Goal: Information Seeking & Learning: Learn about a topic

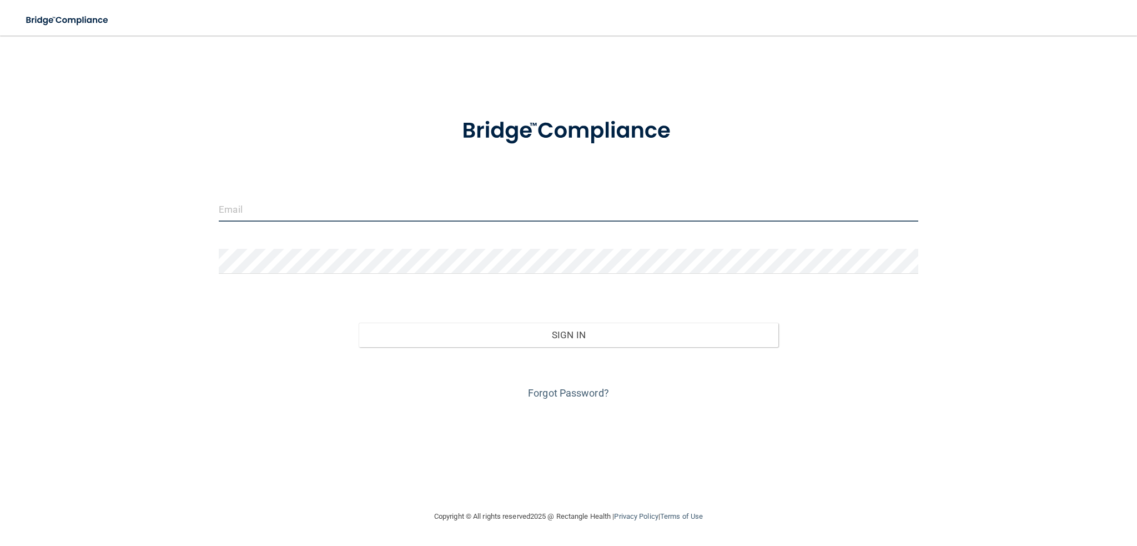
click at [281, 215] on input "email" at bounding box center [568, 208] width 699 height 25
type input "R"
type input "[EMAIL_ADDRESS][DOMAIN_NAME]"
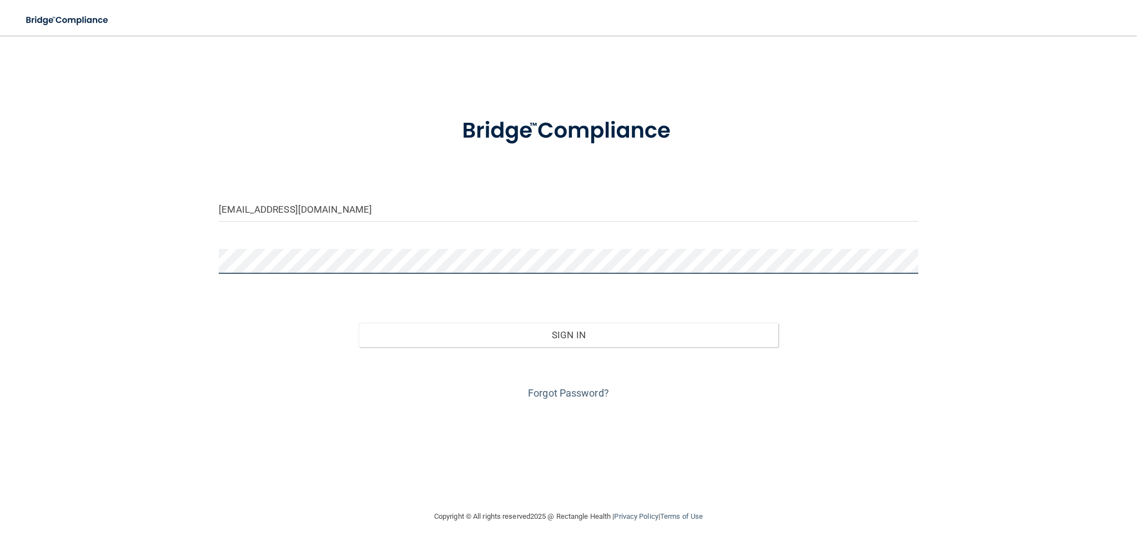
click at [359, 322] on button "Sign In" at bounding box center [569, 334] width 420 height 24
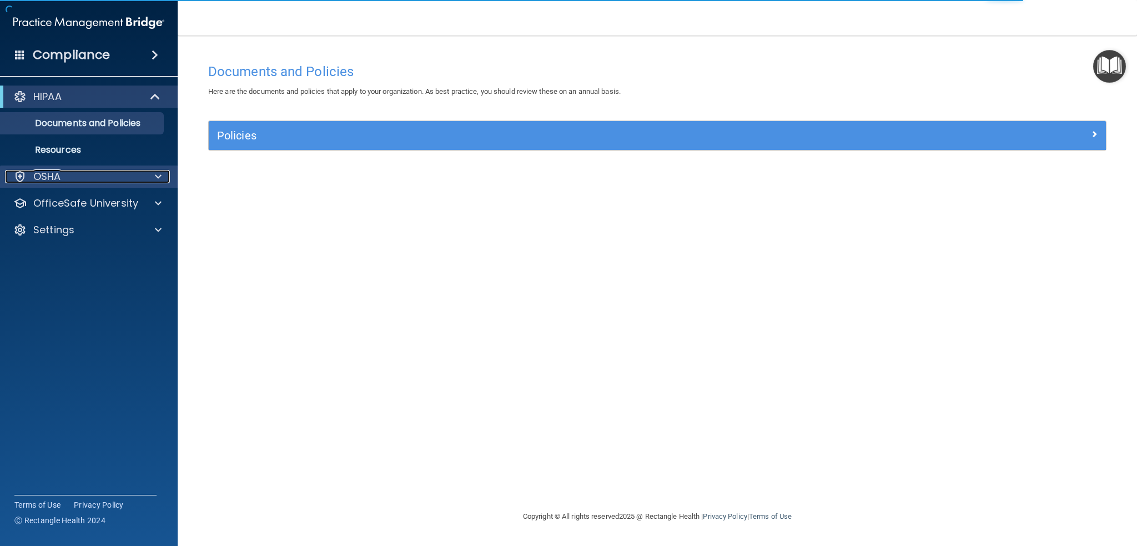
click at [82, 175] on div "OSHA" at bounding box center [74, 176] width 138 height 13
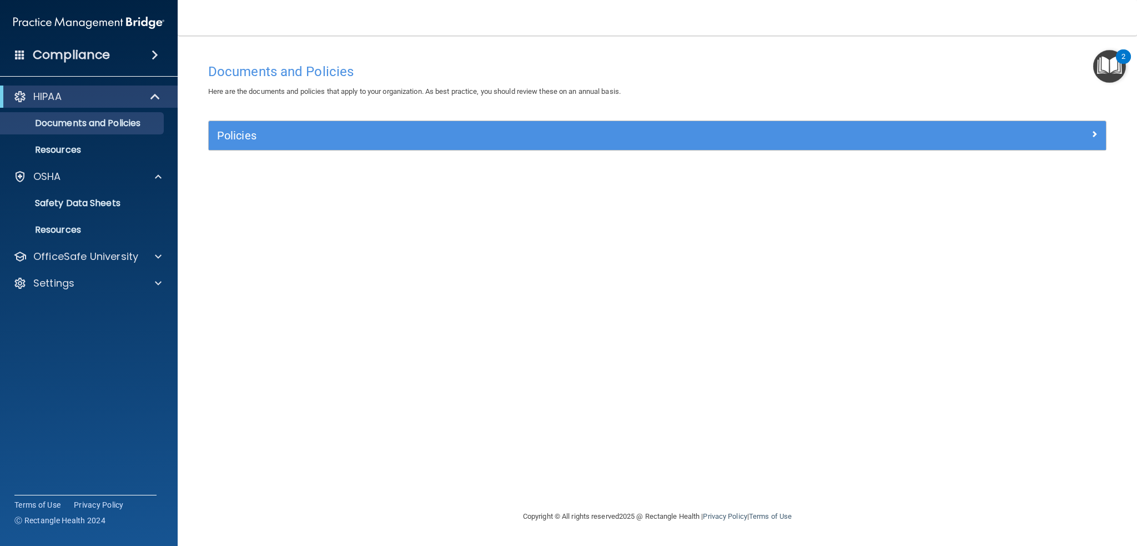
click at [21, 49] on span at bounding box center [20, 54] width 10 height 10
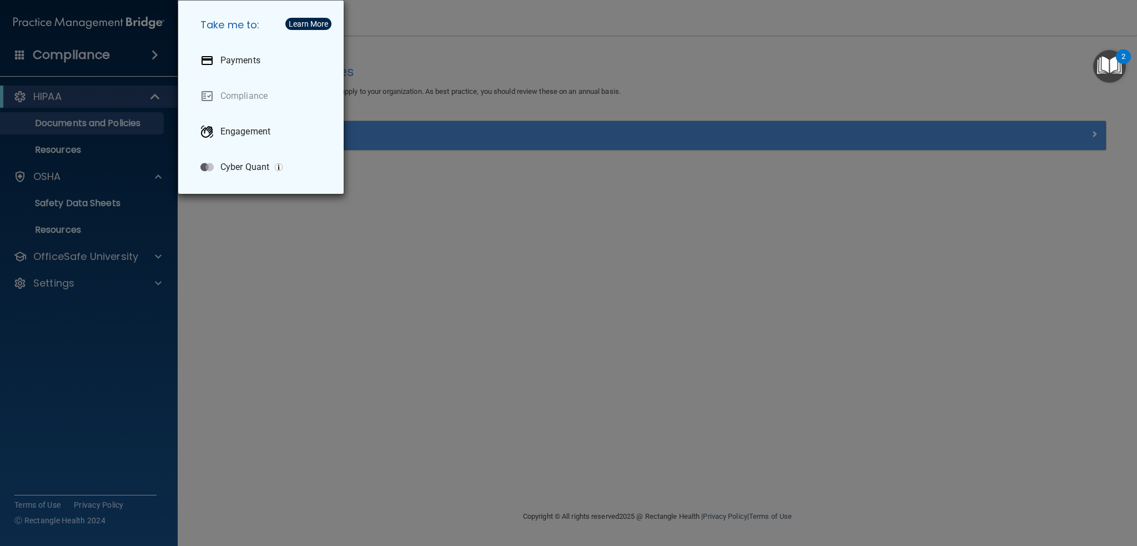
click at [314, 236] on div "Take me to: Payments Compliance Engagement Cyber Quant" at bounding box center [568, 273] width 1137 height 546
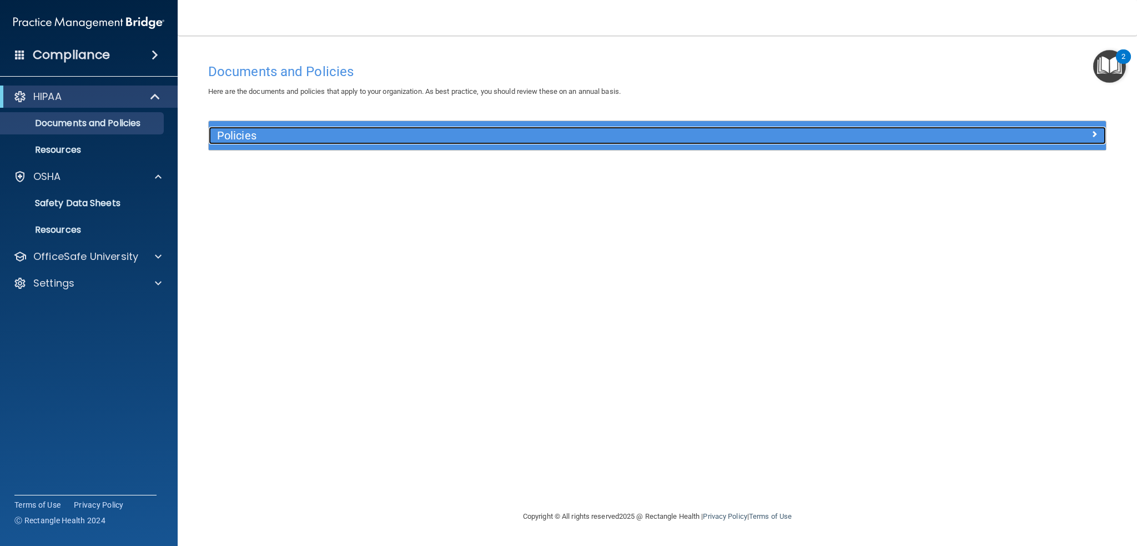
click at [972, 137] on div at bounding box center [993, 133] width 224 height 13
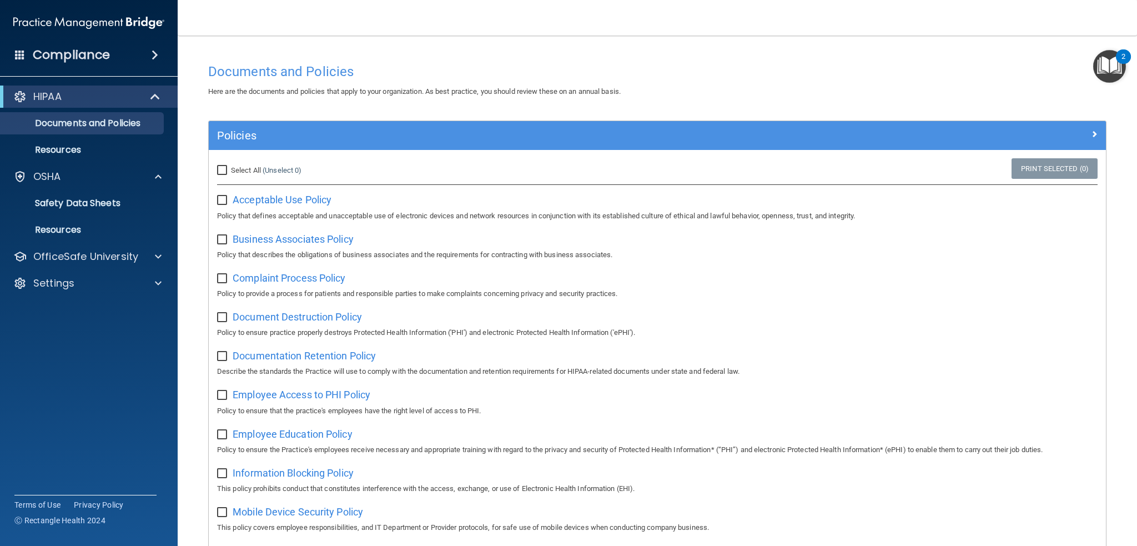
click at [224, 169] on input "Select All (Unselect 0) Unselect All" at bounding box center [223, 170] width 13 height 9
checkbox input "true"
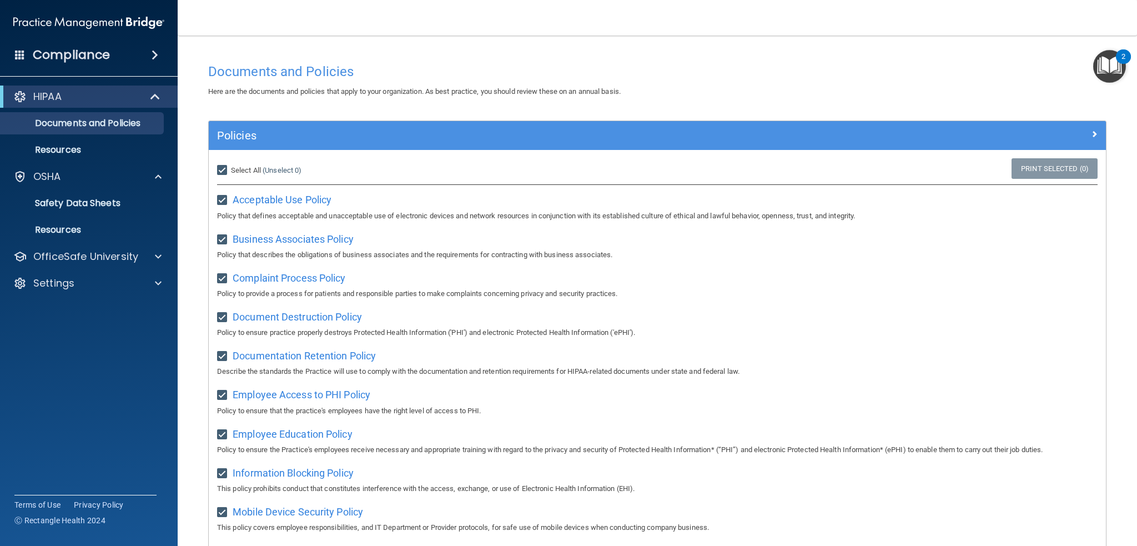
checkbox input "true"
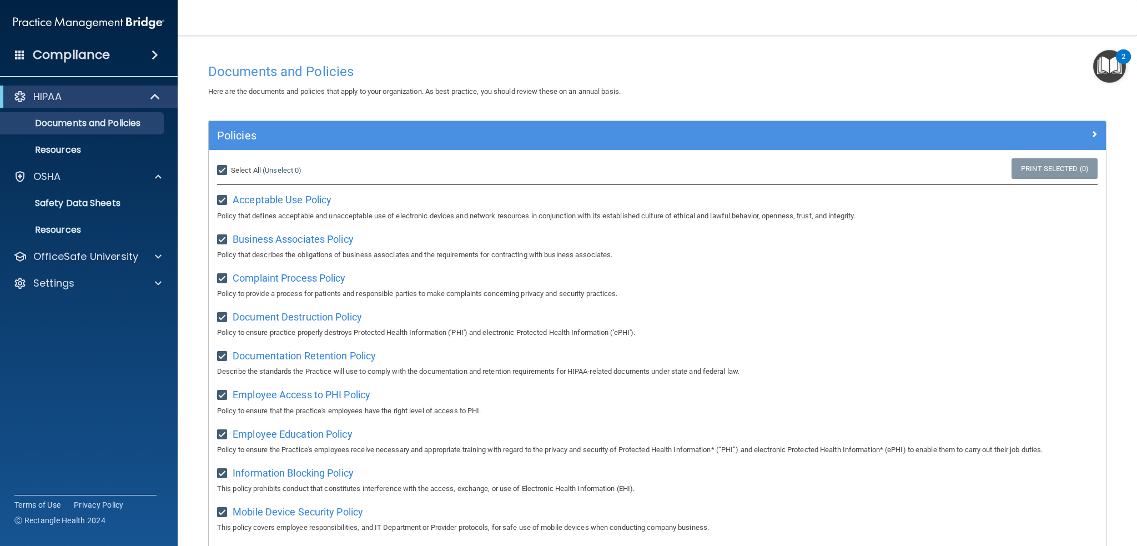
checkbox input "true"
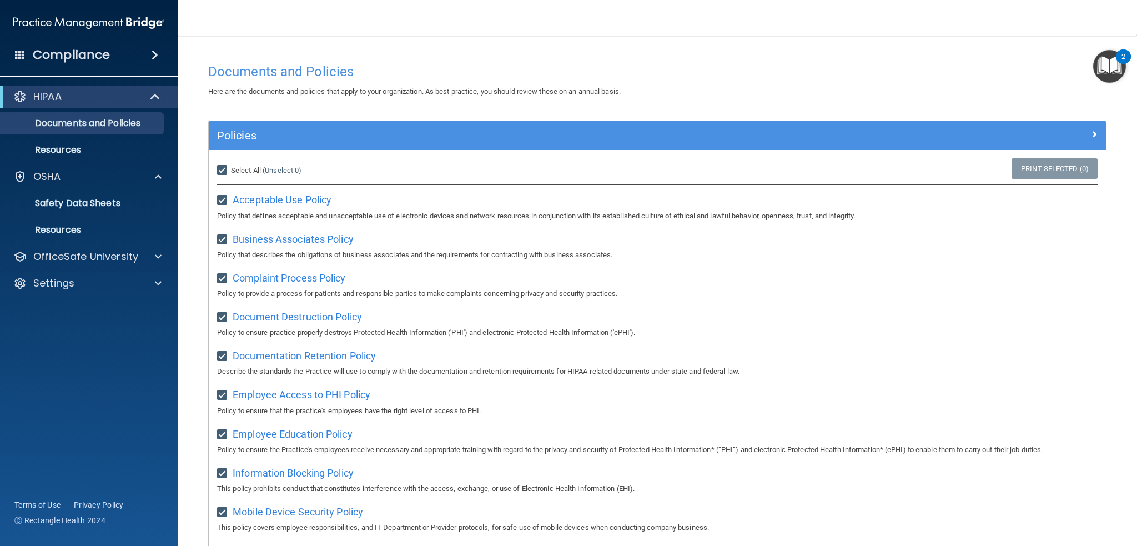
checkbox input "true"
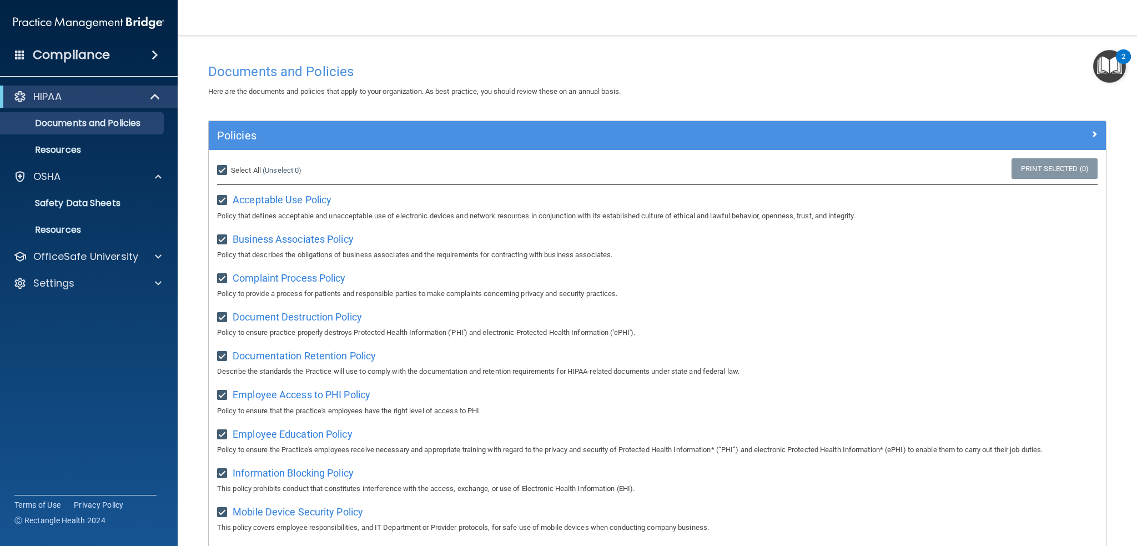
checkbox input "true"
click at [1103, 64] on img "Open Resource Center, 2 new notifications" at bounding box center [1109, 66] width 33 height 33
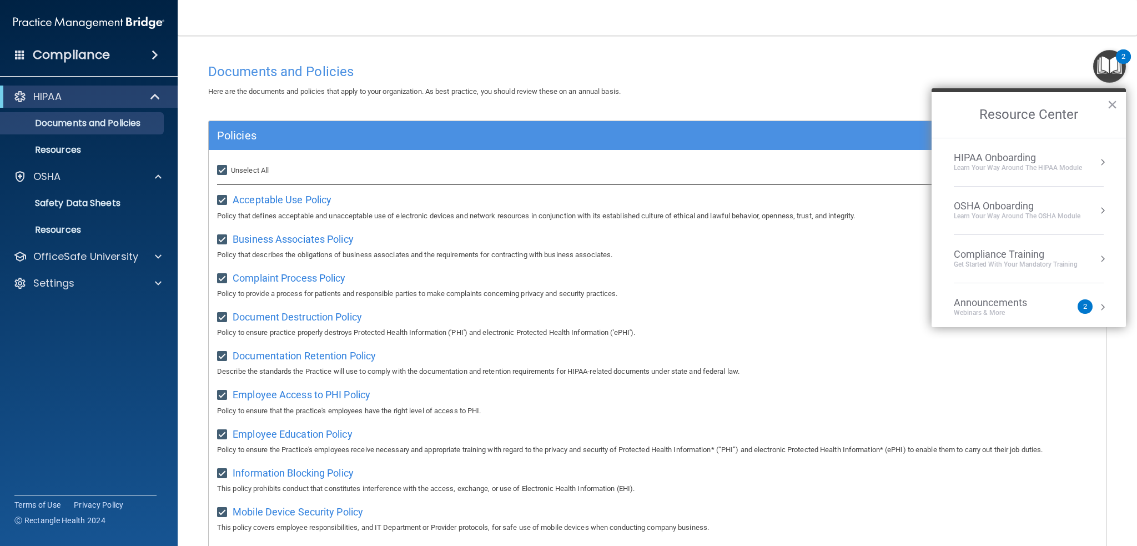
click at [1037, 165] on div "Learn Your Way around the HIPAA module" at bounding box center [1018, 167] width 128 height 9
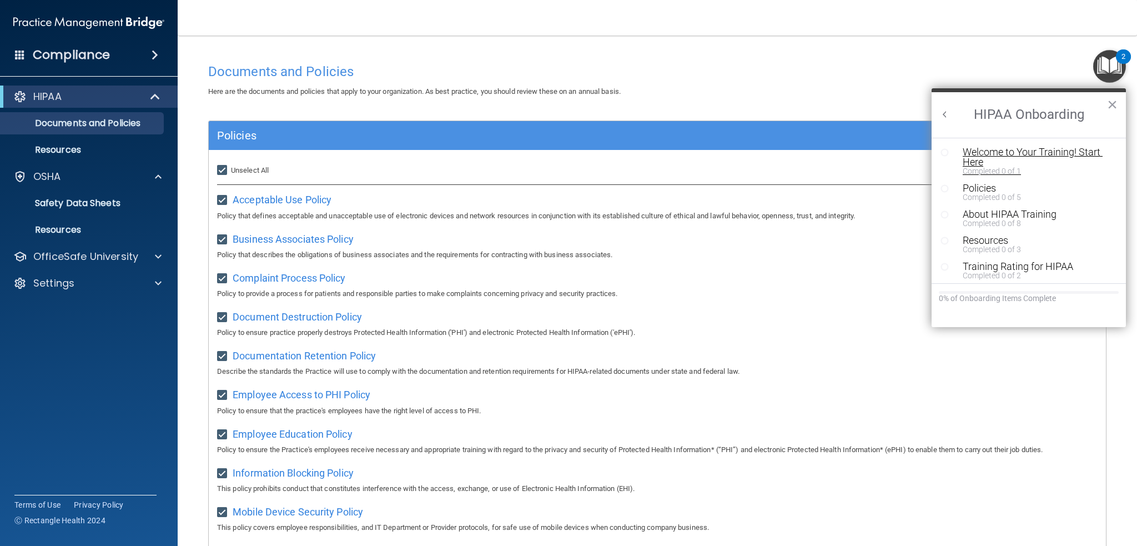
click at [987, 150] on div "Welcome to Your Training! Start Here" at bounding box center [1032, 157] width 140 height 20
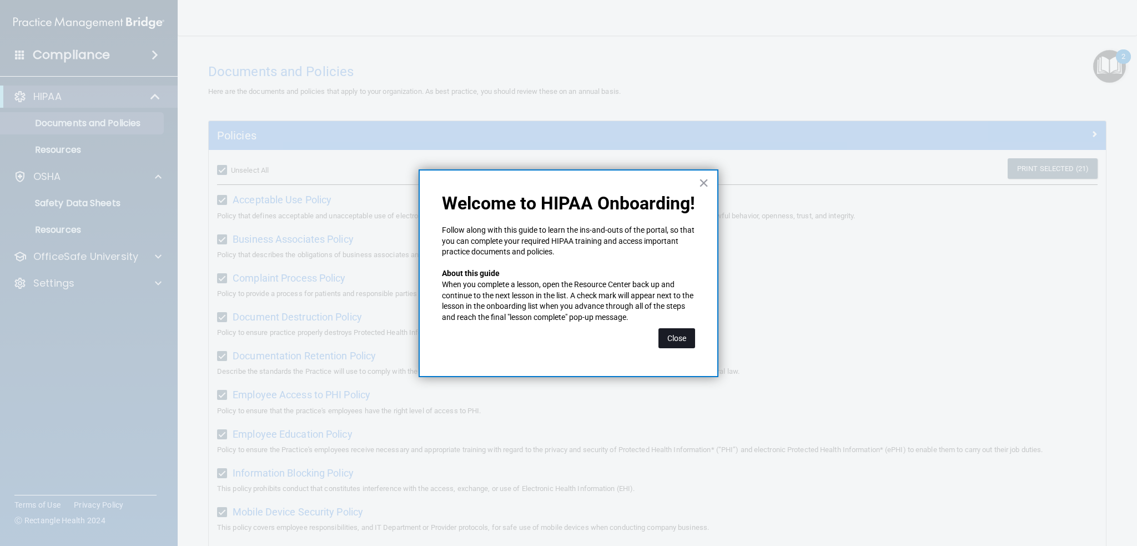
click at [683, 333] on button "Close" at bounding box center [676, 338] width 37 height 20
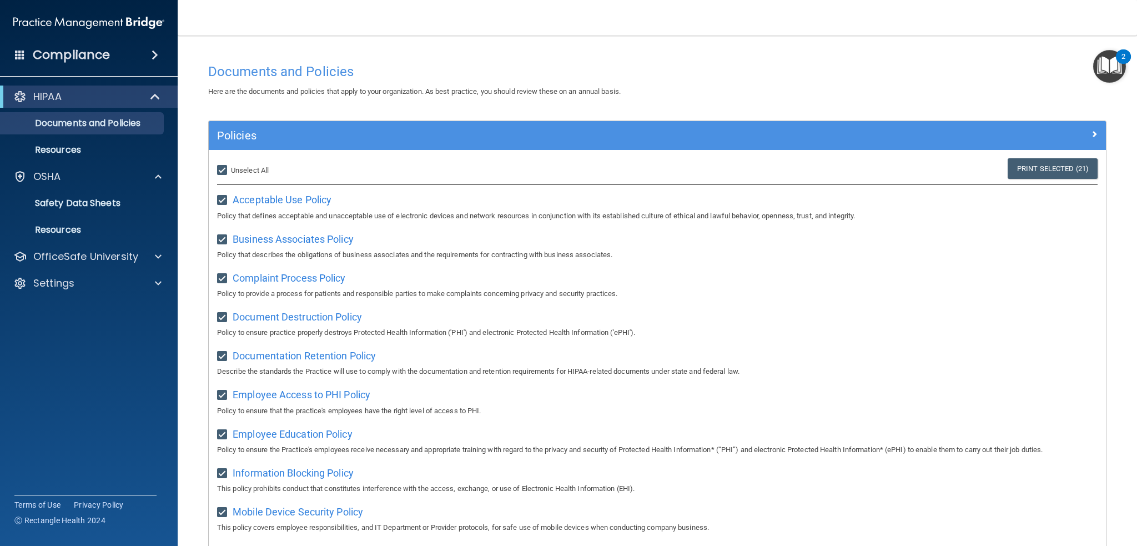
click at [1101, 74] on img "Open Resource Center, 2 new notifications" at bounding box center [1109, 66] width 33 height 33
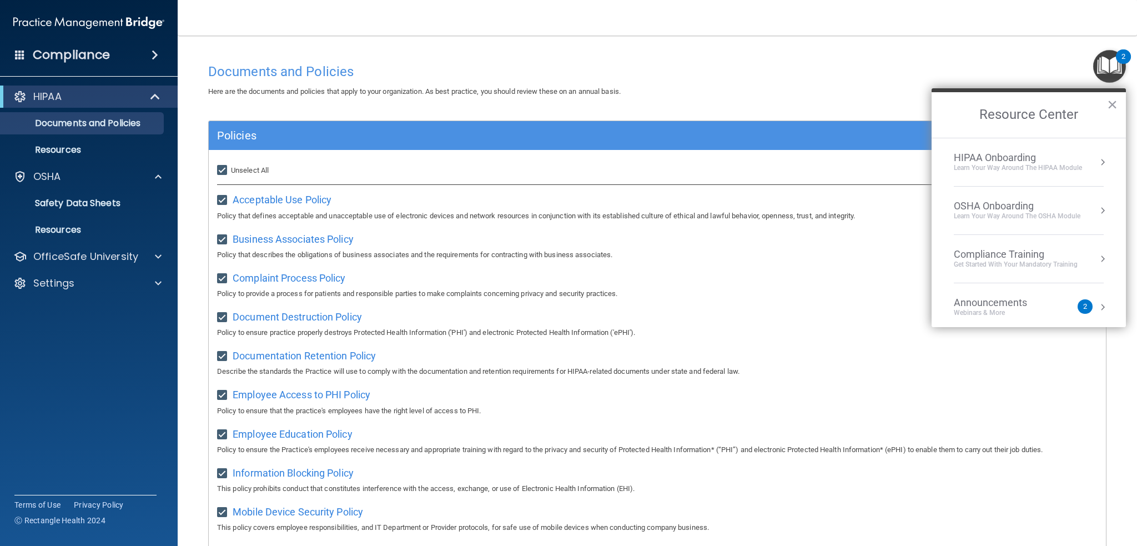
click at [134, 366] on accordion "HIPAA Documents and Policies Report an Incident Business Associates Emergency P…" at bounding box center [89, 241] width 178 height 321
click at [113, 119] on p "Documents and Policies" at bounding box center [83, 123] width 152 height 11
click at [91, 94] on div "HIPAA" at bounding box center [73, 96] width 137 height 13
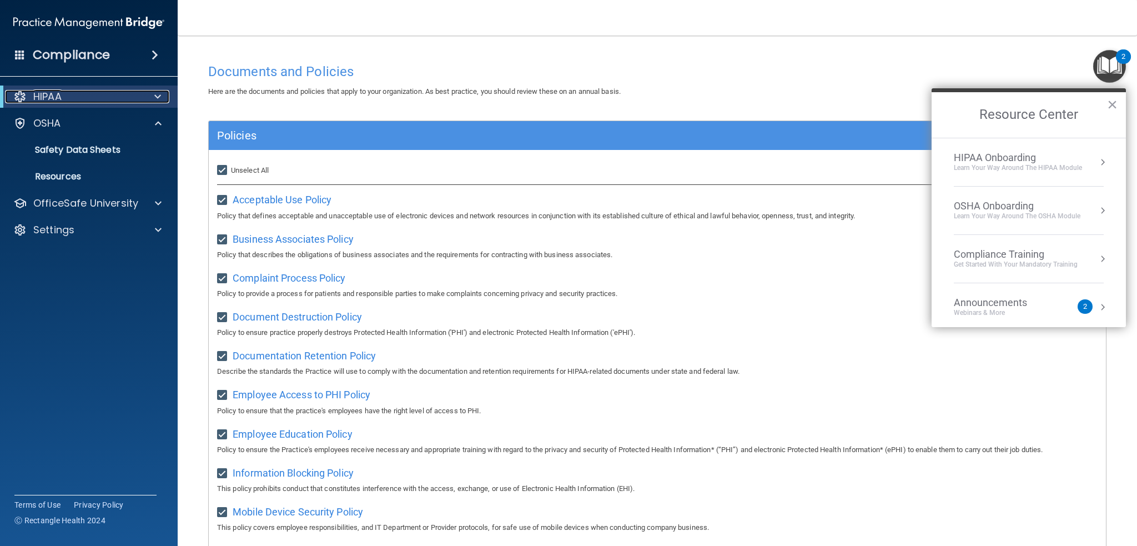
click at [159, 99] on span at bounding box center [157, 96] width 7 height 13
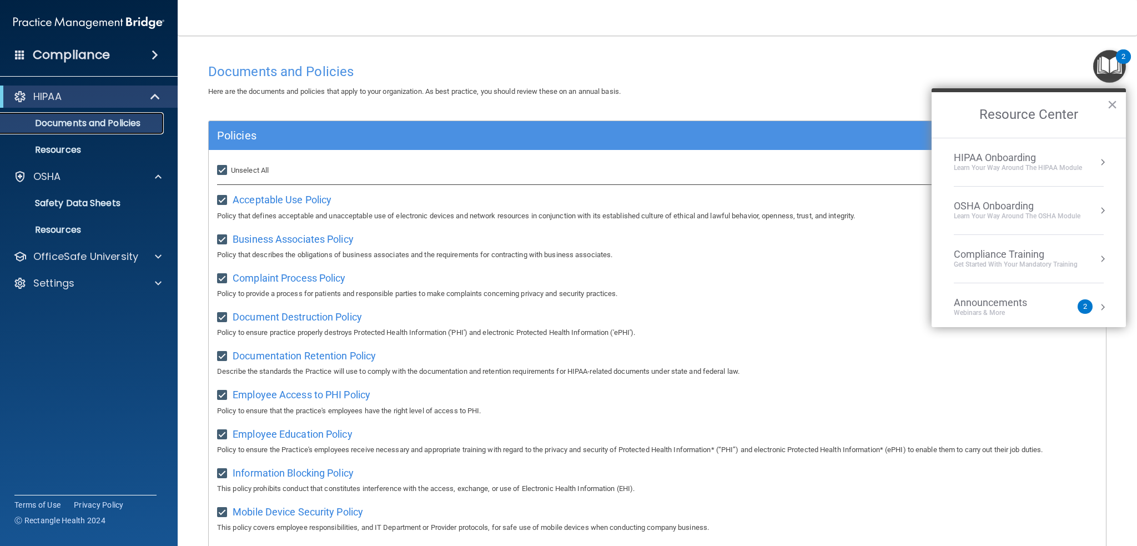
click at [84, 120] on p "Documents and Policies" at bounding box center [83, 123] width 152 height 11
click at [84, 144] on p "Resources" at bounding box center [83, 149] width 152 height 11
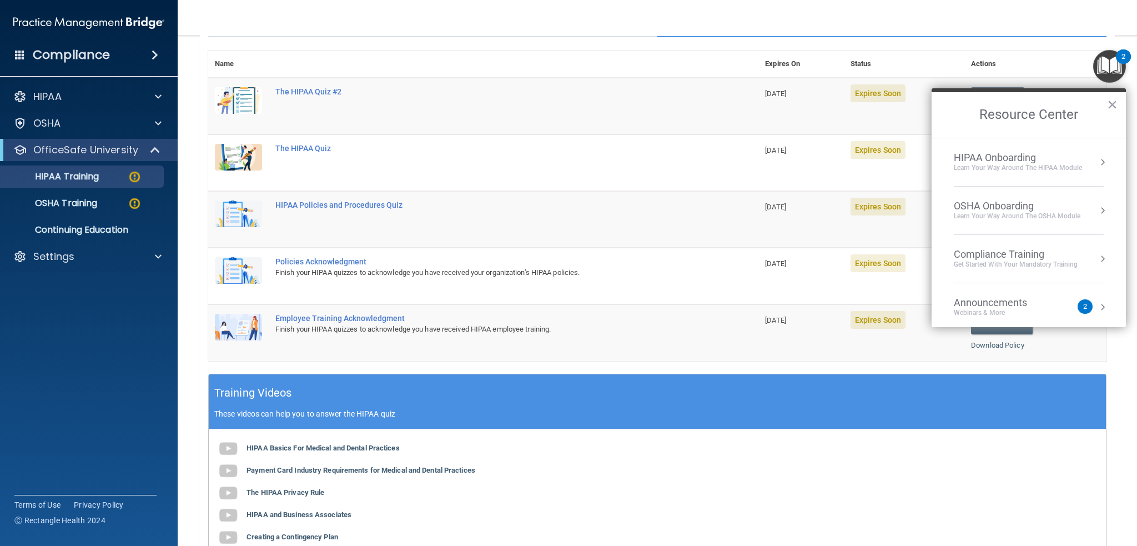
scroll to position [56, 0]
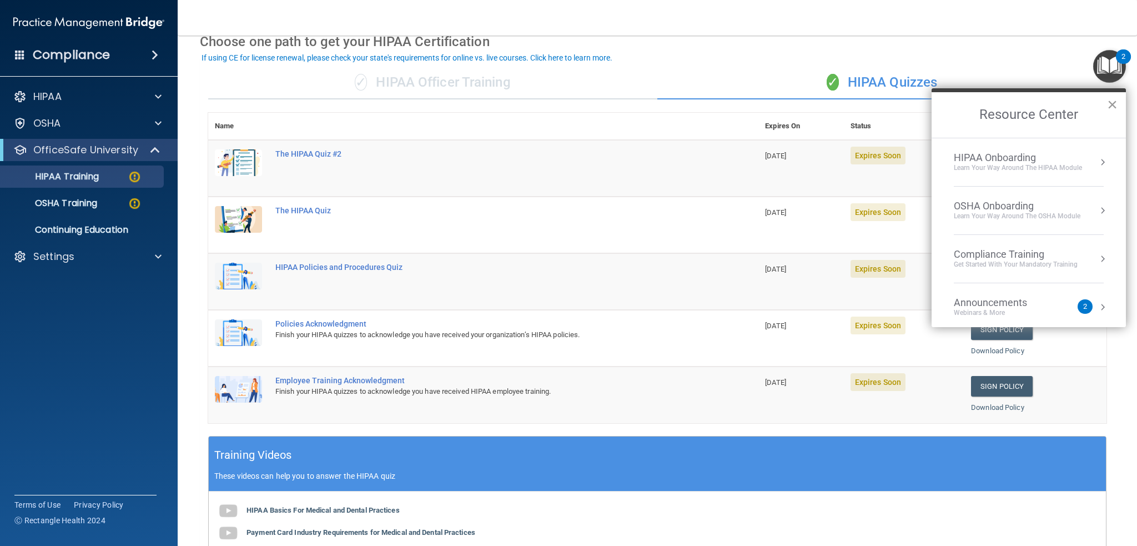
click at [1116, 108] on button "×" at bounding box center [1112, 104] width 11 height 18
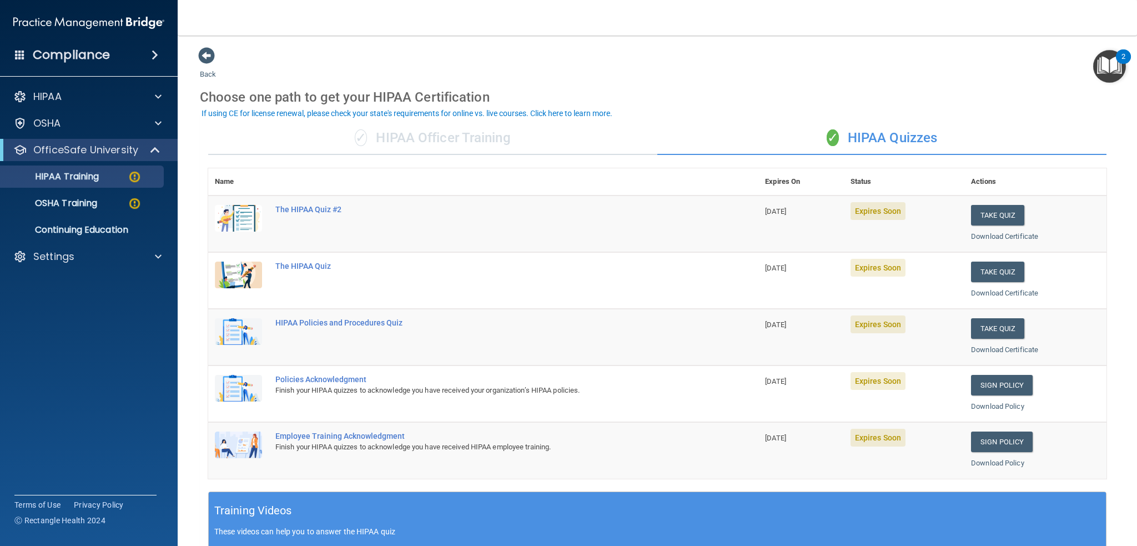
scroll to position [0, 0]
click at [994, 215] on button "Take Quiz" at bounding box center [997, 215] width 53 height 21
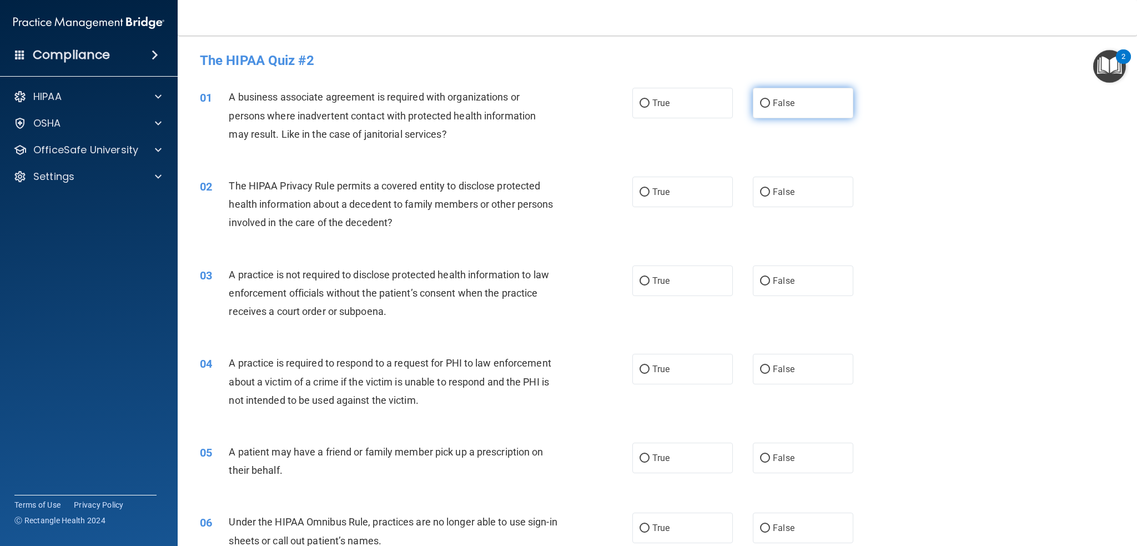
click at [773, 104] on span "False" at bounding box center [784, 103] width 22 height 11
click at [768, 104] on input "False" at bounding box center [765, 103] width 10 height 8
radio input "true"
click at [684, 192] on label "True" at bounding box center [682, 192] width 100 height 31
click at [649, 192] on input "True" at bounding box center [644, 192] width 10 height 8
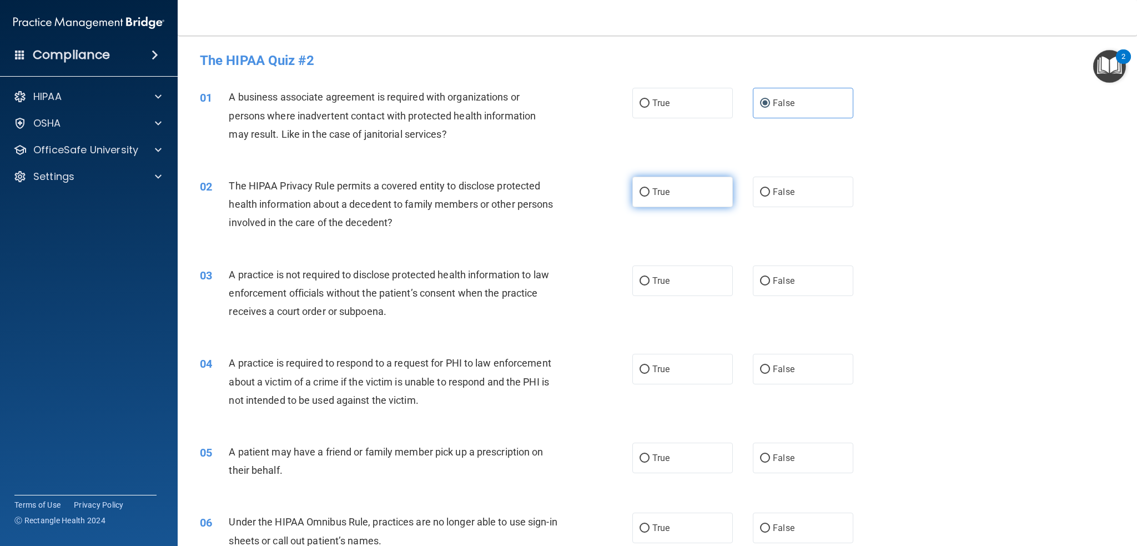
radio input "true"
click at [809, 201] on label "False" at bounding box center [803, 192] width 100 height 31
click at [770, 196] on input "False" at bounding box center [765, 192] width 10 height 8
radio input "true"
radio input "false"
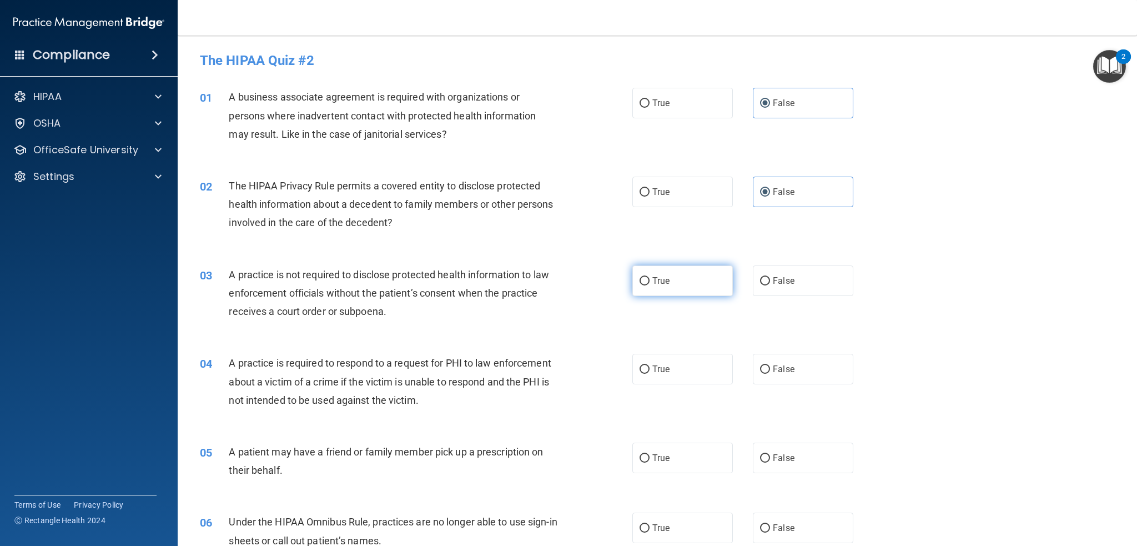
drag, startPoint x: 679, startPoint y: 279, endPoint x: 678, endPoint y: 285, distance: 5.8
click at [679, 279] on label "True" at bounding box center [682, 280] width 100 height 31
click at [649, 279] on input "True" at bounding box center [644, 281] width 10 height 8
radio input "true"
click at [660, 377] on label "True" at bounding box center [682, 369] width 100 height 31
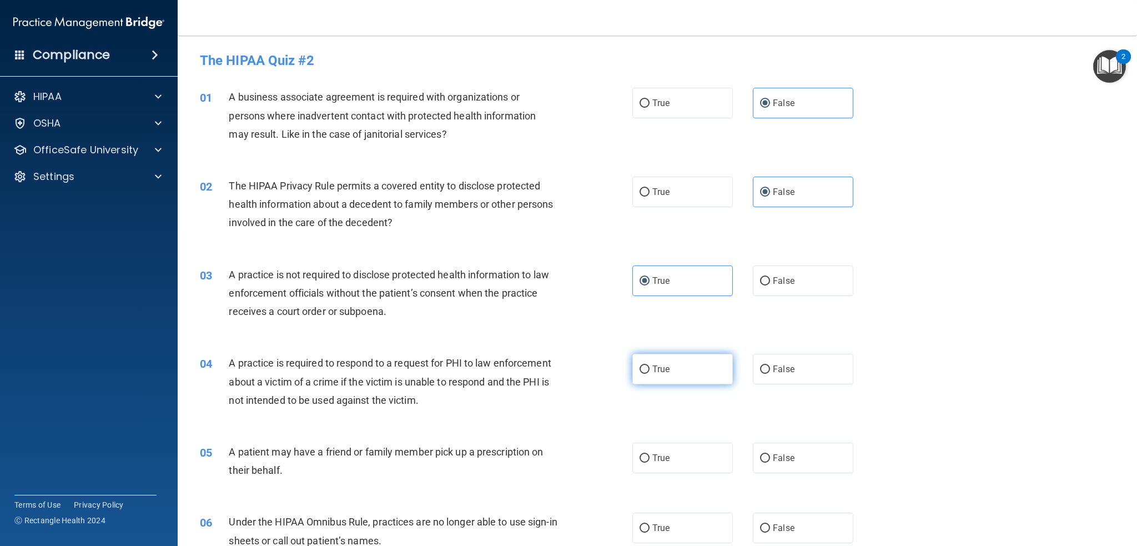
click at [649, 374] on input "True" at bounding box center [644, 369] width 10 height 8
radio input "true"
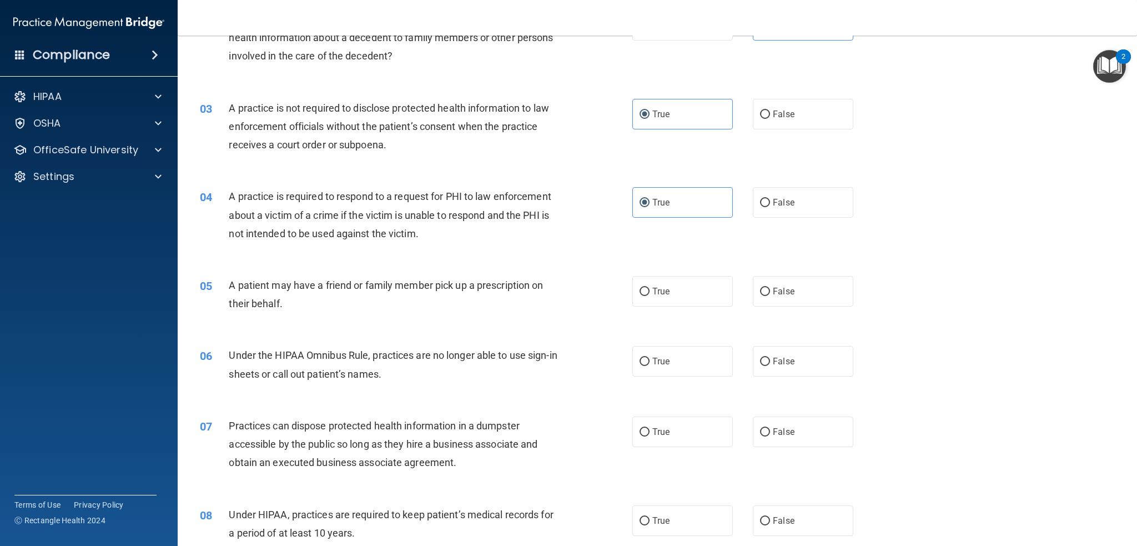
scroll to position [222, 0]
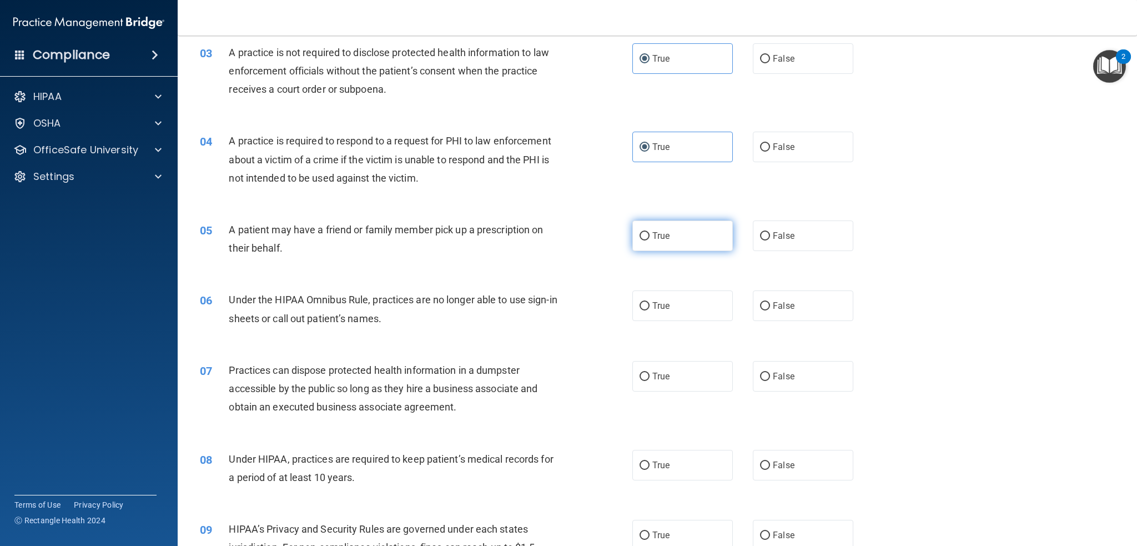
click at [669, 230] on label "True" at bounding box center [682, 235] width 100 height 31
click at [649, 232] on input "True" at bounding box center [644, 236] width 10 height 8
radio input "true"
click at [774, 312] on label "False" at bounding box center [803, 305] width 100 height 31
click at [770, 310] on input "False" at bounding box center [765, 306] width 10 height 8
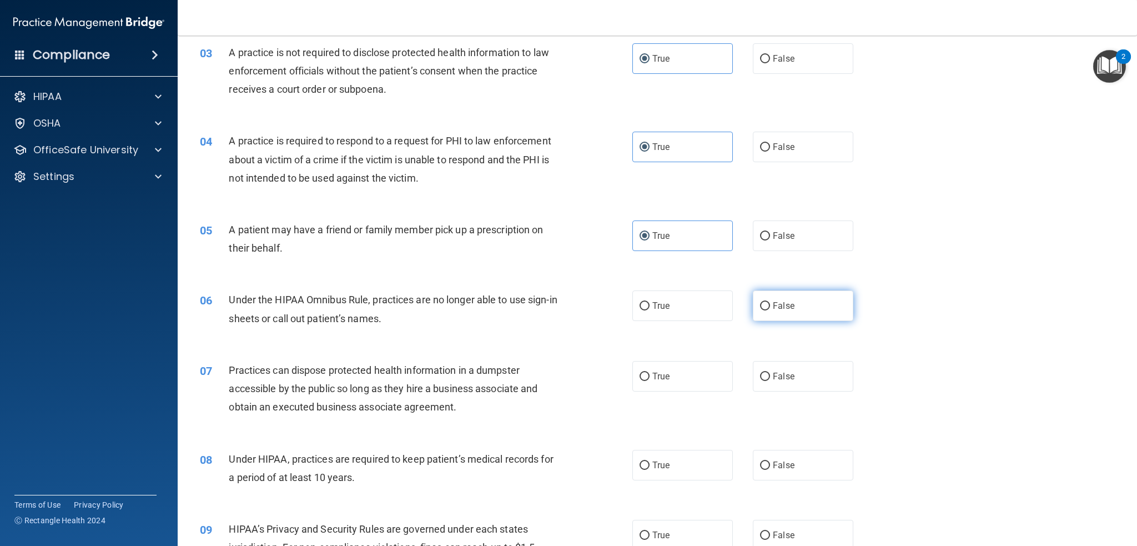
radio input "true"
click at [781, 380] on span "False" at bounding box center [784, 376] width 22 height 11
click at [770, 380] on input "False" at bounding box center [765, 376] width 10 height 8
radio input "true"
click at [794, 471] on label "False" at bounding box center [803, 465] width 100 height 31
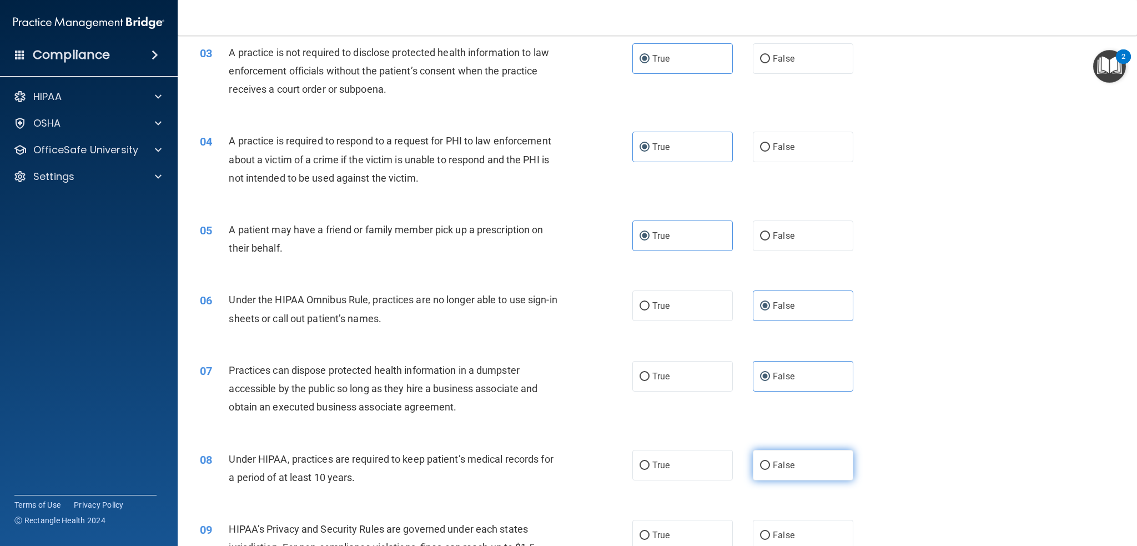
click at [770, 470] on input "False" at bounding box center [765, 465] width 10 height 8
radio input "true"
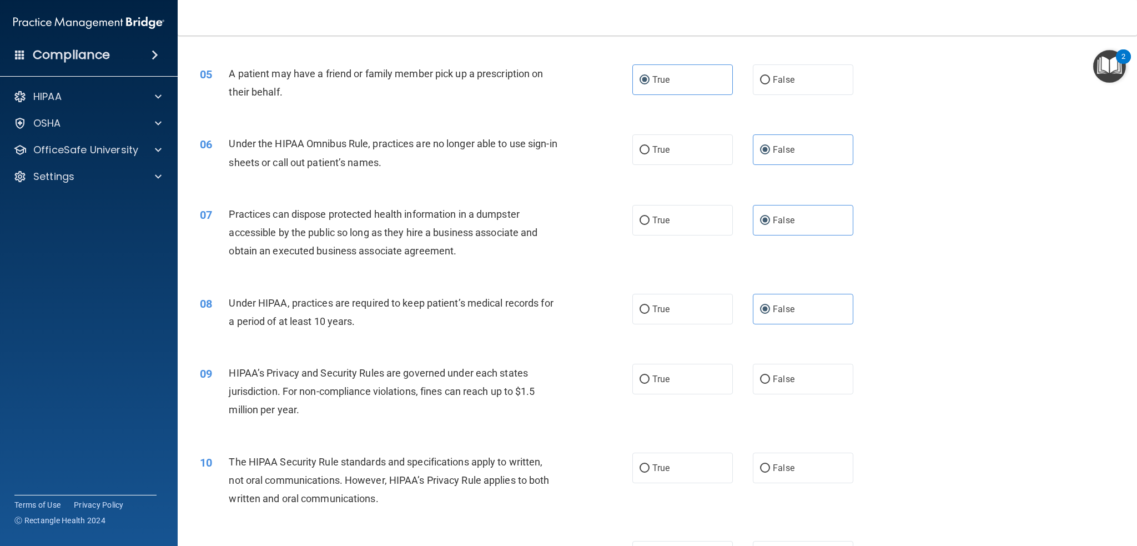
scroll to position [444, 0]
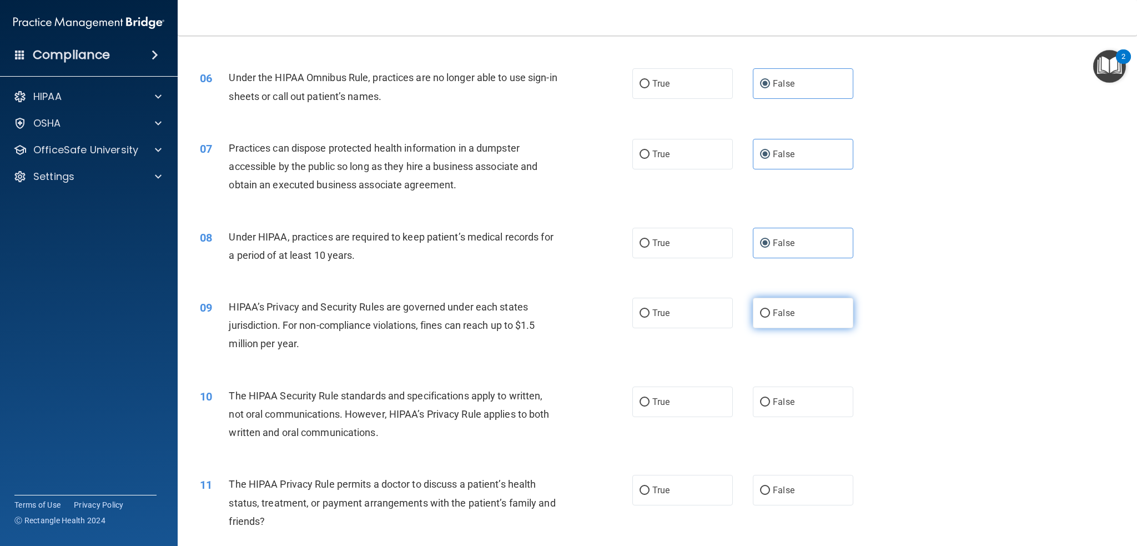
click at [766, 315] on label "False" at bounding box center [803, 313] width 100 height 31
click at [766, 315] on input "False" at bounding box center [765, 313] width 10 height 8
radio input "true"
click at [655, 394] on label "True" at bounding box center [682, 401] width 100 height 31
click at [649, 398] on input "True" at bounding box center [644, 402] width 10 height 8
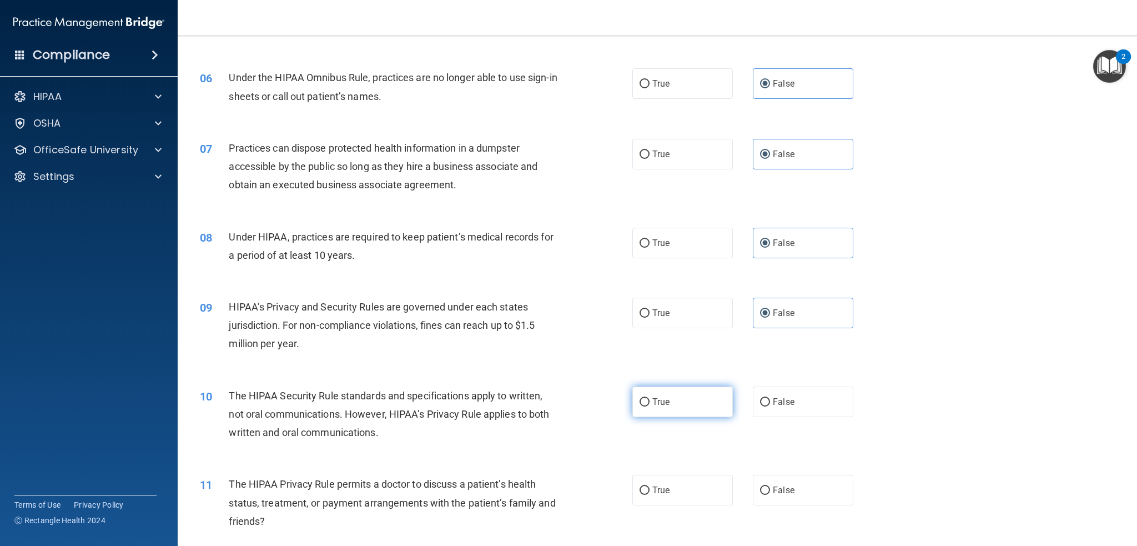
radio input "true"
click at [652, 487] on span "True" at bounding box center [660, 490] width 17 height 11
click at [648, 487] on input "True" at bounding box center [644, 490] width 10 height 8
radio input "true"
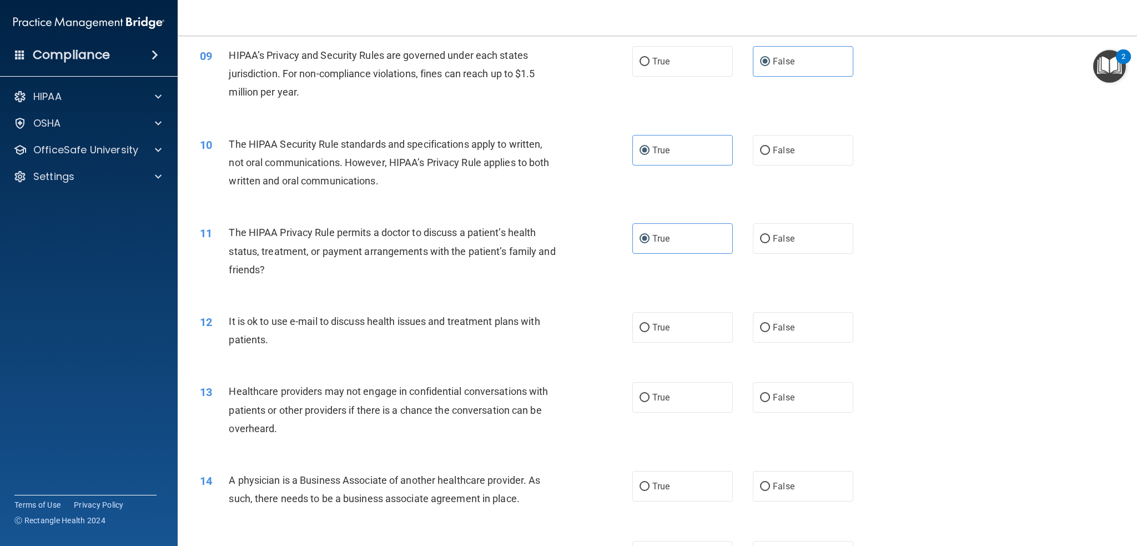
scroll to position [722, 0]
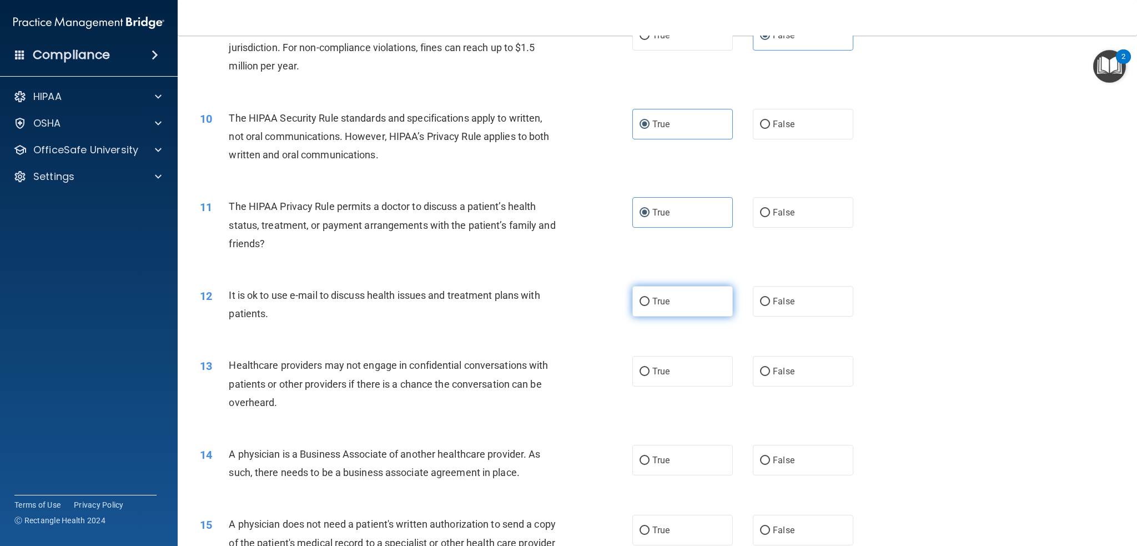
click at [693, 288] on label "True" at bounding box center [682, 301] width 100 height 31
click at [649, 298] on input "True" at bounding box center [644, 302] width 10 height 8
radio input "true"
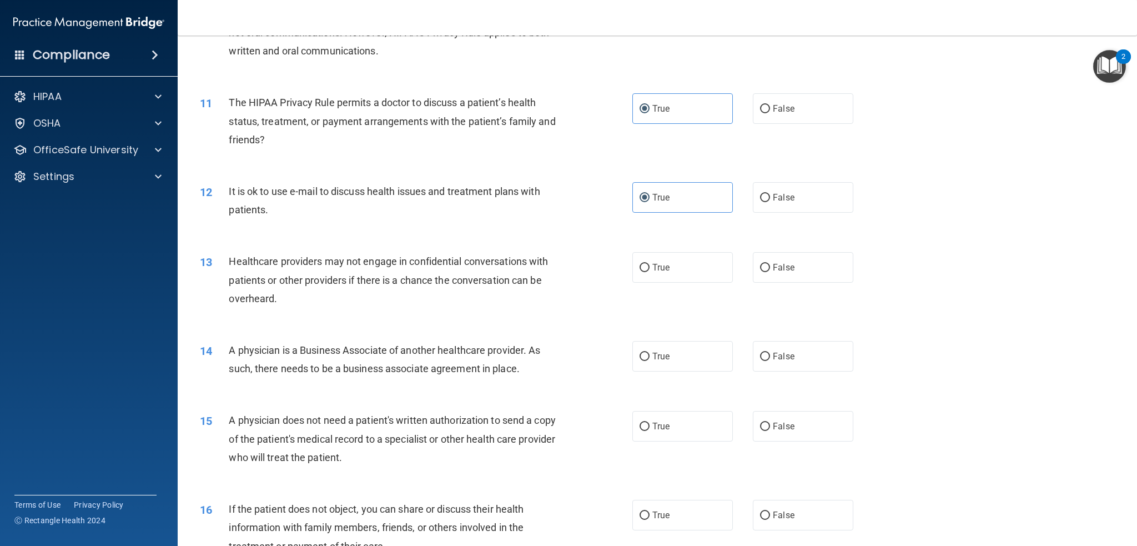
scroll to position [833, 0]
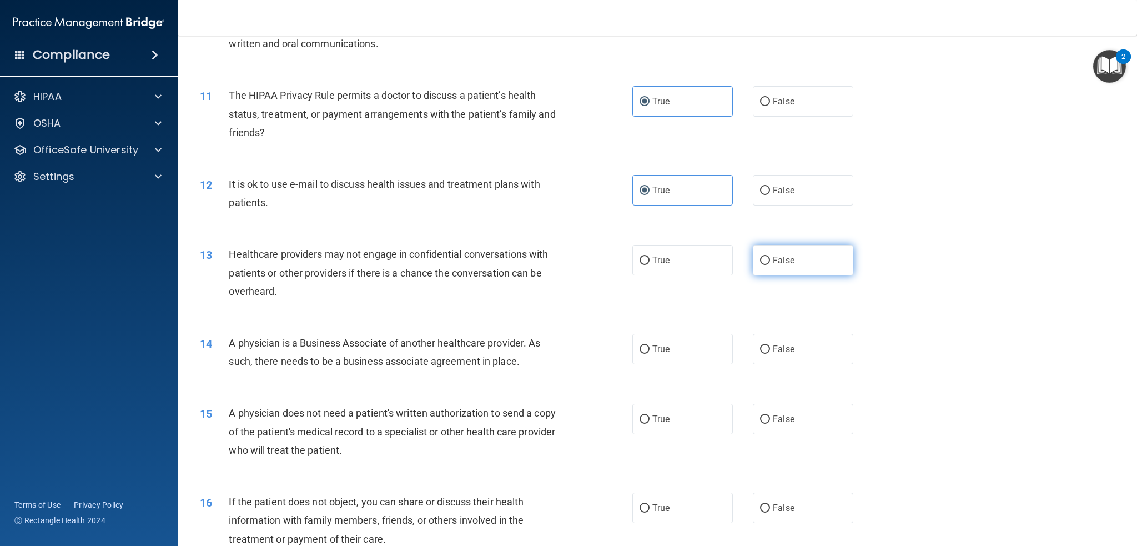
click at [789, 264] on label "False" at bounding box center [803, 260] width 100 height 31
click at [770, 264] on input "False" at bounding box center [765, 260] width 10 height 8
radio input "true"
click at [776, 363] on label "False" at bounding box center [803, 349] width 100 height 31
click at [770, 354] on input "False" at bounding box center [765, 349] width 10 height 8
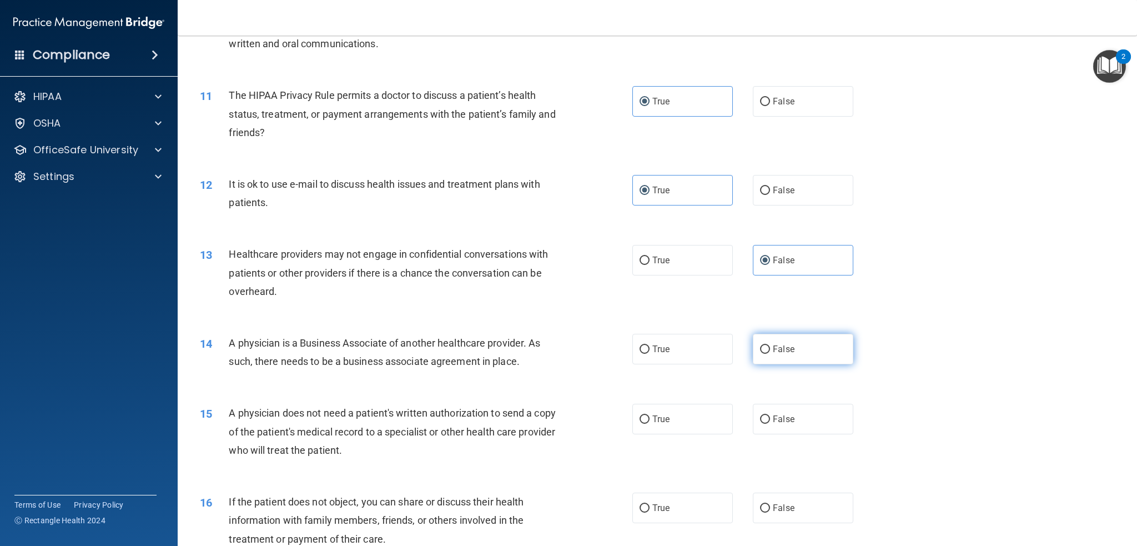
radio input "true"
click at [667, 421] on label "True" at bounding box center [682, 419] width 100 height 31
click at [649, 421] on input "True" at bounding box center [644, 419] width 10 height 8
radio input "true"
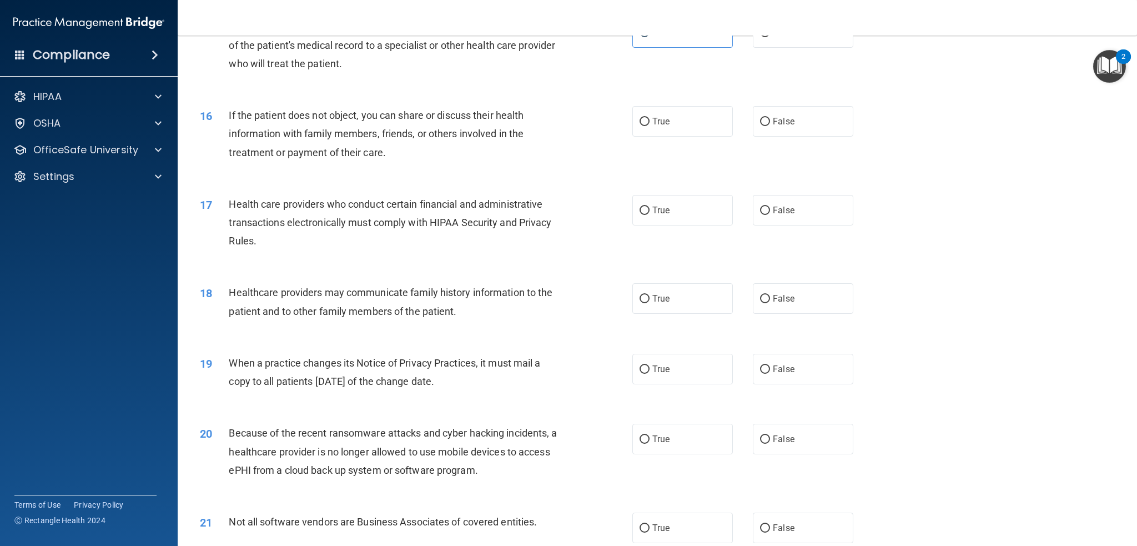
scroll to position [1221, 0]
click at [668, 115] on label "True" at bounding box center [682, 119] width 100 height 31
click at [649, 115] on input "True" at bounding box center [644, 119] width 10 height 8
radio input "true"
click at [684, 213] on label "True" at bounding box center [682, 208] width 100 height 31
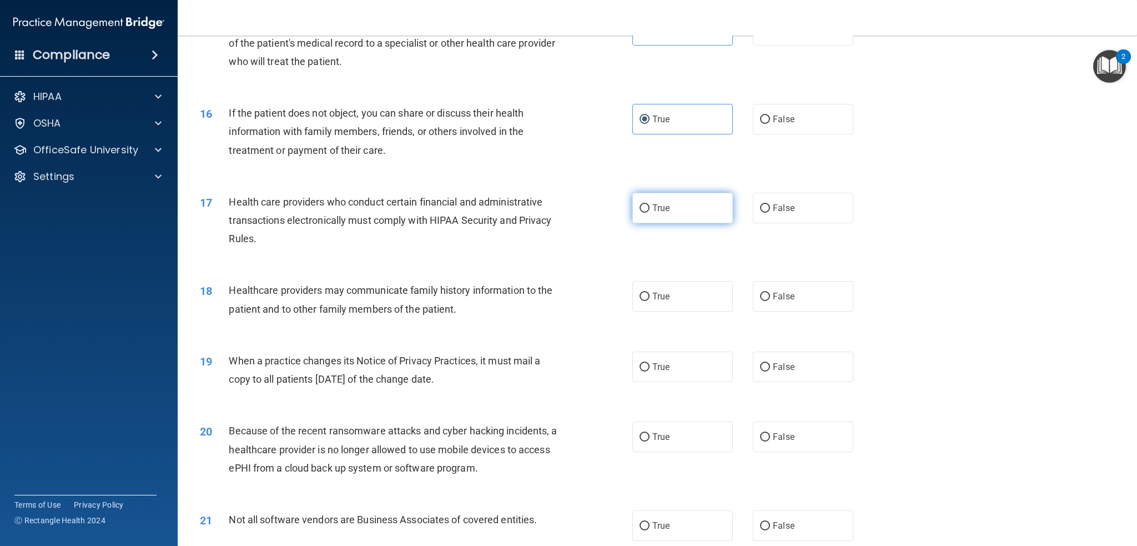
click at [649, 213] on input "True" at bounding box center [644, 208] width 10 height 8
radio input "true"
click at [782, 294] on span "False" at bounding box center [784, 296] width 22 height 11
click at [770, 294] on input "False" at bounding box center [765, 297] width 10 height 8
radio input "true"
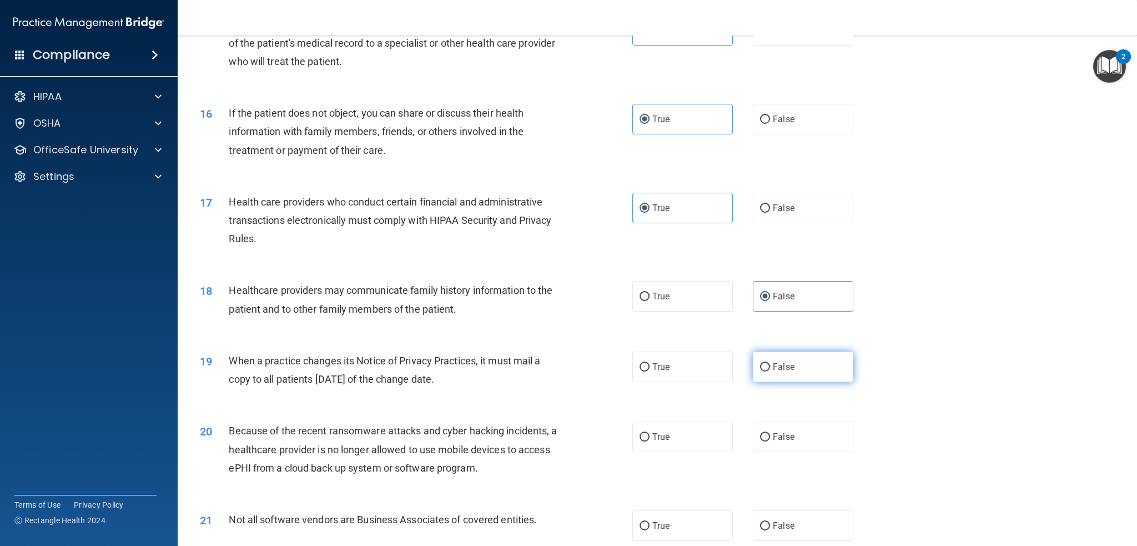
click at [786, 368] on span "False" at bounding box center [784, 366] width 22 height 11
click at [770, 368] on input "False" at bounding box center [765, 367] width 10 height 8
radio input "true"
click at [799, 427] on label "False" at bounding box center [803, 436] width 100 height 31
click at [770, 433] on input "False" at bounding box center [765, 437] width 10 height 8
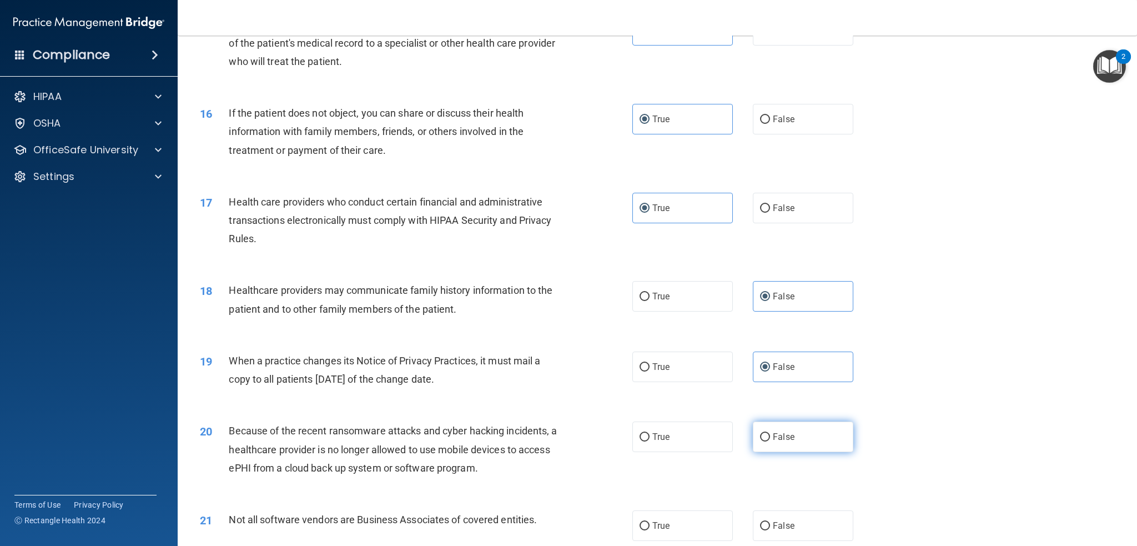
radio input "true"
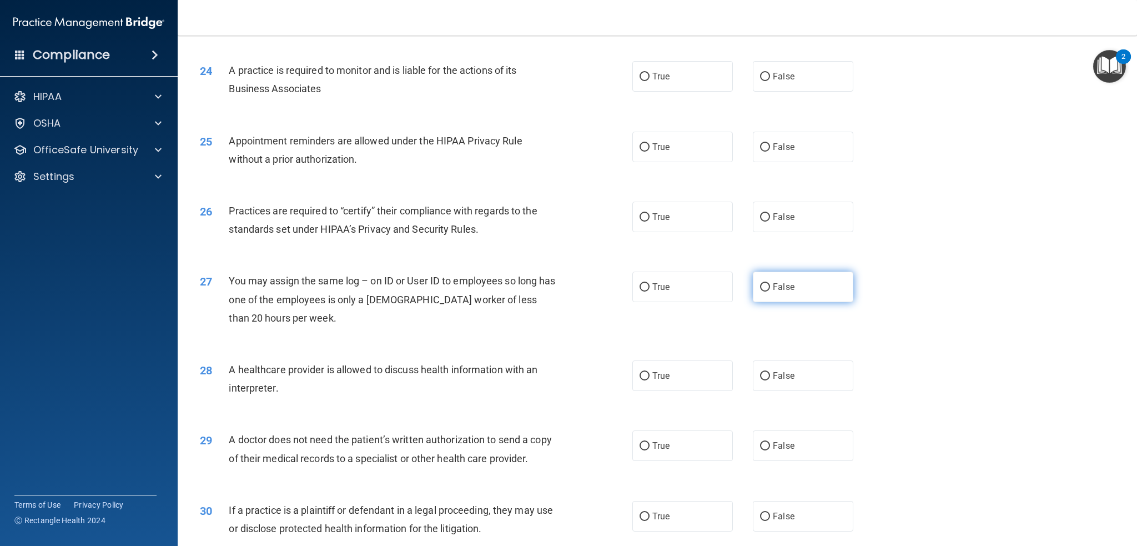
scroll to position [1971, 0]
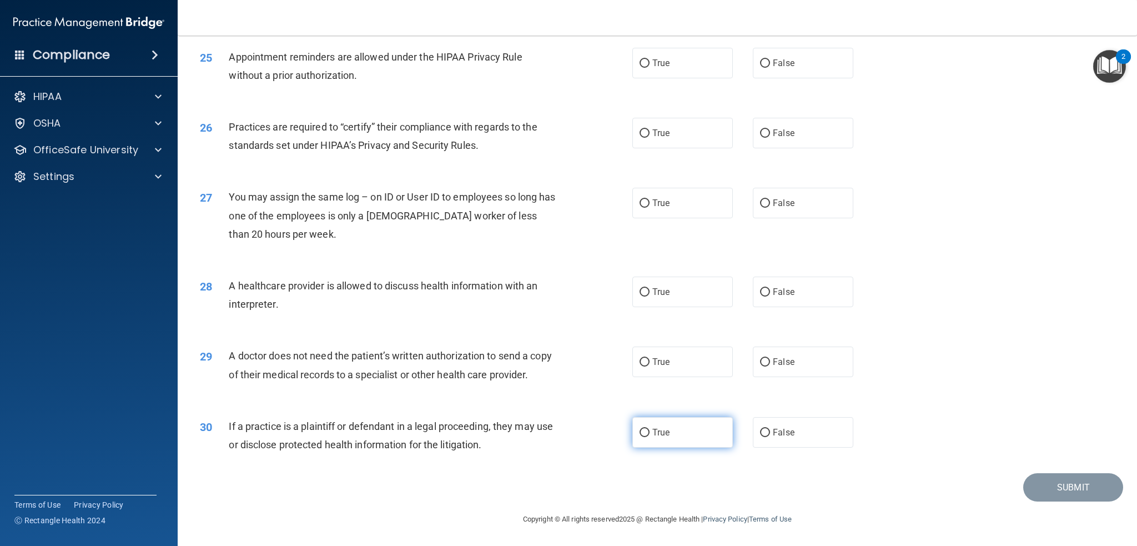
click at [673, 440] on label "True" at bounding box center [682, 432] width 100 height 31
click at [649, 437] on input "True" at bounding box center [644, 432] width 10 height 8
radio input "true"
click at [671, 381] on div "29 A doctor does not need the patient’s written authorization to send a copy of…" at bounding box center [656, 367] width 931 height 70
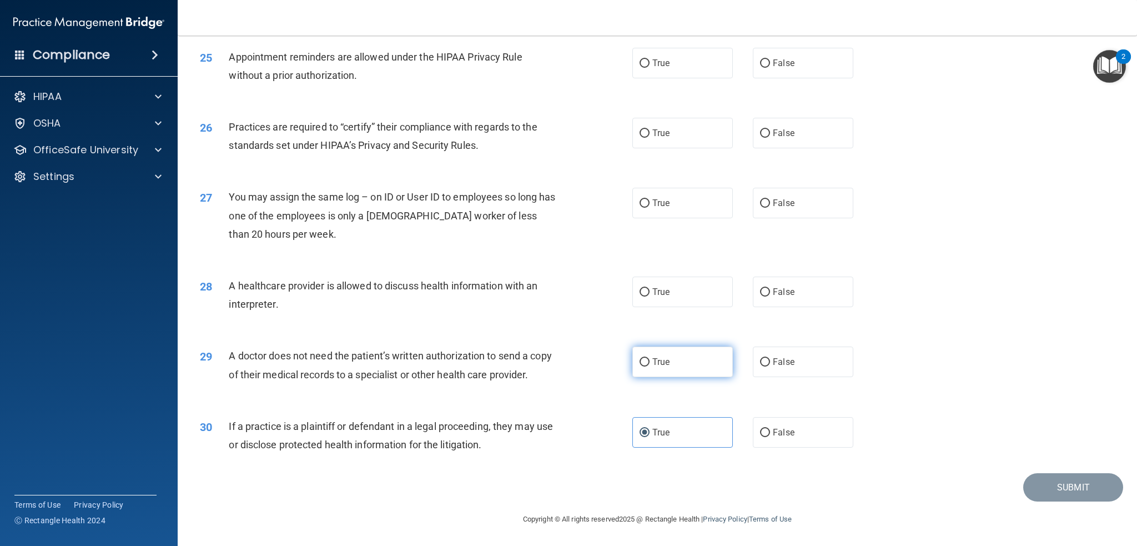
click at [686, 356] on label "True" at bounding box center [682, 361] width 100 height 31
click at [649, 358] on input "True" at bounding box center [644, 362] width 10 height 8
radio input "true"
click at [685, 290] on label "True" at bounding box center [682, 291] width 100 height 31
click at [649, 290] on input "True" at bounding box center [644, 292] width 10 height 8
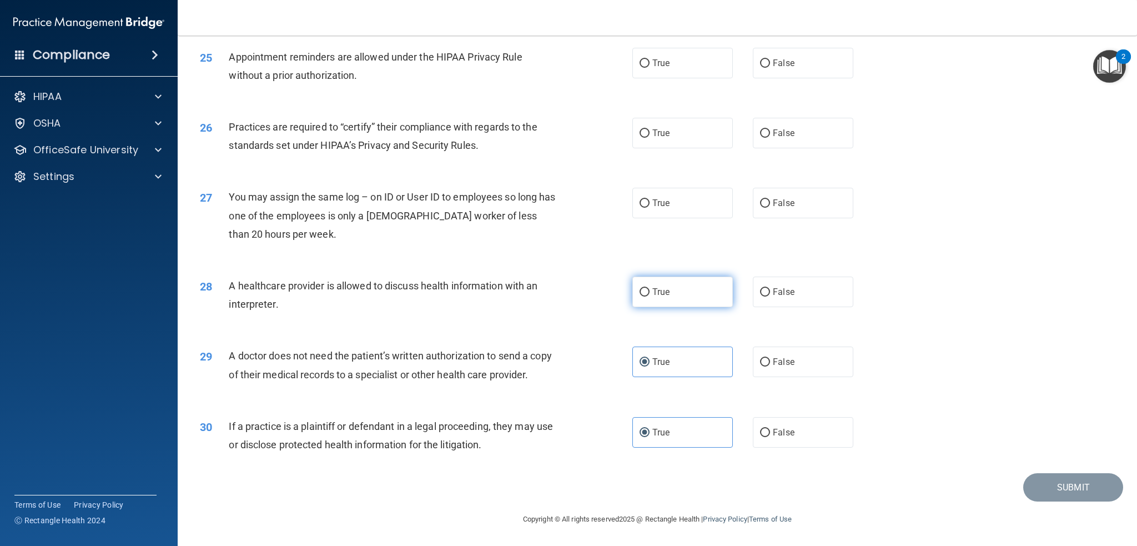
radio input "true"
click at [793, 197] on label "False" at bounding box center [803, 203] width 100 height 31
click at [770, 199] on input "False" at bounding box center [765, 203] width 10 height 8
radio input "true"
click at [774, 113] on div "26 Practices are required to “certify” their compliance with regards to the sta…" at bounding box center [656, 139] width 931 height 70
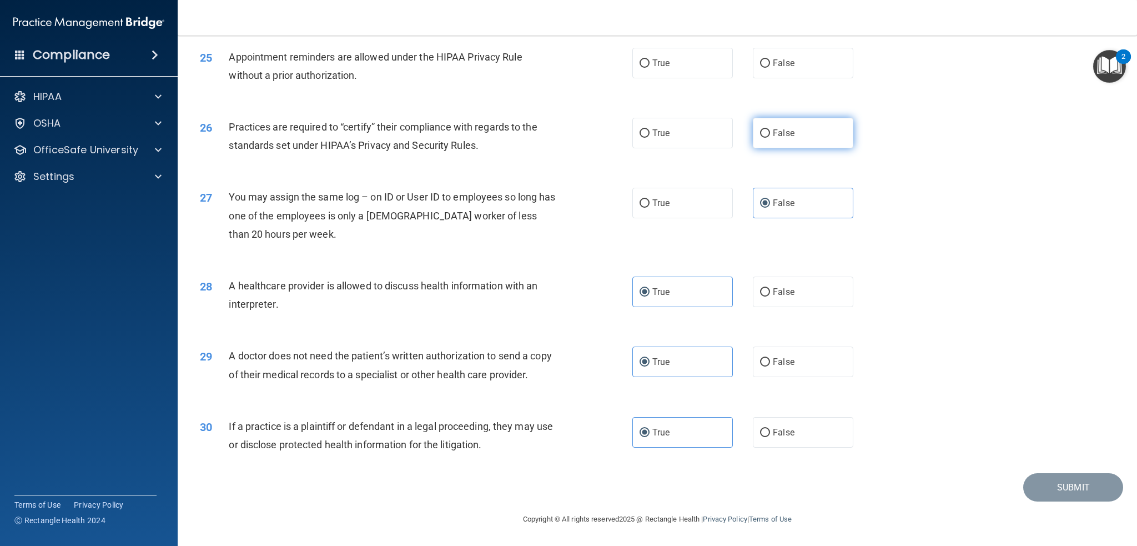
click at [779, 143] on label "False" at bounding box center [803, 133] width 100 height 31
click at [770, 138] on input "False" at bounding box center [765, 133] width 10 height 8
radio input "true"
click at [671, 55] on label "True" at bounding box center [682, 63] width 100 height 31
click at [649, 59] on input "True" at bounding box center [644, 63] width 10 height 8
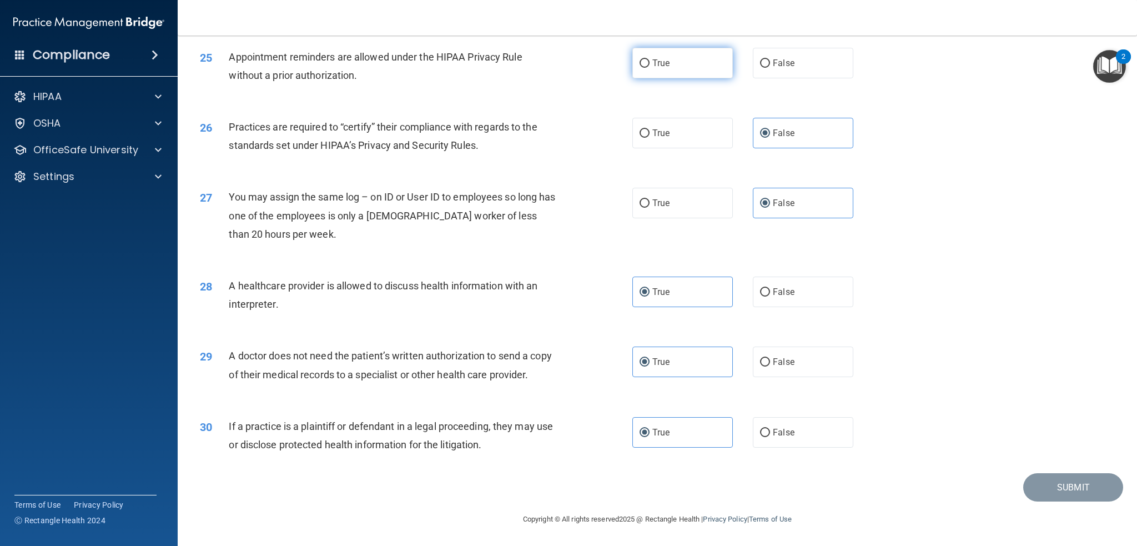
radio input "true"
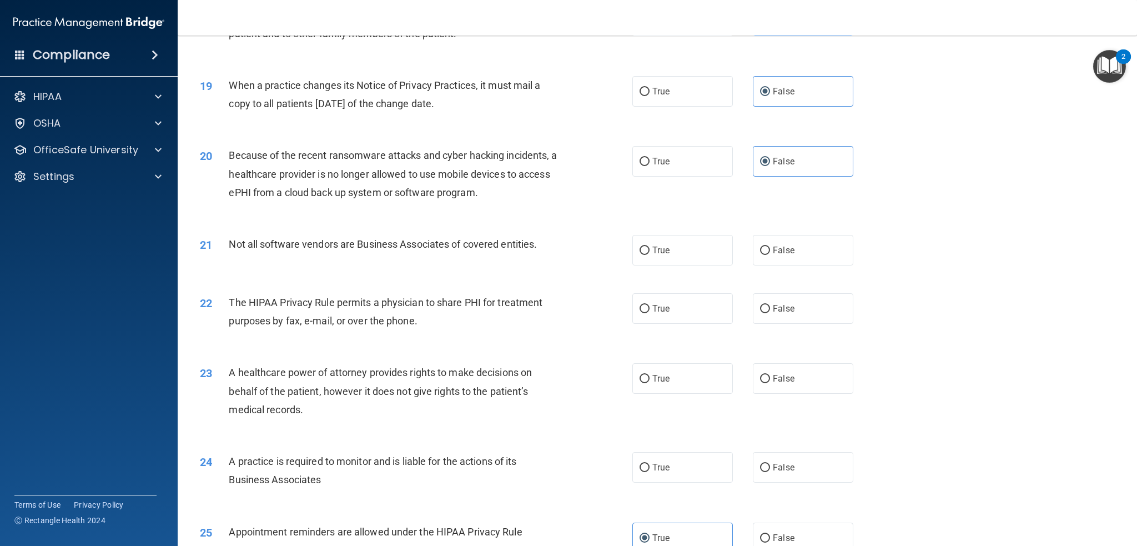
scroll to position [1471, 0]
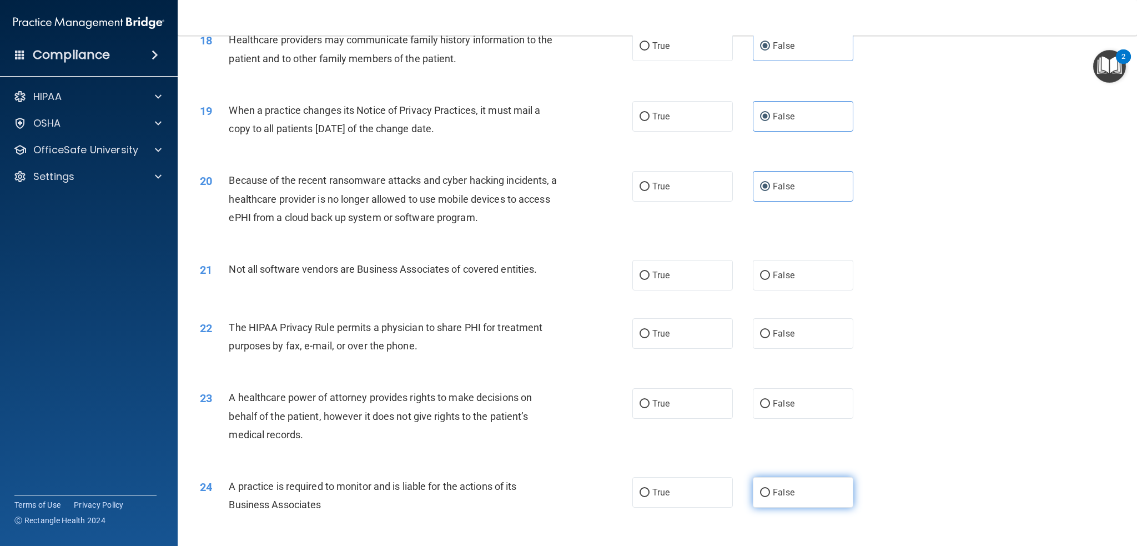
click at [777, 488] on span "False" at bounding box center [784, 492] width 22 height 11
click at [770, 488] on input "False" at bounding box center [765, 492] width 10 height 8
radio input "true"
click at [789, 400] on label "False" at bounding box center [803, 403] width 100 height 31
click at [770, 400] on input "False" at bounding box center [765, 404] width 10 height 8
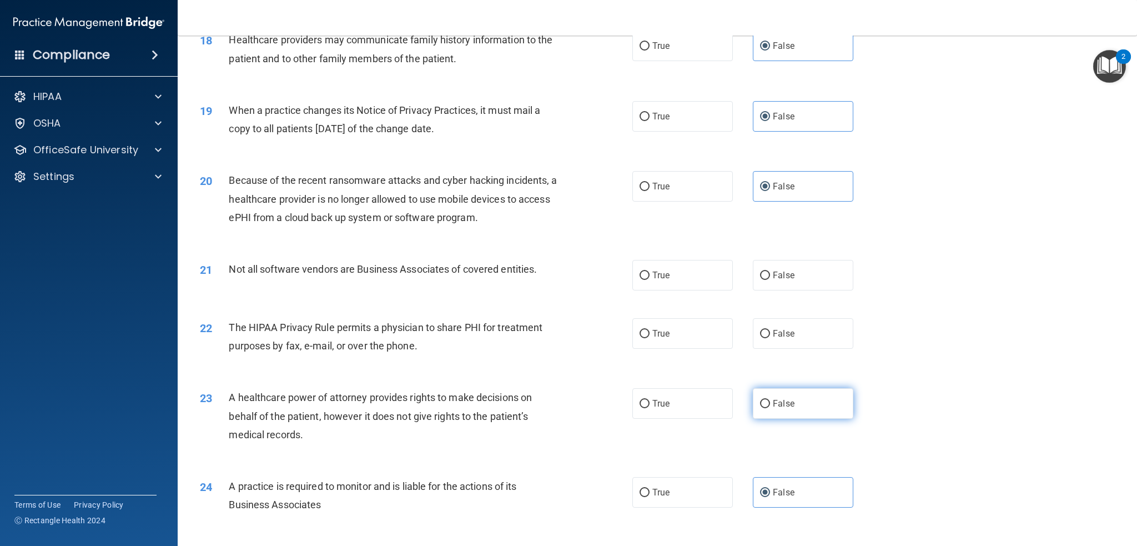
radio input "true"
click at [670, 327] on label "True" at bounding box center [682, 333] width 100 height 31
click at [649, 330] on input "True" at bounding box center [644, 334] width 10 height 8
radio input "true"
click at [654, 282] on label "True" at bounding box center [682, 275] width 100 height 31
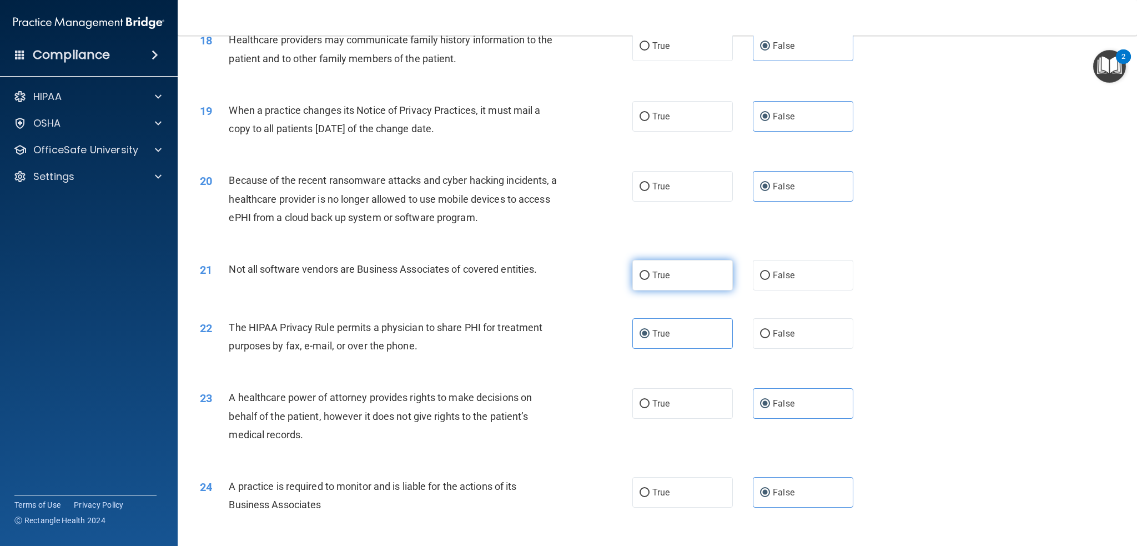
click at [649, 280] on input "True" at bounding box center [644, 275] width 10 height 8
radio input "true"
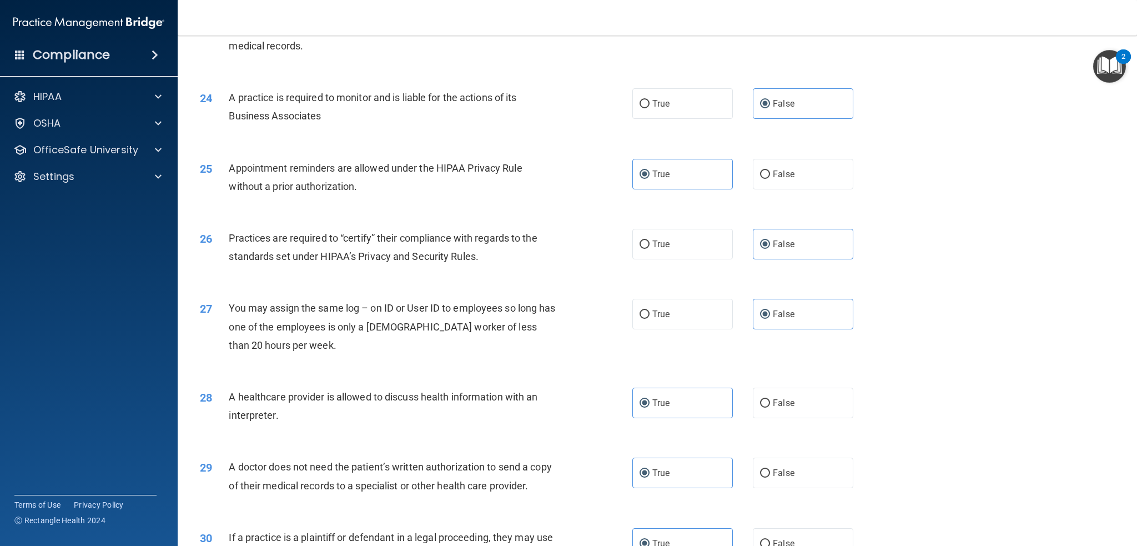
scroll to position [1971, 0]
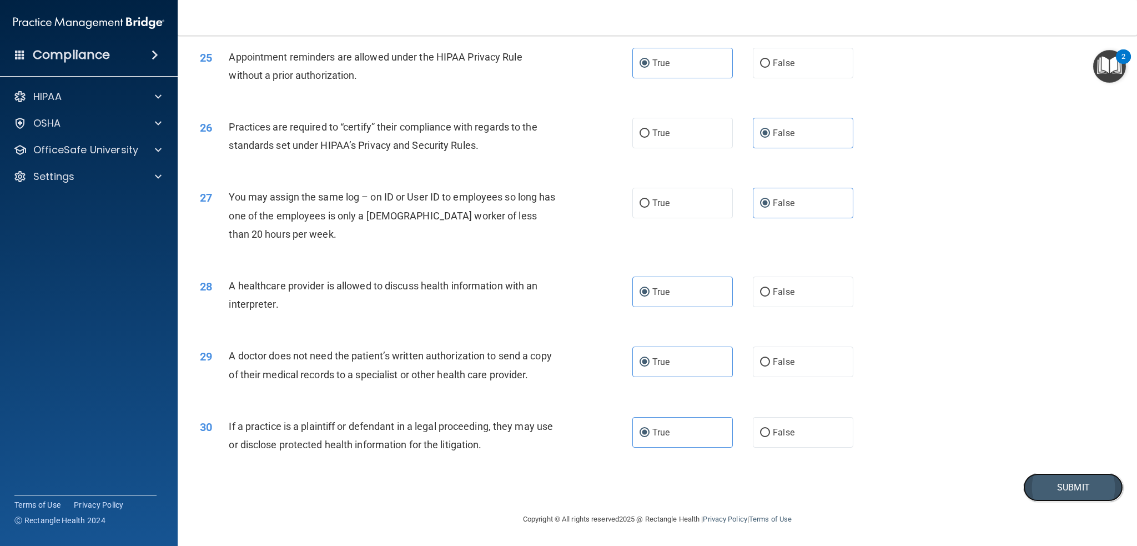
click at [1084, 490] on button "Submit" at bounding box center [1073, 487] width 100 height 28
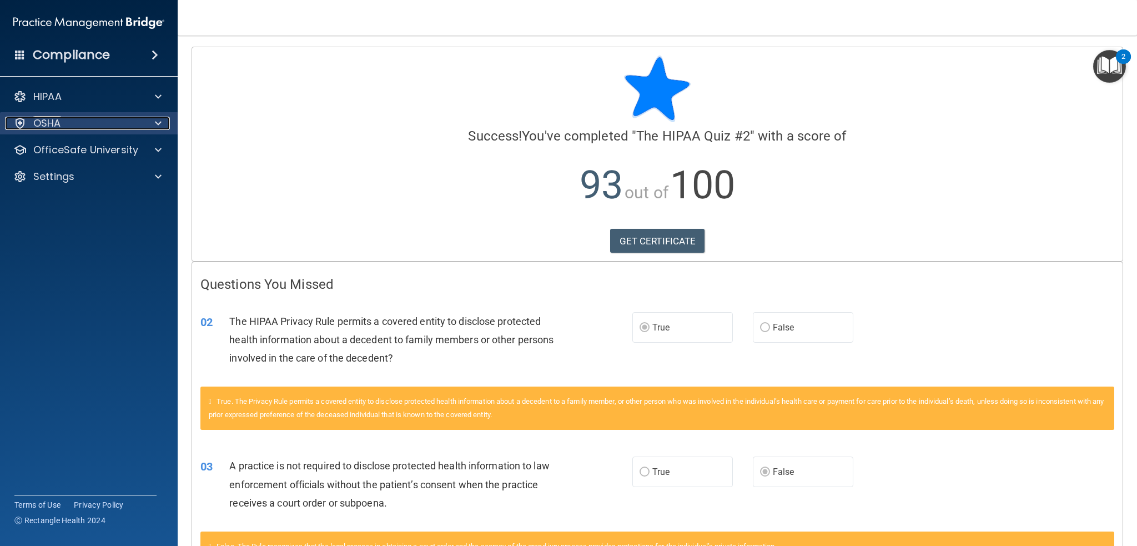
click at [111, 125] on div "OSHA" at bounding box center [74, 123] width 138 height 13
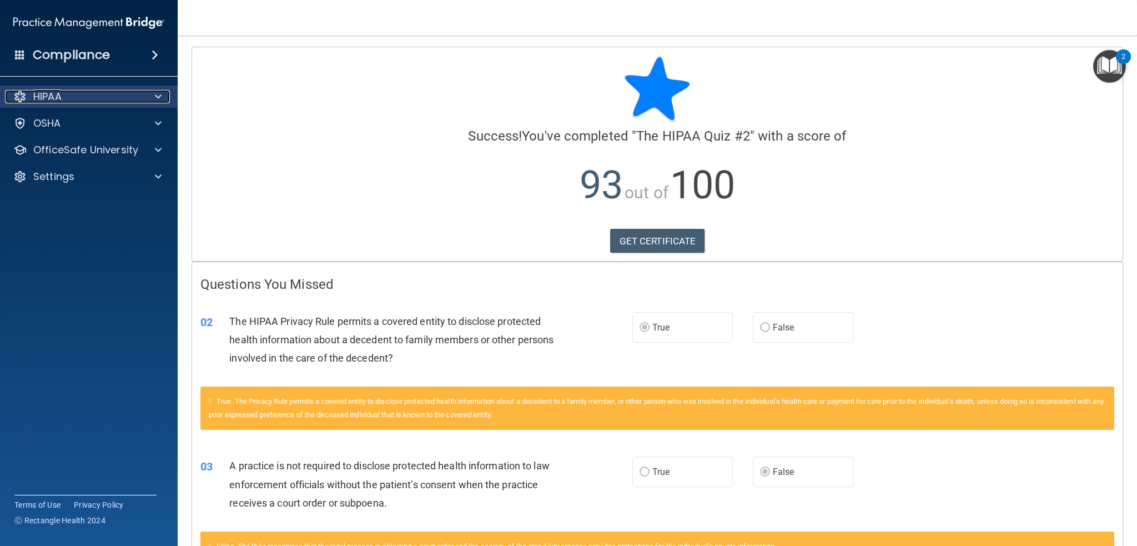
click at [114, 99] on div "HIPAA" at bounding box center [74, 96] width 138 height 13
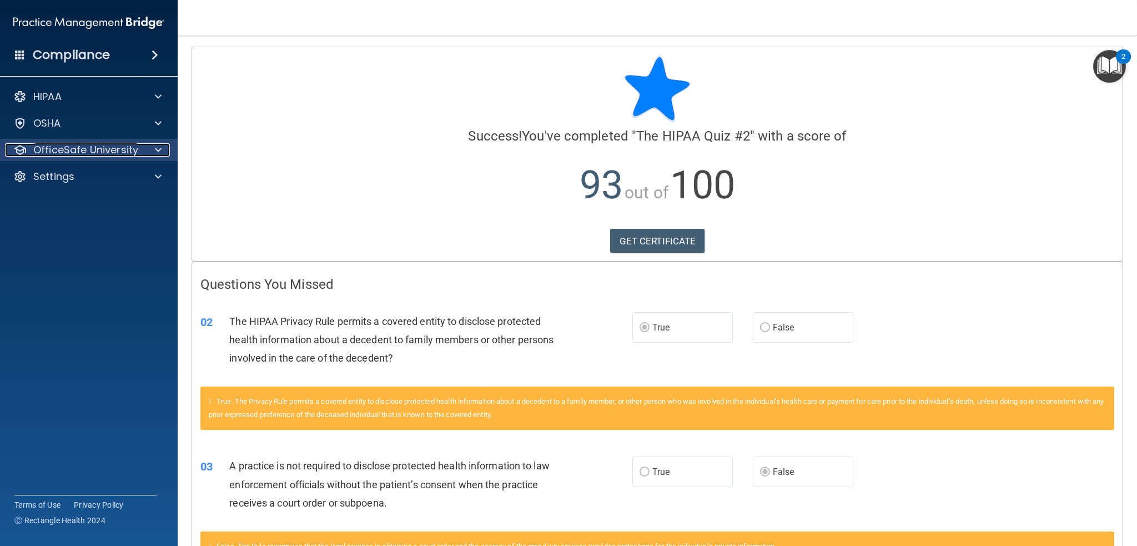
click at [129, 148] on p "OfficeSafe University" at bounding box center [85, 149] width 105 height 13
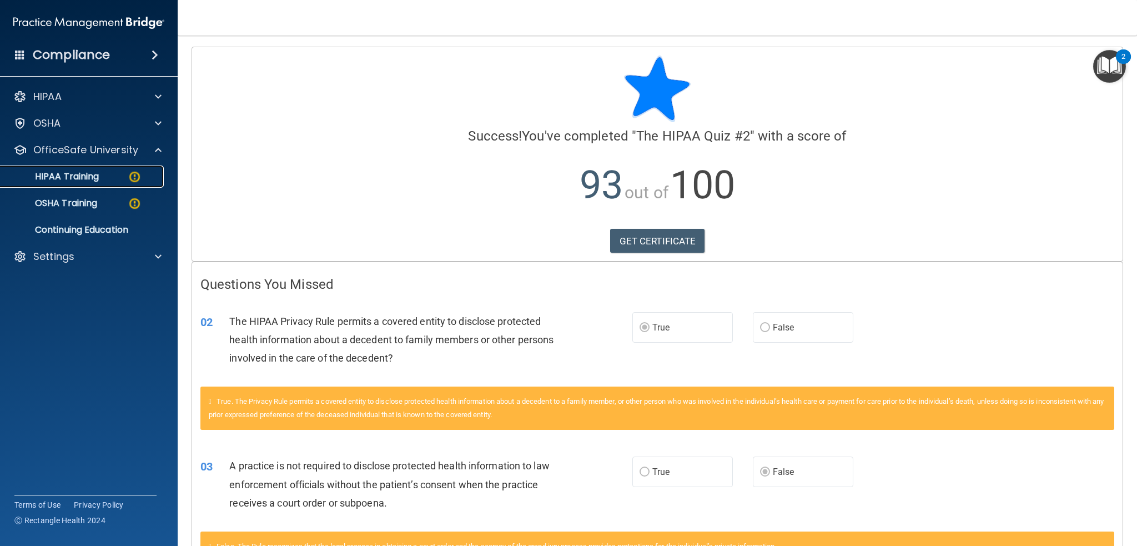
click at [118, 182] on link "HIPAA Training" at bounding box center [76, 176] width 175 height 22
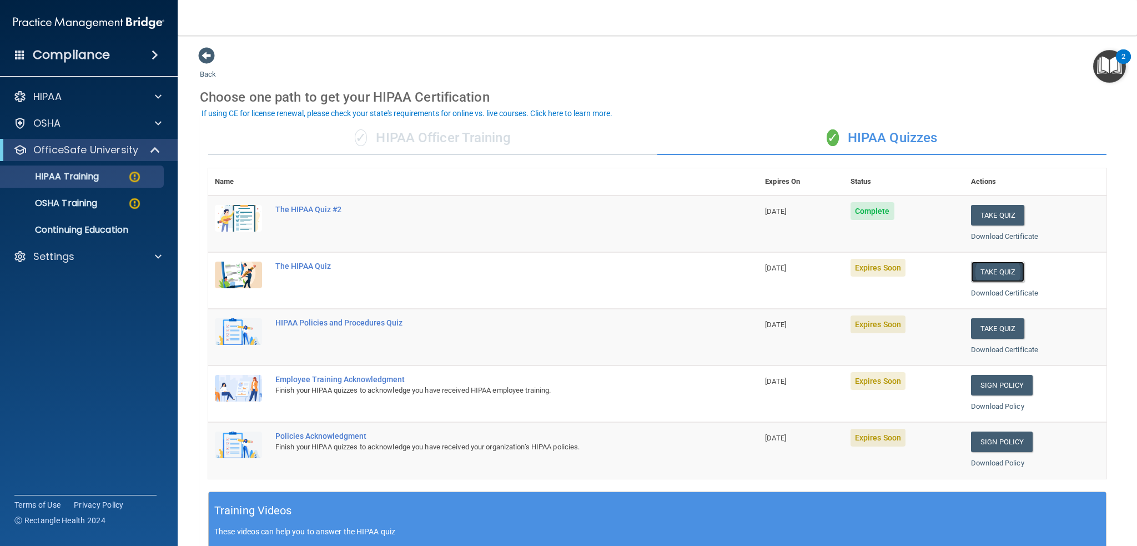
click at [986, 264] on button "Take Quiz" at bounding box center [997, 271] width 53 height 21
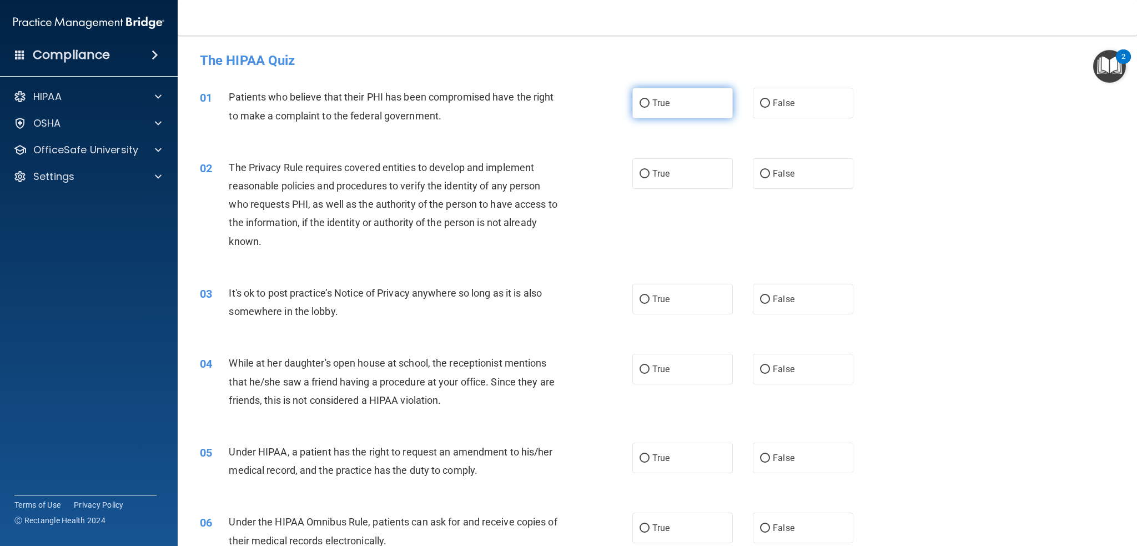
click at [680, 97] on label "True" at bounding box center [682, 103] width 100 height 31
click at [649, 99] on input "True" at bounding box center [644, 103] width 10 height 8
radio input "true"
click at [679, 170] on label "True" at bounding box center [682, 173] width 100 height 31
click at [649, 170] on input "True" at bounding box center [644, 174] width 10 height 8
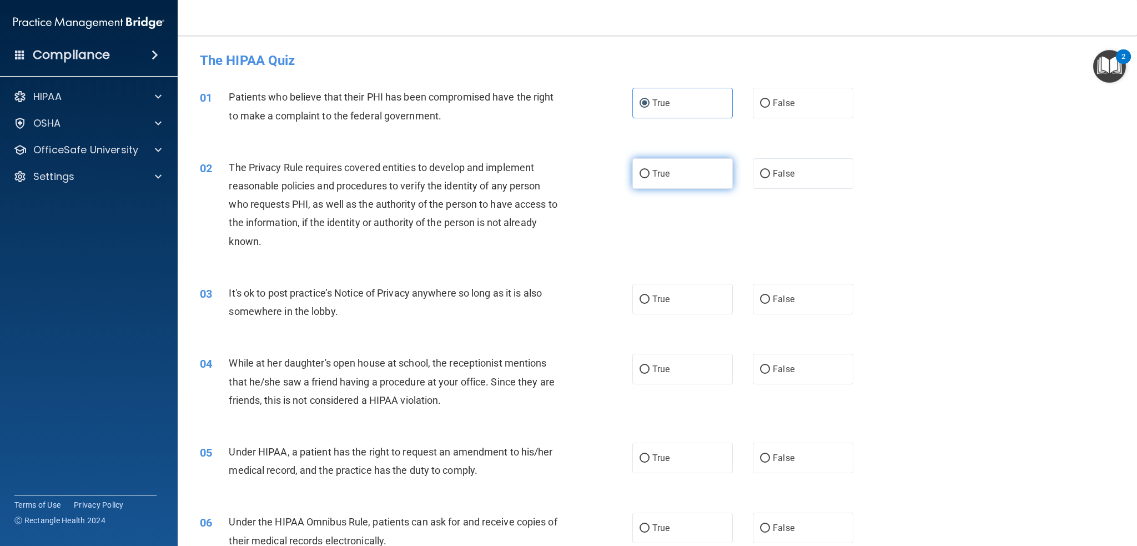
radio input "true"
click at [773, 303] on span "False" at bounding box center [784, 299] width 22 height 11
click at [768, 303] on input "False" at bounding box center [765, 299] width 10 height 8
radio input "true"
click at [774, 369] on span "False" at bounding box center [784, 369] width 22 height 11
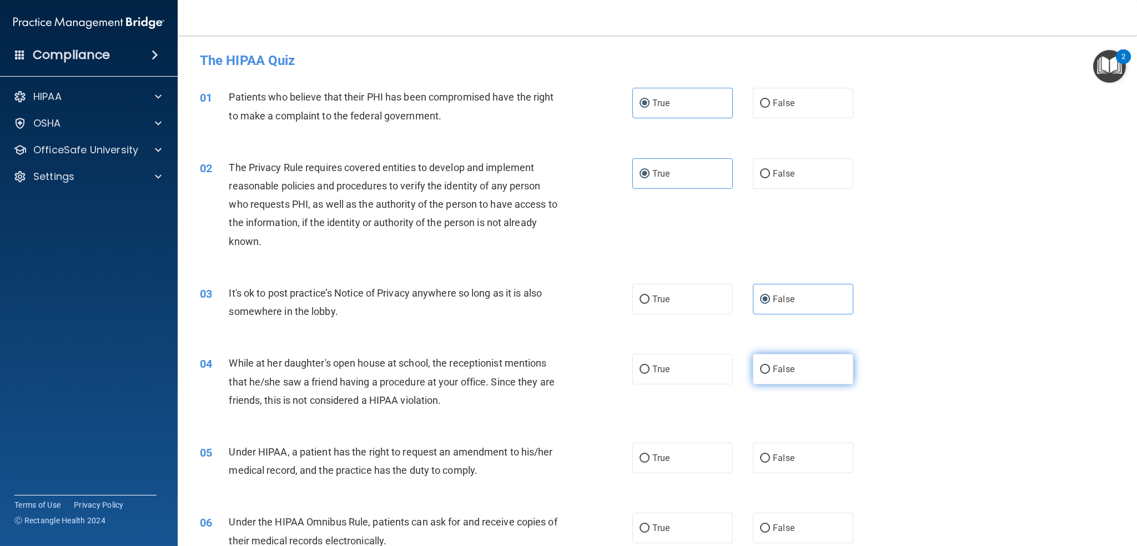
click at [770, 369] on input "False" at bounding box center [765, 369] width 10 height 8
radio input "true"
click at [673, 461] on label "True" at bounding box center [682, 457] width 100 height 31
click at [649, 461] on input "True" at bounding box center [644, 458] width 10 height 8
radio input "true"
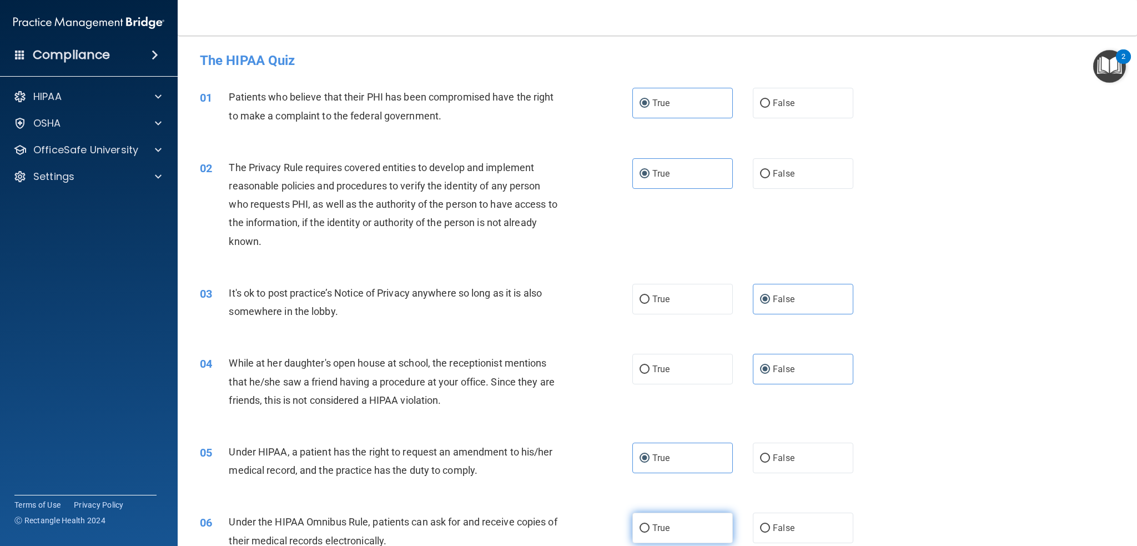
click at [670, 529] on label "True" at bounding box center [682, 527] width 100 height 31
click at [649, 529] on input "True" at bounding box center [644, 528] width 10 height 8
radio input "true"
click at [793, 450] on label "False" at bounding box center [803, 457] width 100 height 31
click at [770, 454] on input "False" at bounding box center [765, 458] width 10 height 8
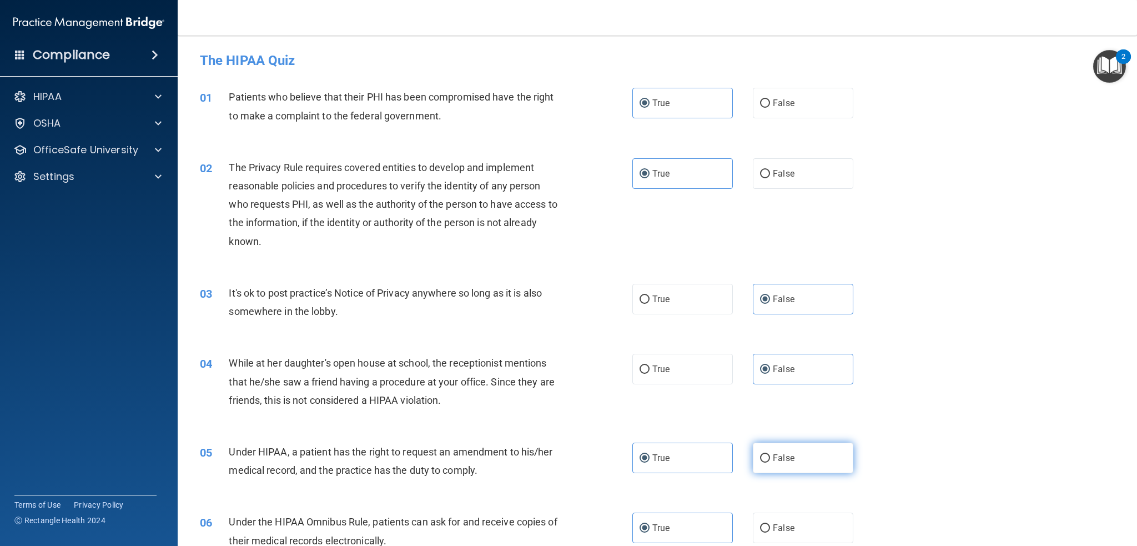
radio input "true"
radio input "false"
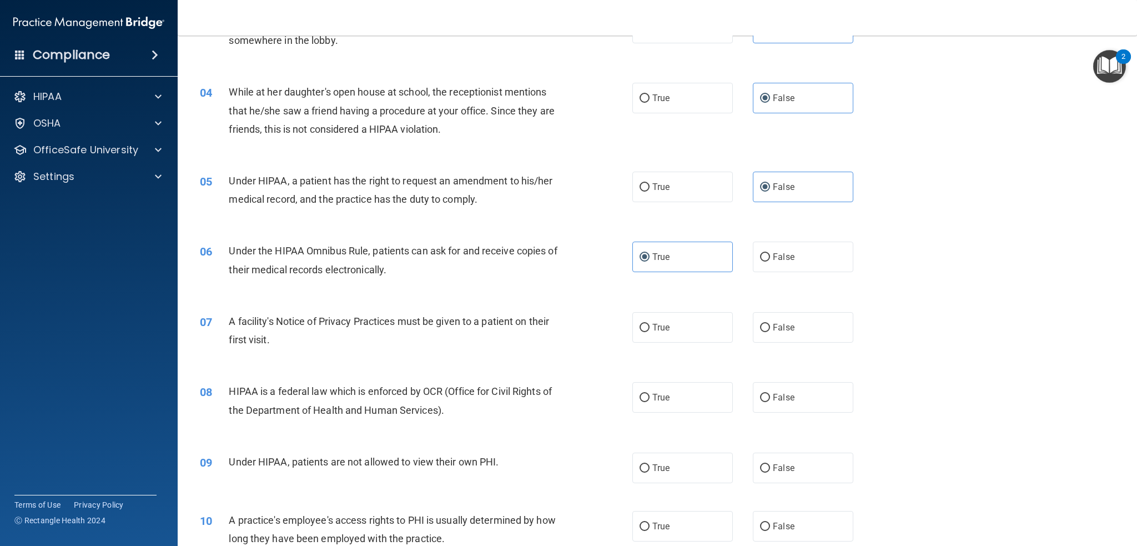
scroll to position [278, 0]
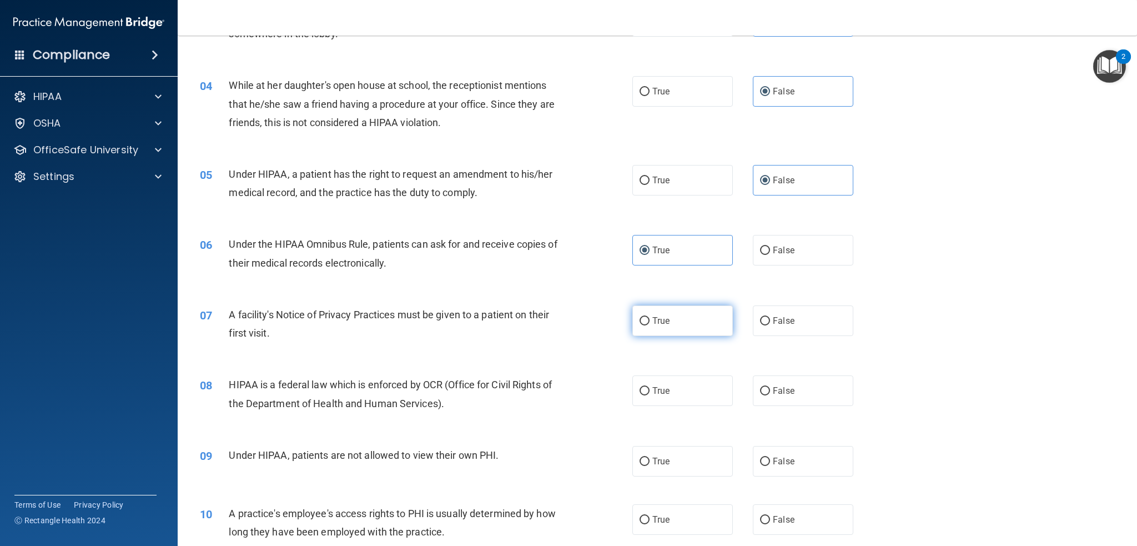
click at [649, 315] on label "True" at bounding box center [682, 320] width 100 height 31
click at [649, 317] on input "True" at bounding box center [644, 321] width 10 height 8
radio input "true"
click at [673, 386] on label "True" at bounding box center [682, 390] width 100 height 31
click at [649, 387] on input "True" at bounding box center [644, 391] width 10 height 8
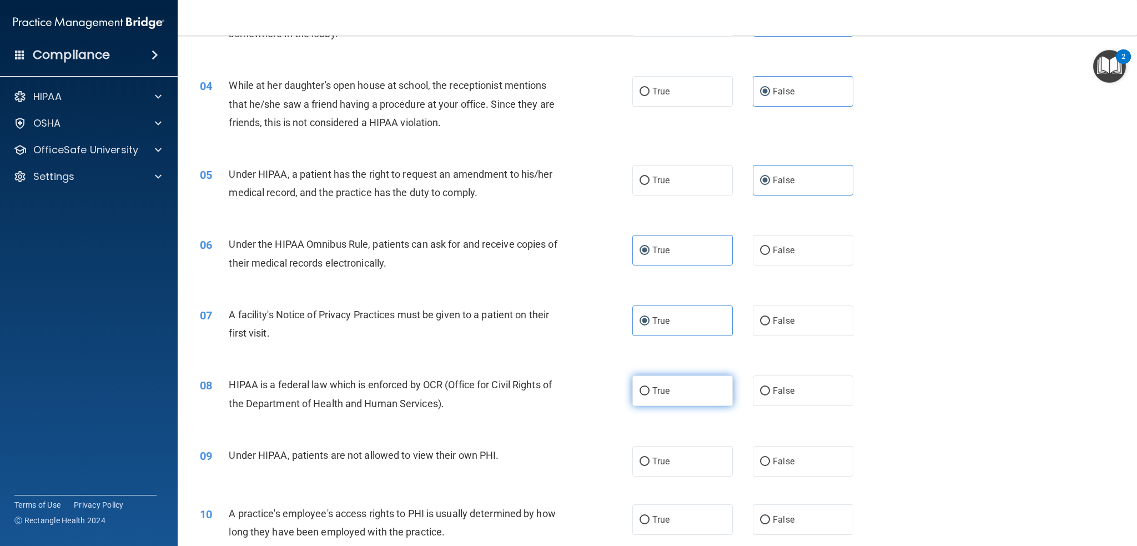
radio input "true"
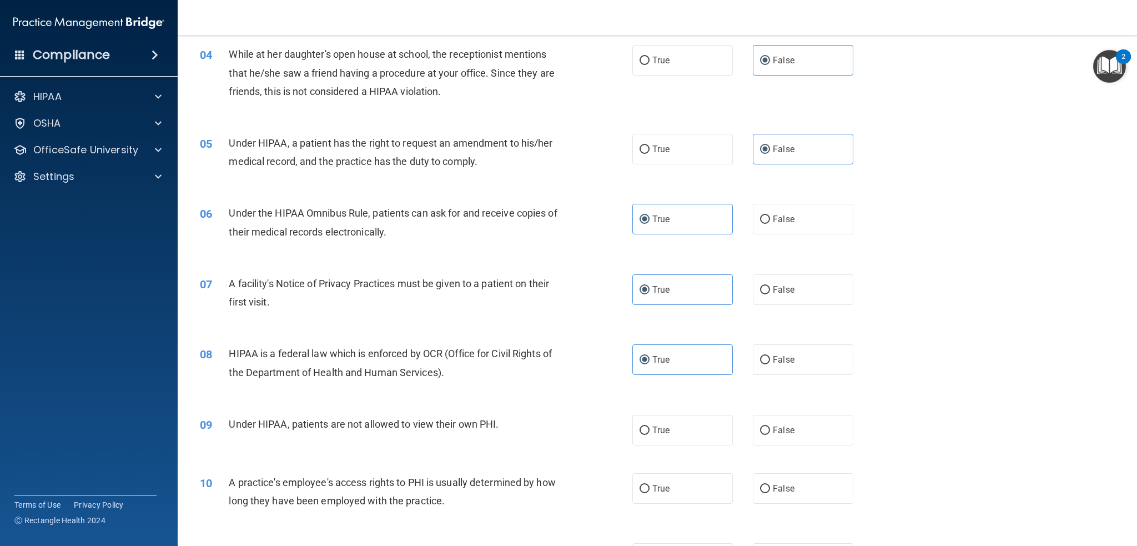
scroll to position [333, 0]
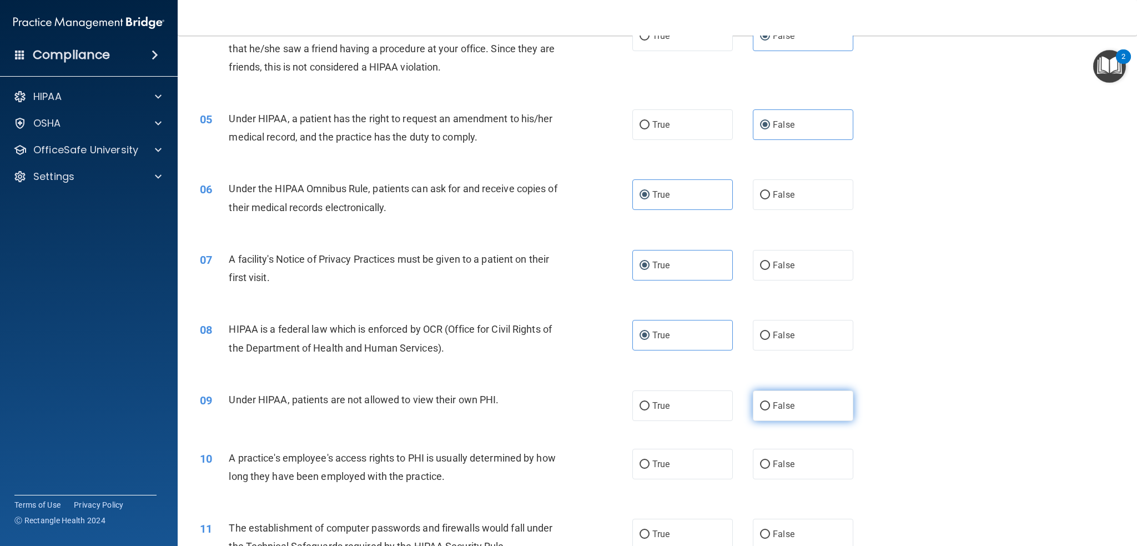
click at [795, 399] on label "False" at bounding box center [803, 405] width 100 height 31
click at [770, 402] on input "False" at bounding box center [765, 406] width 10 height 8
radio input "true"
click at [784, 483] on div "10 A practice's employee's access rights to PHI is usually determined by how lo…" at bounding box center [656, 470] width 931 height 70
click at [802, 461] on label "False" at bounding box center [803, 463] width 100 height 31
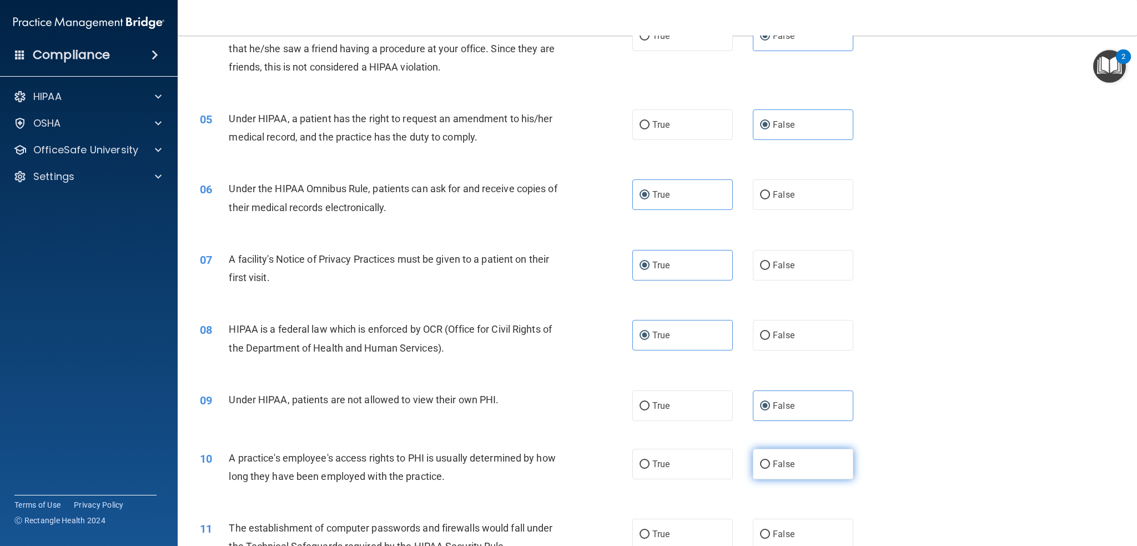
click at [770, 461] on input "False" at bounding box center [765, 464] width 10 height 8
radio input "true"
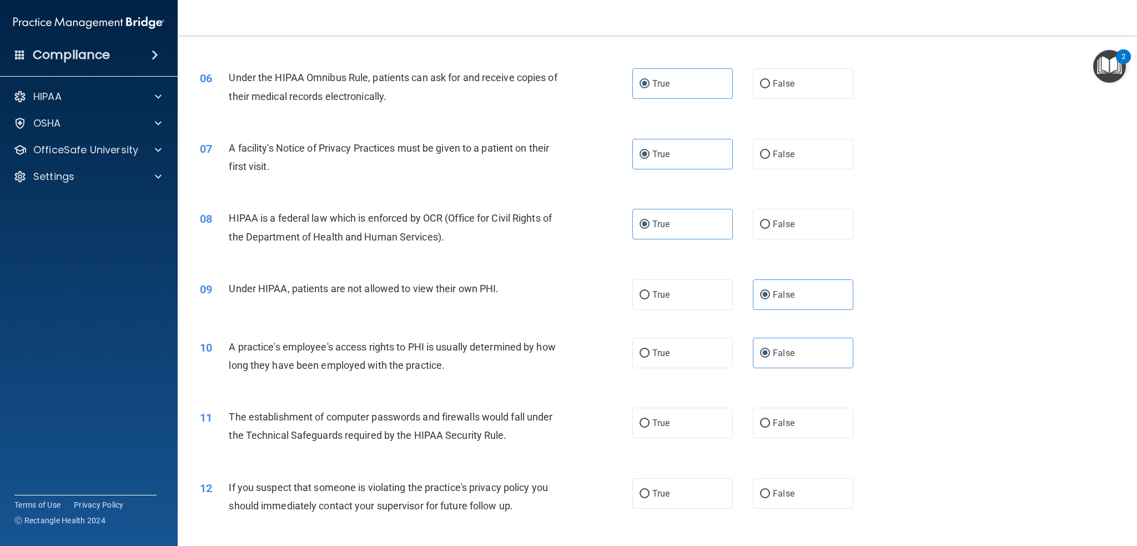
scroll to position [555, 0]
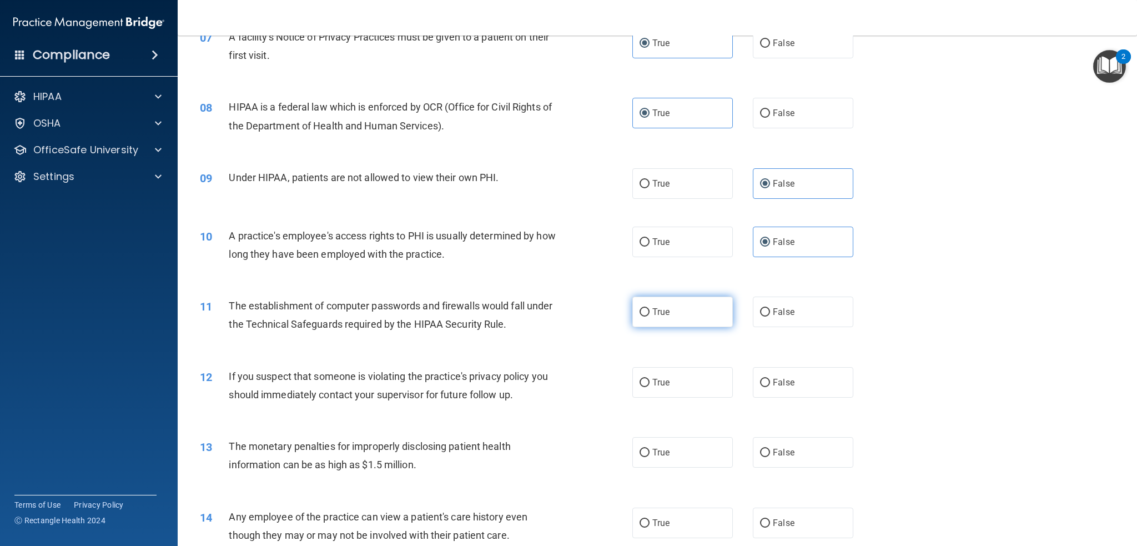
click at [688, 302] on label "True" at bounding box center [682, 311] width 100 height 31
click at [649, 308] on input "True" at bounding box center [644, 312] width 10 height 8
radio input "true"
click at [675, 379] on label "True" at bounding box center [682, 382] width 100 height 31
click at [649, 379] on input "True" at bounding box center [644, 383] width 10 height 8
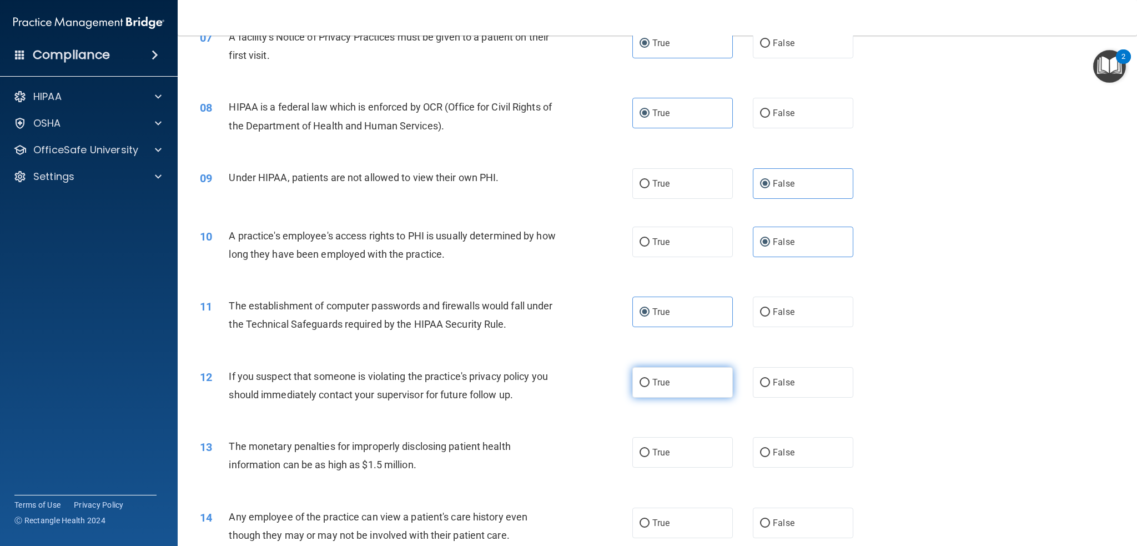
radio input "true"
click at [684, 449] on label "True" at bounding box center [682, 452] width 100 height 31
click at [649, 449] on input "True" at bounding box center [644, 452] width 10 height 8
radio input "true"
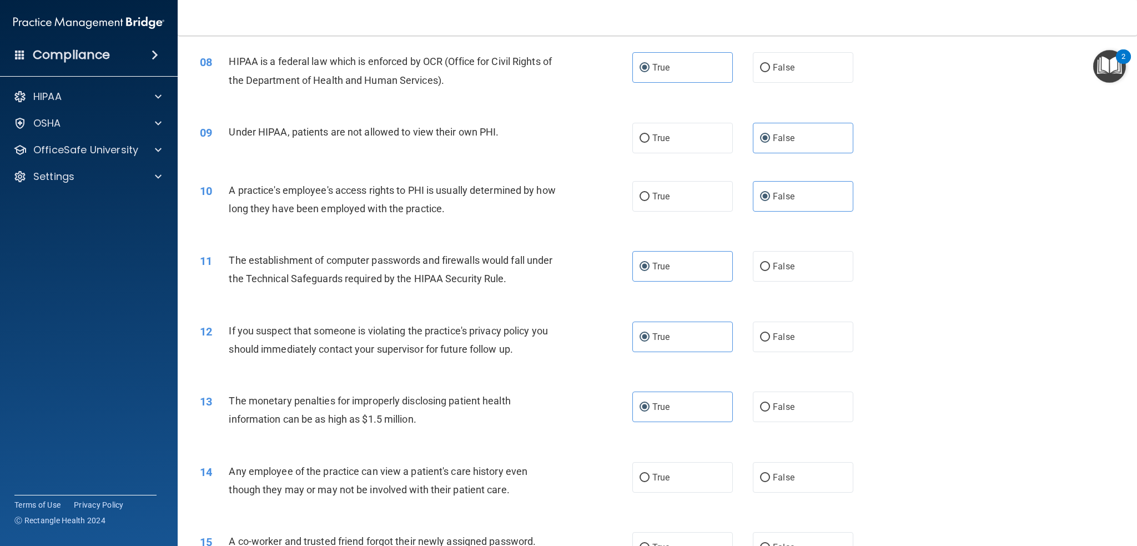
scroll to position [666, 0]
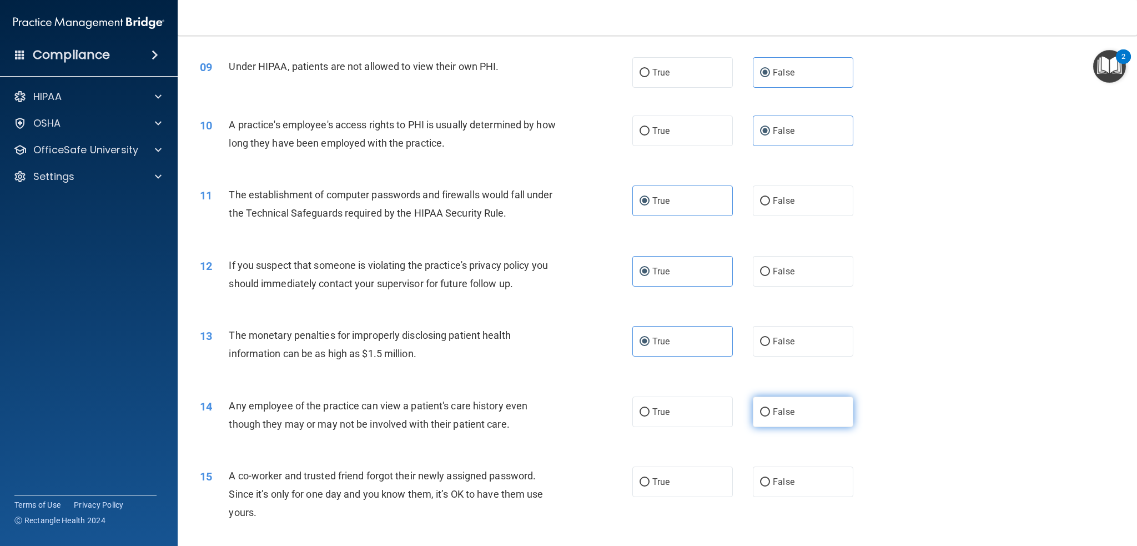
click at [816, 405] on label "False" at bounding box center [803, 411] width 100 height 31
click at [770, 408] on input "False" at bounding box center [765, 412] width 10 height 8
radio input "true"
click at [790, 480] on label "False" at bounding box center [803, 481] width 100 height 31
click at [770, 480] on input "False" at bounding box center [765, 482] width 10 height 8
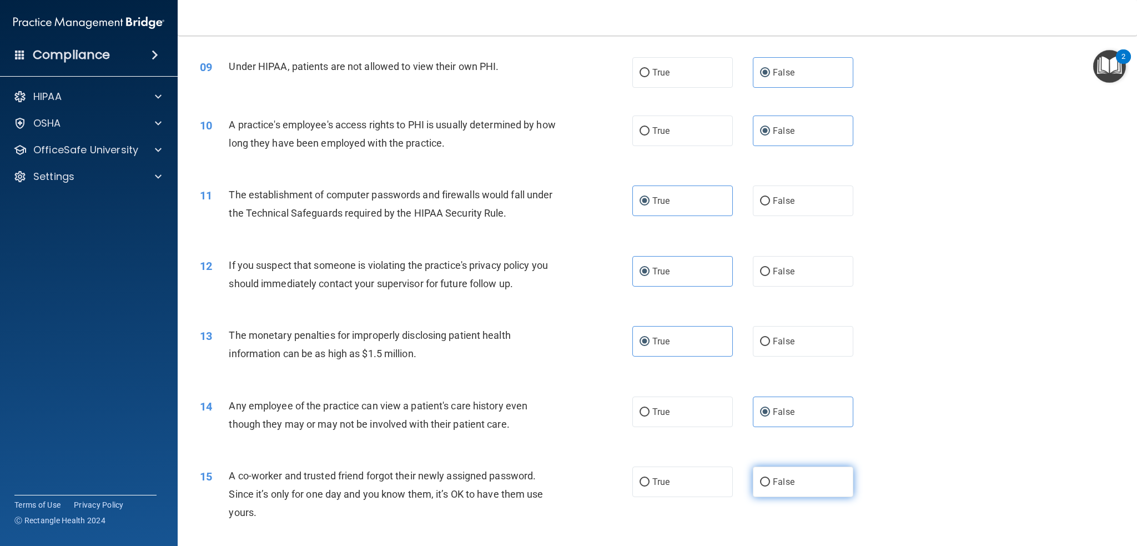
radio input "true"
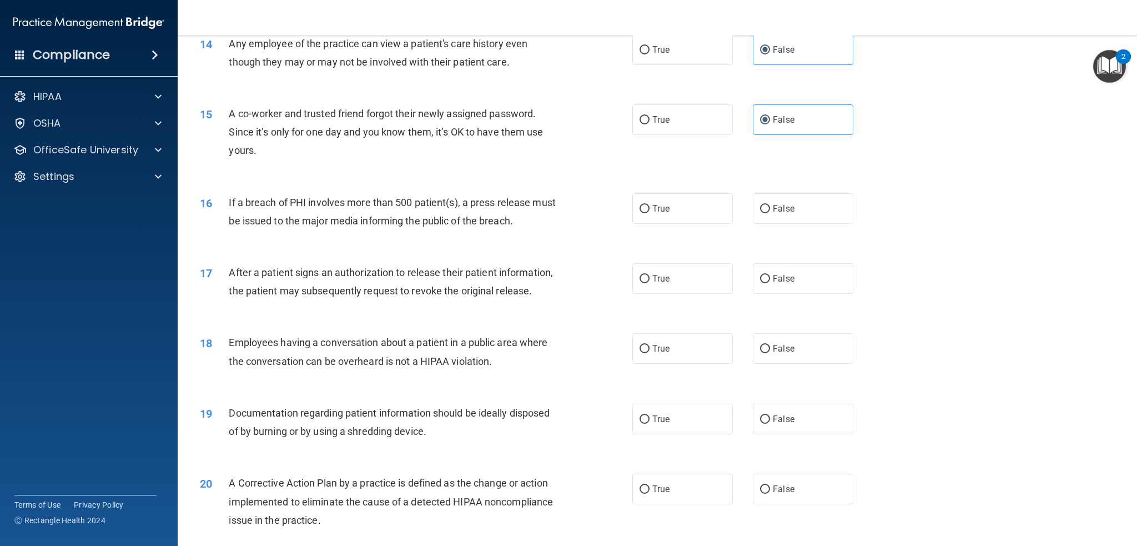
scroll to position [1055, 0]
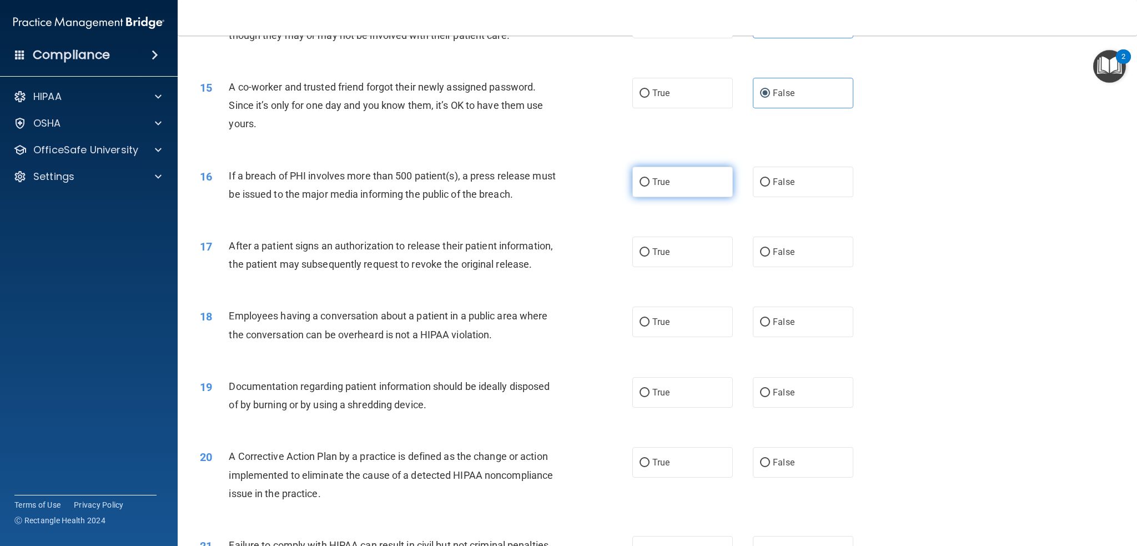
click at [699, 186] on label "True" at bounding box center [682, 182] width 100 height 31
click at [649, 186] on input "True" at bounding box center [644, 182] width 10 height 8
radio input "true"
click at [695, 258] on label "True" at bounding box center [682, 251] width 100 height 31
click at [649, 256] on input "True" at bounding box center [644, 252] width 10 height 8
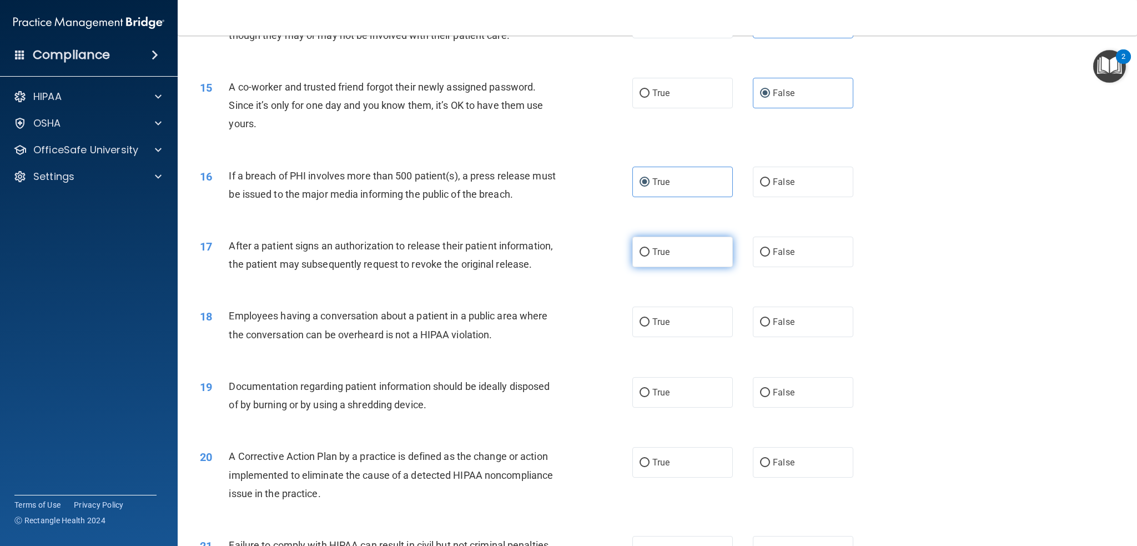
radio input "true"
click at [825, 258] on label "False" at bounding box center [803, 251] width 100 height 31
click at [770, 256] on input "False" at bounding box center [765, 252] width 10 height 8
radio input "true"
click at [695, 255] on label "True" at bounding box center [682, 251] width 100 height 31
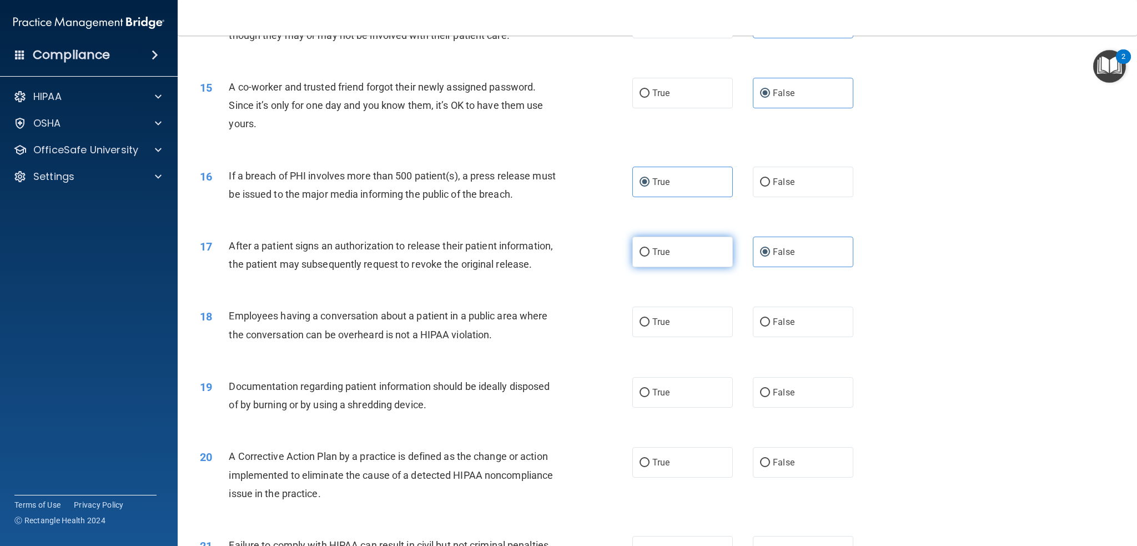
click at [649, 255] on input "True" at bounding box center [644, 252] width 10 height 8
radio input "true"
radio input "false"
click at [793, 337] on label "False" at bounding box center [803, 321] width 100 height 31
click at [770, 326] on input "False" at bounding box center [765, 322] width 10 height 8
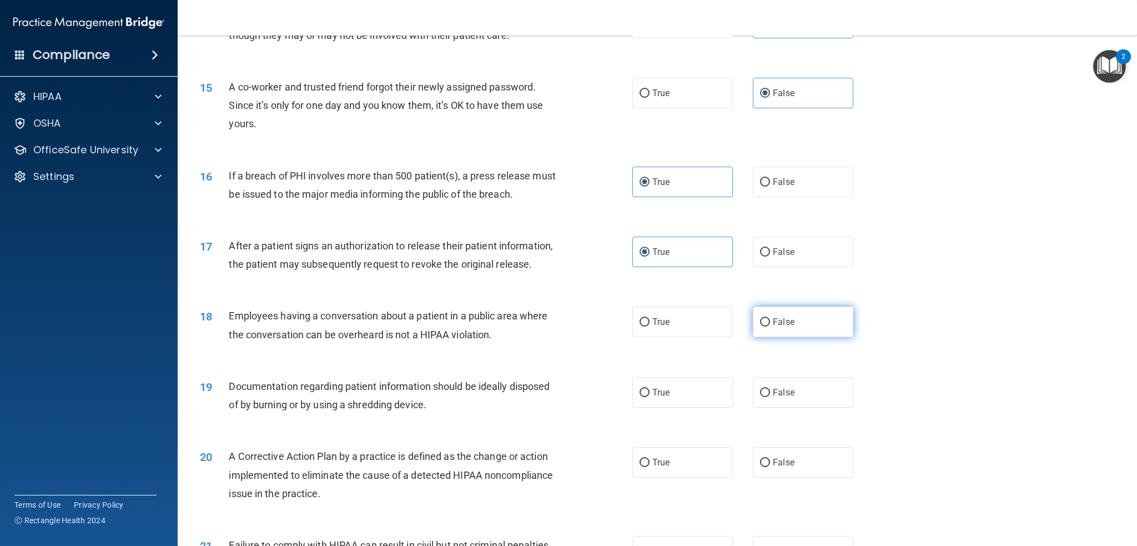
radio input "true"
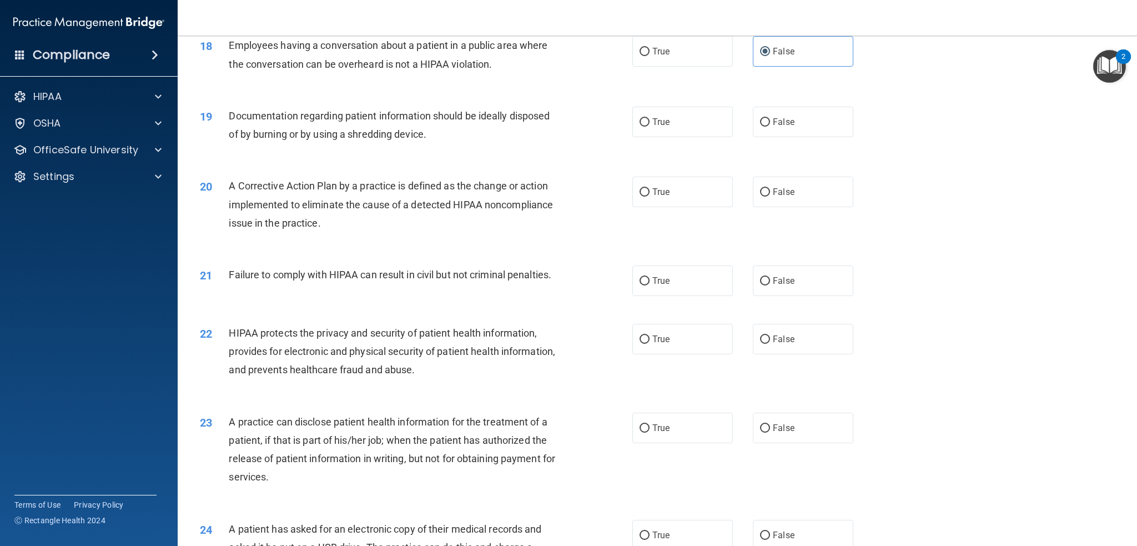
scroll to position [1388, 0]
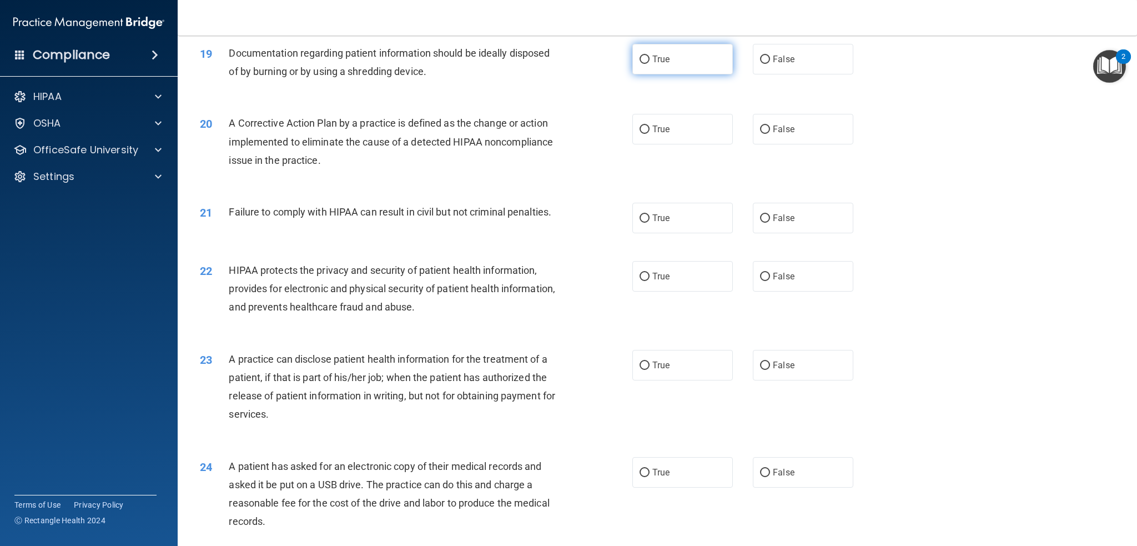
click at [673, 74] on label "True" at bounding box center [682, 59] width 100 height 31
click at [649, 64] on input "True" at bounding box center [644, 60] width 10 height 8
radio input "true"
click at [664, 144] on label "True" at bounding box center [682, 129] width 100 height 31
click at [649, 134] on input "True" at bounding box center [644, 129] width 10 height 8
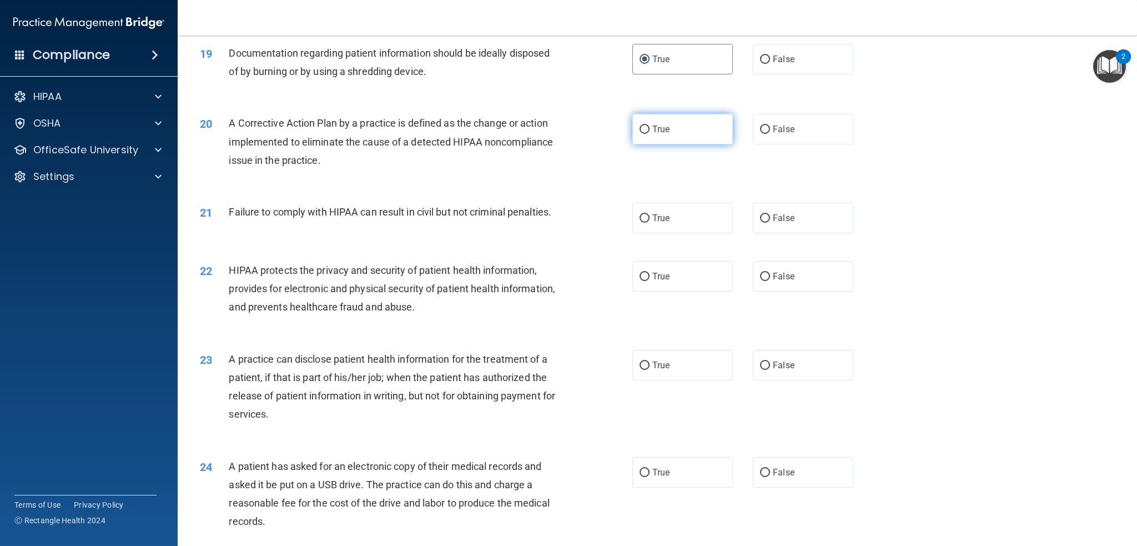
radio input "true"
click at [799, 233] on label "False" at bounding box center [803, 218] width 100 height 31
click at [770, 223] on input "False" at bounding box center [765, 218] width 10 height 8
radio input "true"
click at [655, 281] on span "True" at bounding box center [660, 276] width 17 height 11
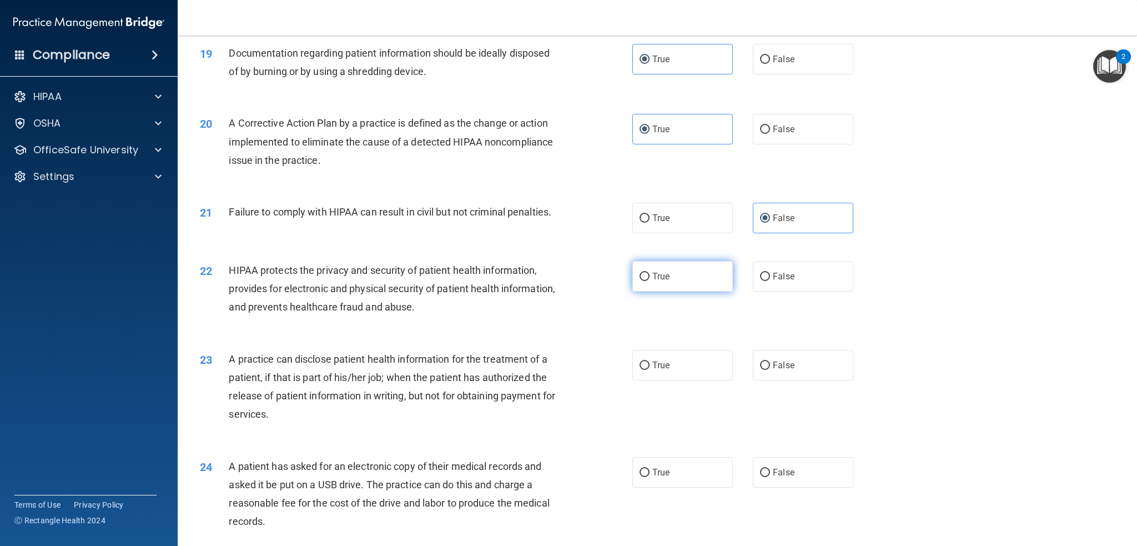
click at [649, 281] on input "True" at bounding box center [644, 277] width 10 height 8
radio input "true"
click at [784, 370] on span "False" at bounding box center [784, 365] width 22 height 11
click at [770, 370] on input "False" at bounding box center [765, 365] width 10 height 8
radio input "true"
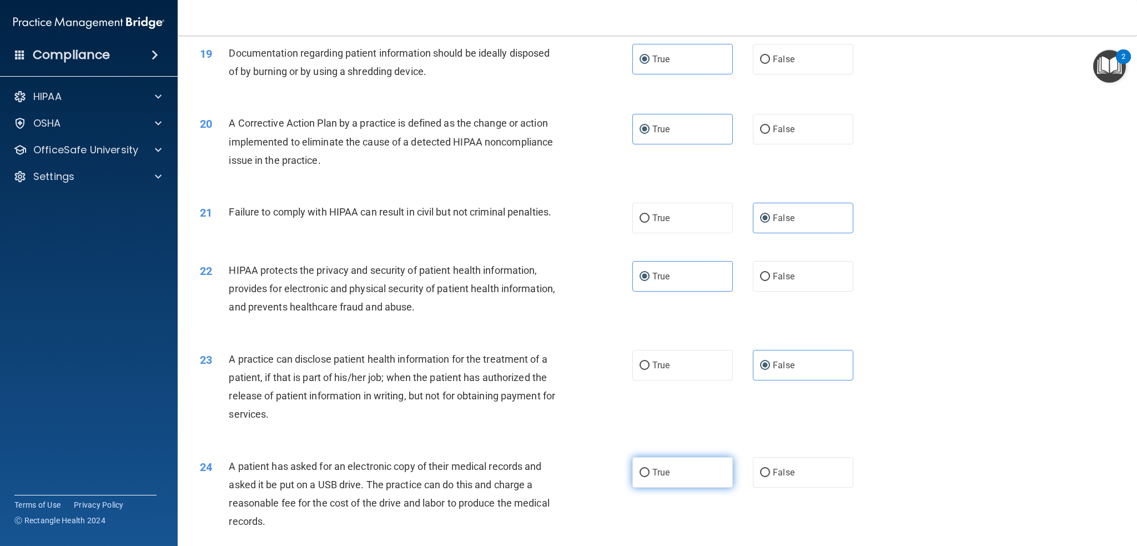
click at [656, 477] on span "True" at bounding box center [660, 472] width 17 height 11
click at [649, 477] on input "True" at bounding box center [644, 472] width 10 height 8
radio input "true"
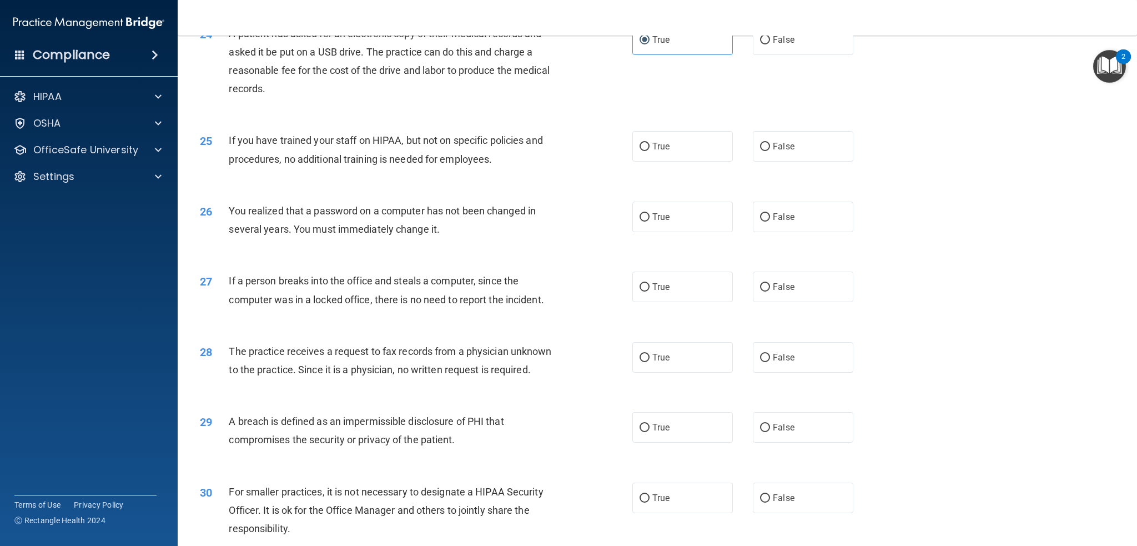
scroll to position [1887, 0]
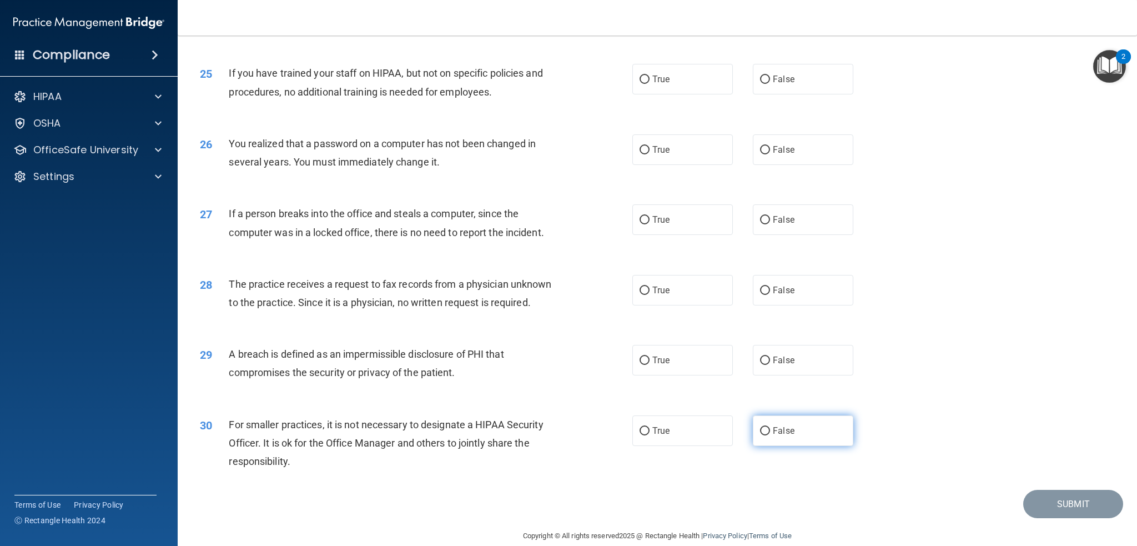
click at [774, 436] on span "False" at bounding box center [784, 430] width 22 height 11
click at [770, 435] on input "False" at bounding box center [765, 431] width 10 height 8
radio input "true"
click at [686, 375] on label "True" at bounding box center [682, 360] width 100 height 31
click at [649, 365] on input "True" at bounding box center [644, 360] width 10 height 8
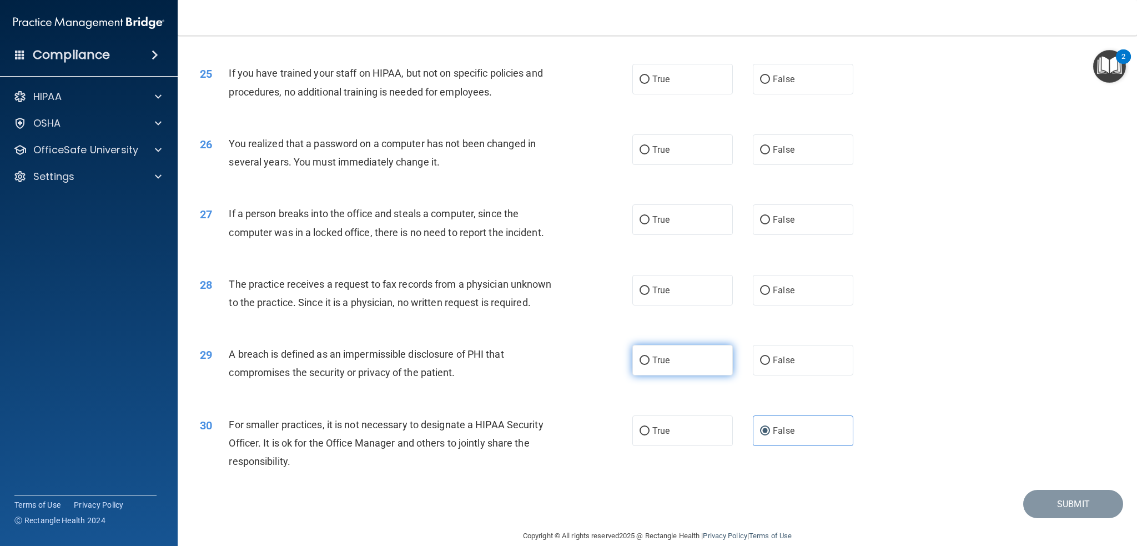
radio input "true"
click at [783, 305] on label "False" at bounding box center [803, 290] width 100 height 31
click at [770, 295] on input "False" at bounding box center [765, 290] width 10 height 8
radio input "true"
click at [780, 235] on label "False" at bounding box center [803, 219] width 100 height 31
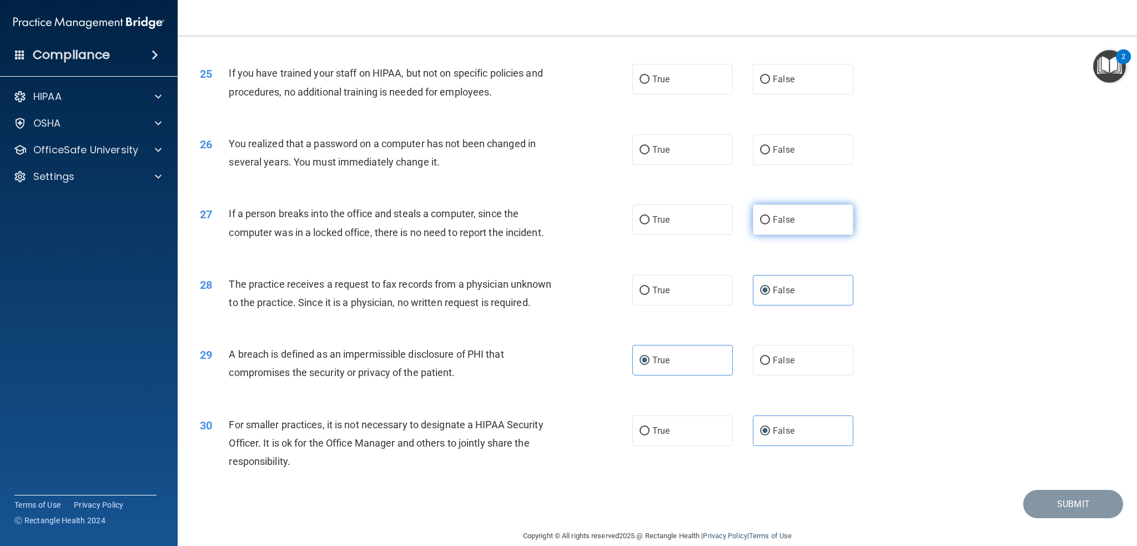
click at [770, 224] on input "False" at bounding box center [765, 220] width 10 height 8
radio input "true"
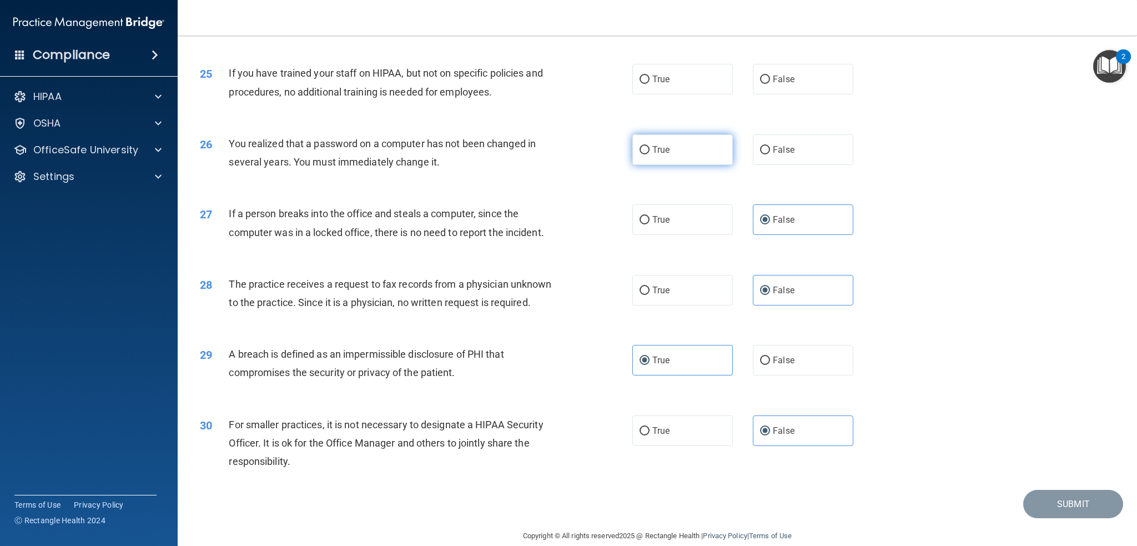
click at [646, 165] on label "True" at bounding box center [682, 149] width 100 height 31
click at [646, 154] on input "True" at bounding box center [644, 150] width 10 height 8
radio input "true"
click at [776, 84] on span "False" at bounding box center [784, 79] width 22 height 11
click at [770, 84] on input "False" at bounding box center [765, 79] width 10 height 8
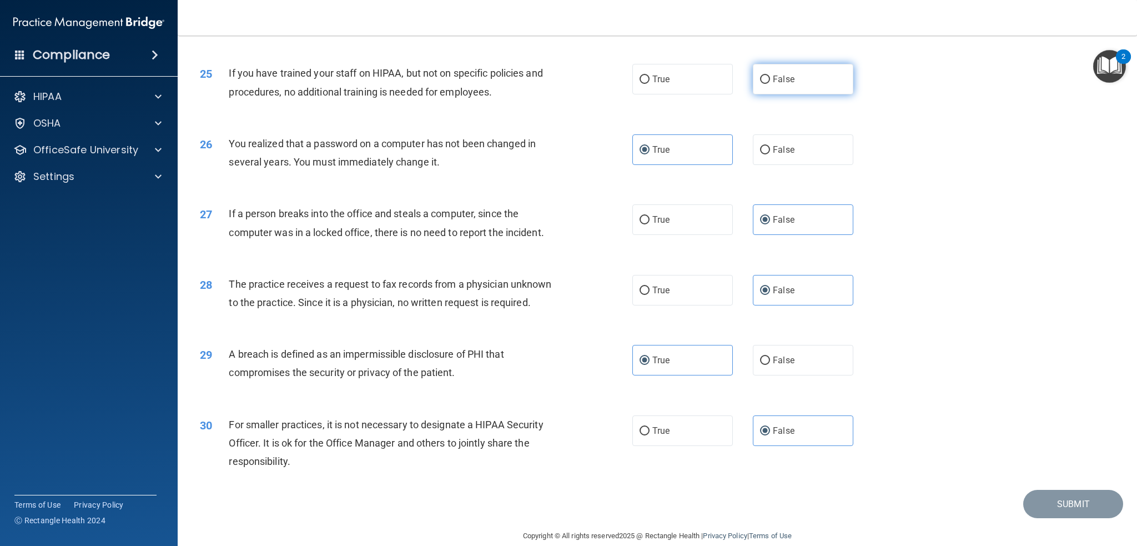
radio input "true"
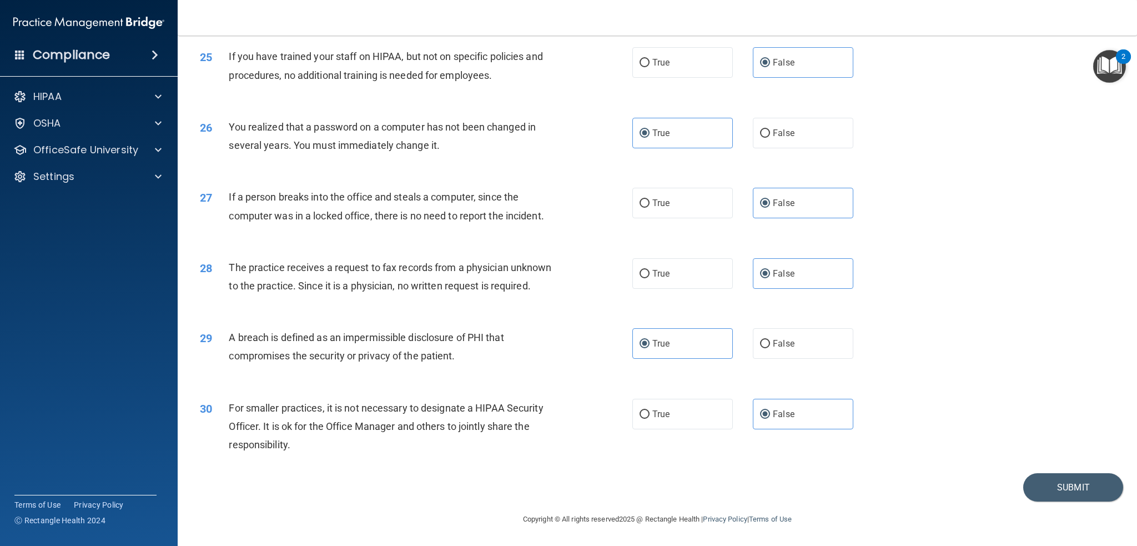
scroll to position [1934, 0]
click at [1060, 477] on button "Submit" at bounding box center [1073, 487] width 100 height 28
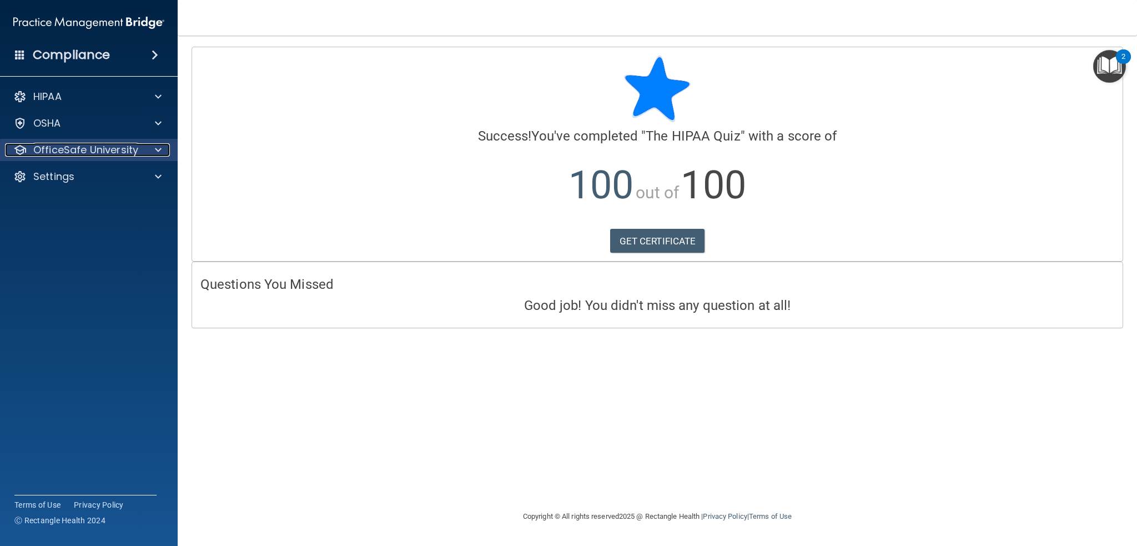
click at [90, 150] on p "OfficeSafe University" at bounding box center [85, 149] width 105 height 13
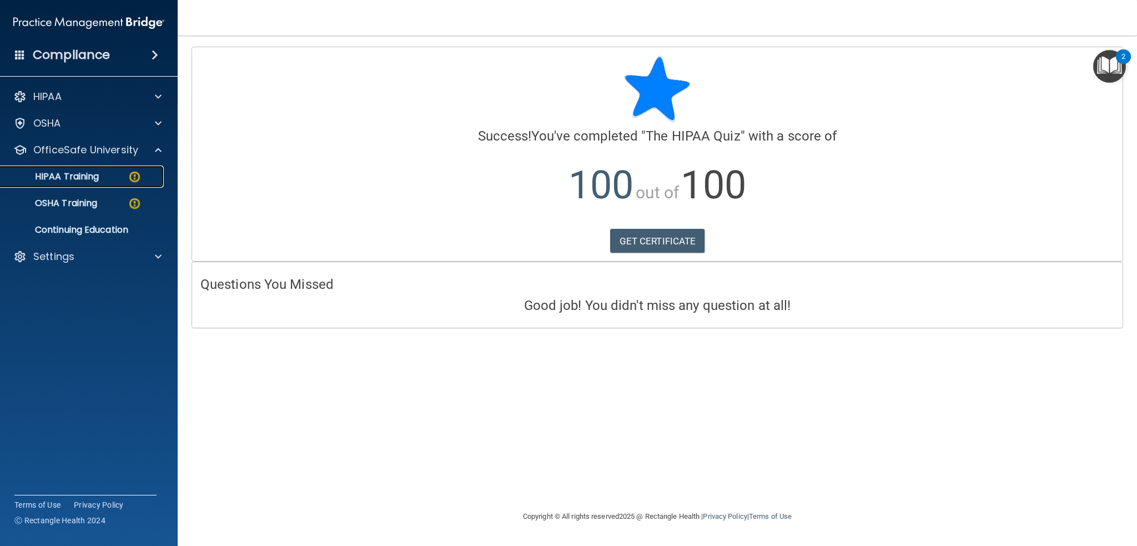
click at [120, 174] on div "HIPAA Training" at bounding box center [83, 176] width 152 height 11
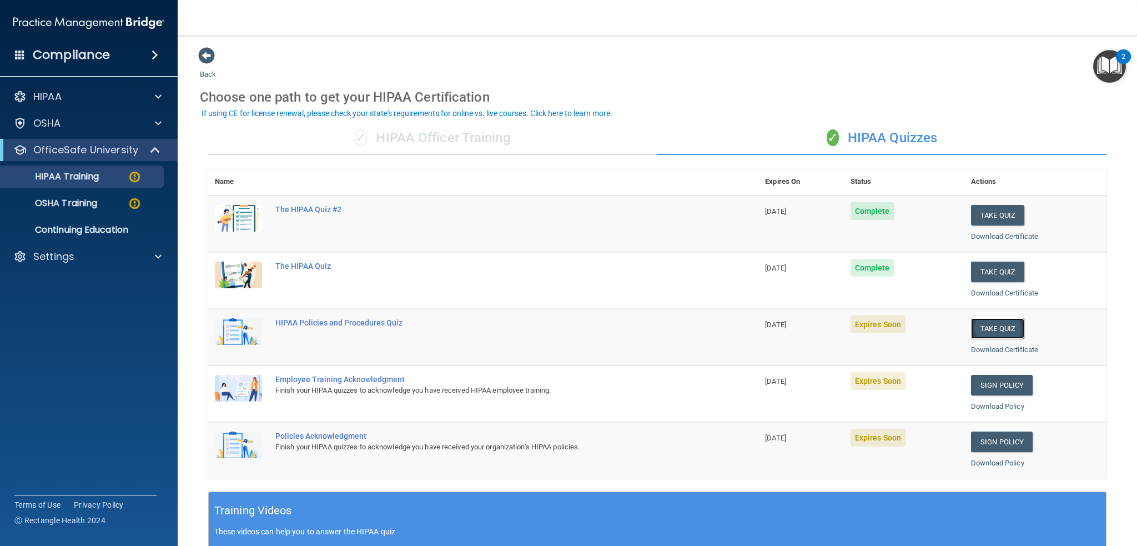
click at [998, 329] on button "Take Quiz" at bounding box center [997, 328] width 53 height 21
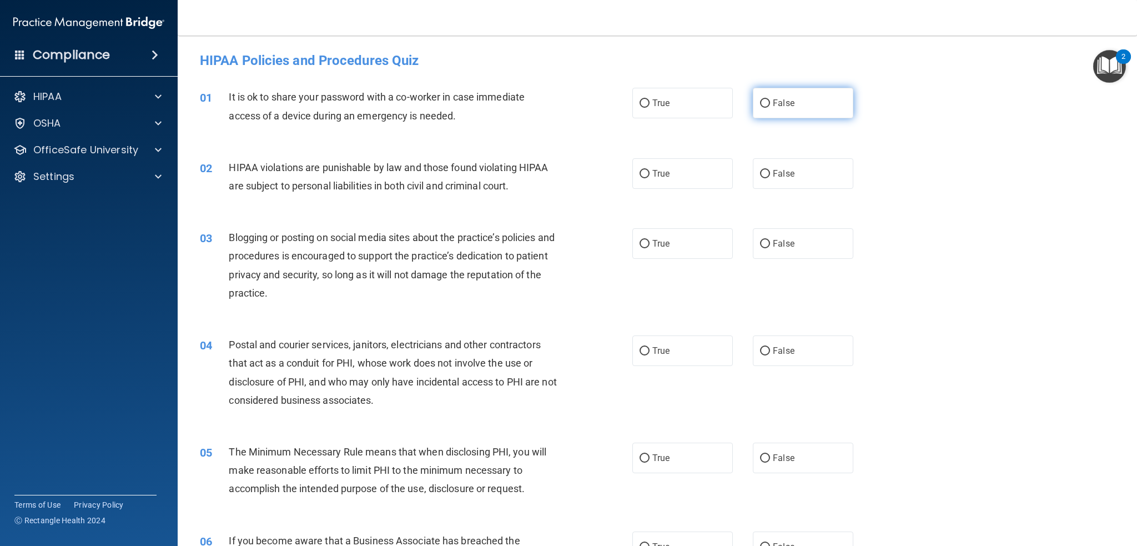
click at [803, 99] on label "False" at bounding box center [803, 103] width 100 height 31
click at [770, 99] on input "False" at bounding box center [765, 103] width 10 height 8
radio input "true"
click at [678, 175] on label "True" at bounding box center [682, 173] width 100 height 31
click at [649, 175] on input "True" at bounding box center [644, 174] width 10 height 8
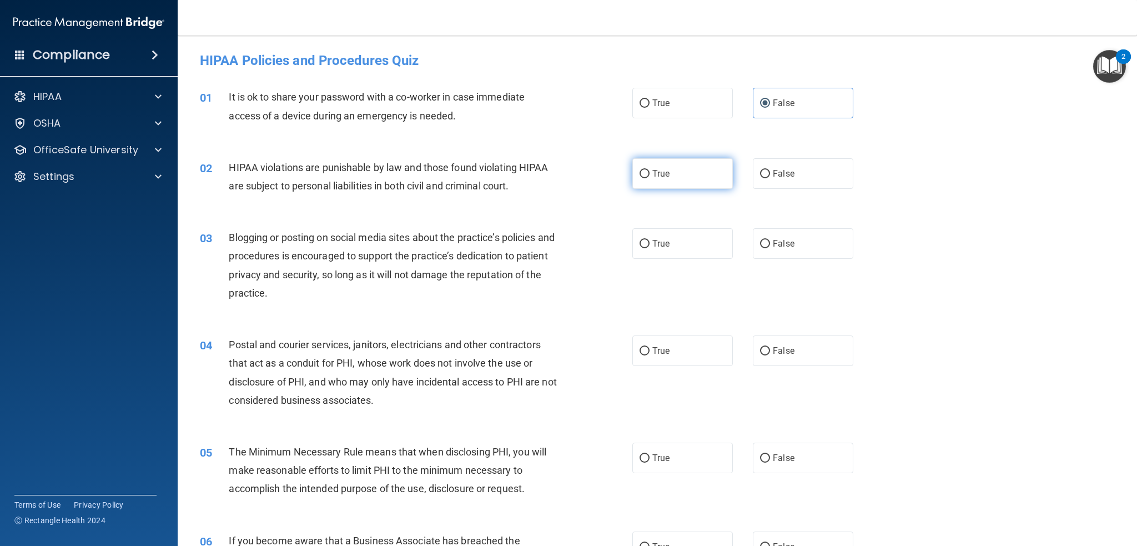
radio input "true"
click at [773, 243] on span "False" at bounding box center [784, 243] width 22 height 11
click at [768, 243] on input "False" at bounding box center [765, 244] width 10 height 8
radio input "true"
click at [664, 358] on label "True" at bounding box center [682, 350] width 100 height 31
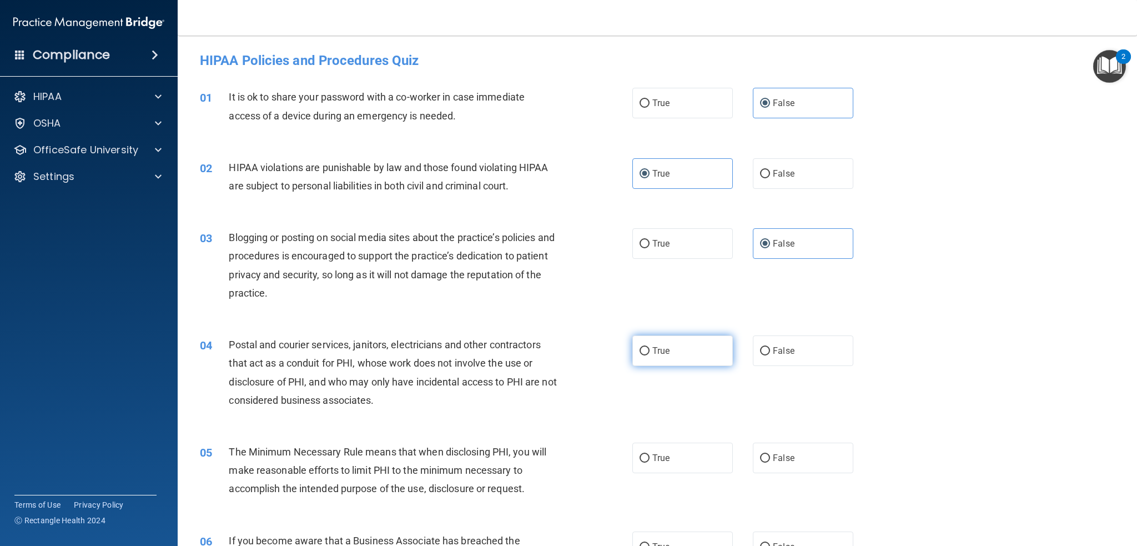
click at [649, 355] on input "True" at bounding box center [644, 351] width 10 height 8
radio input "true"
click at [680, 463] on label "True" at bounding box center [682, 457] width 100 height 31
click at [649, 462] on input "True" at bounding box center [644, 458] width 10 height 8
radio input "true"
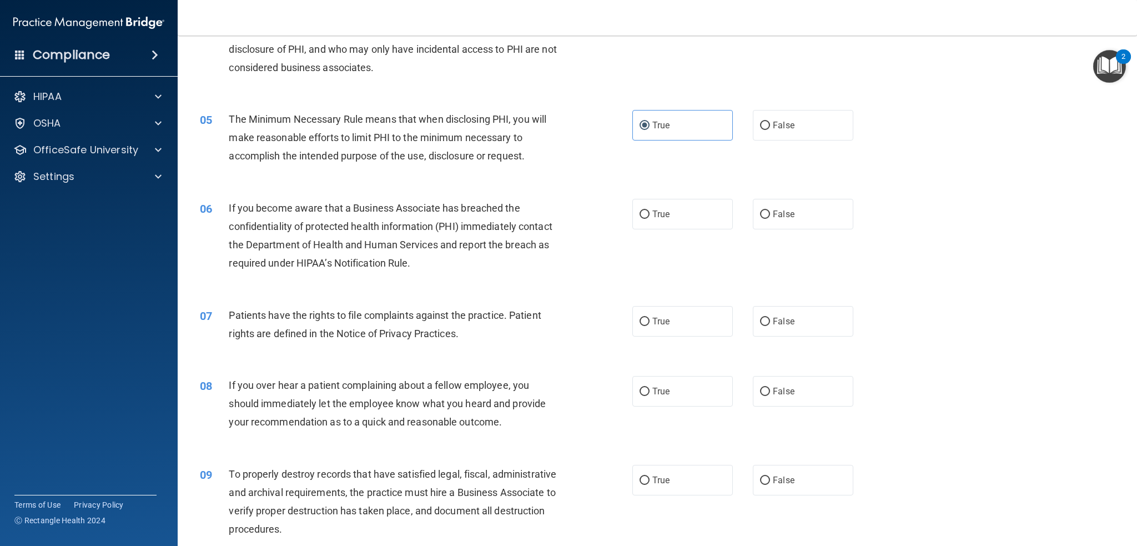
scroll to position [333, 0]
click at [772, 205] on label "False" at bounding box center [803, 213] width 100 height 31
click at [770, 210] on input "False" at bounding box center [765, 214] width 10 height 8
radio input "true"
click at [684, 323] on label "True" at bounding box center [682, 320] width 100 height 31
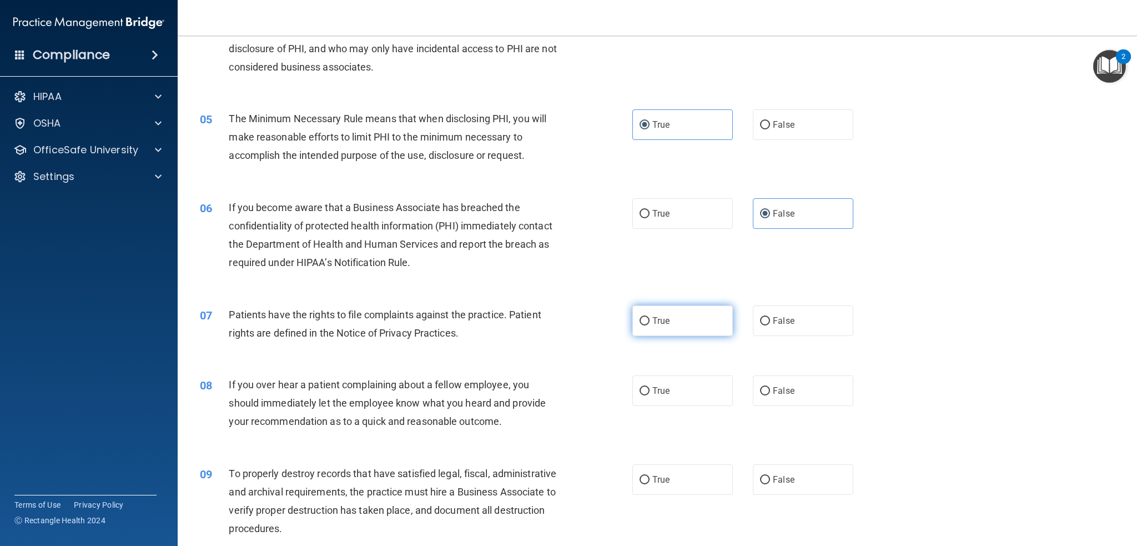
click at [649, 323] on input "True" at bounding box center [644, 321] width 10 height 8
radio input "true"
click at [770, 399] on label "False" at bounding box center [803, 390] width 100 height 31
click at [770, 395] on input "False" at bounding box center [765, 391] width 10 height 8
radio input "true"
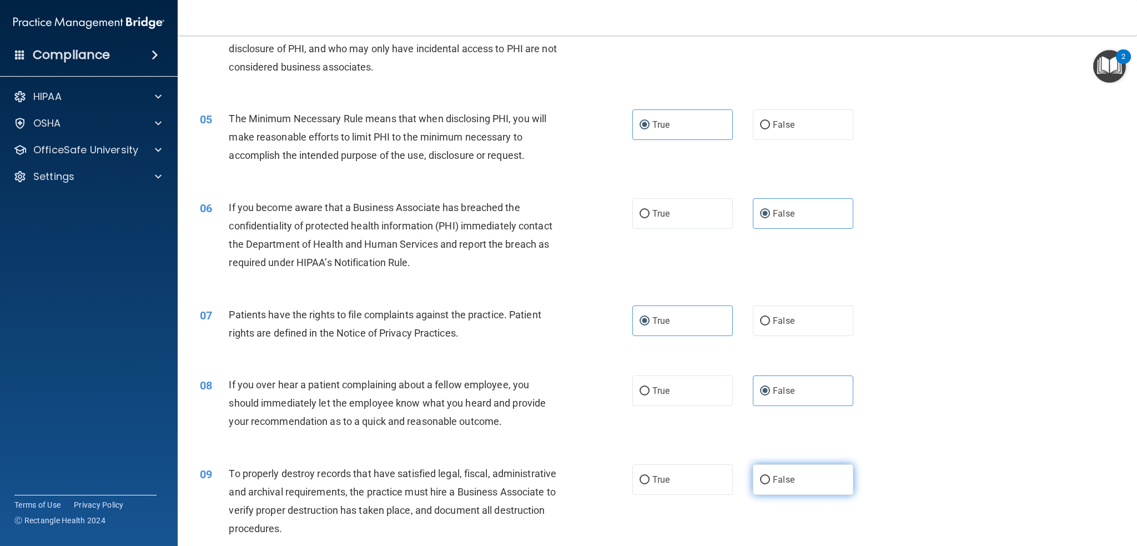
click at [794, 492] on label "False" at bounding box center [803, 479] width 100 height 31
click at [770, 484] on input "False" at bounding box center [765, 480] width 10 height 8
radio input "true"
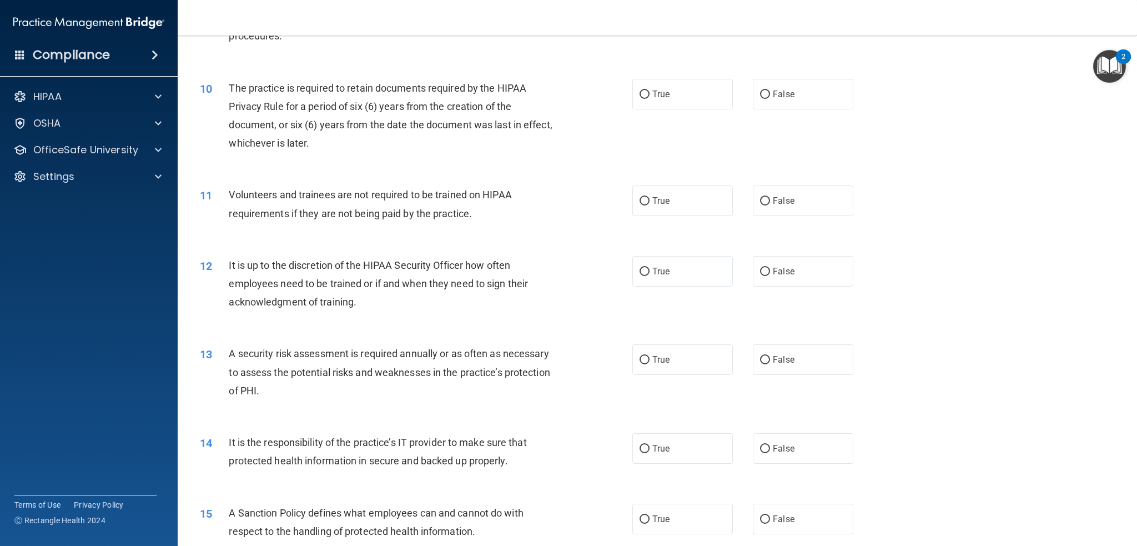
scroll to position [833, 0]
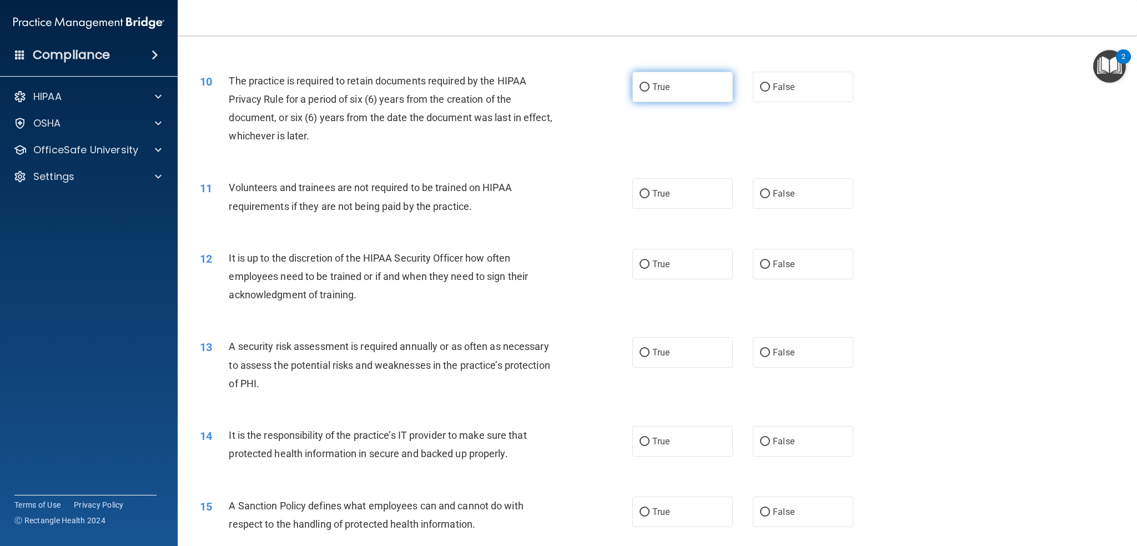
click at [673, 99] on label "True" at bounding box center [682, 87] width 100 height 31
click at [649, 92] on input "True" at bounding box center [644, 87] width 10 height 8
radio input "true"
click at [793, 193] on label "False" at bounding box center [803, 193] width 100 height 31
click at [770, 193] on input "False" at bounding box center [765, 194] width 10 height 8
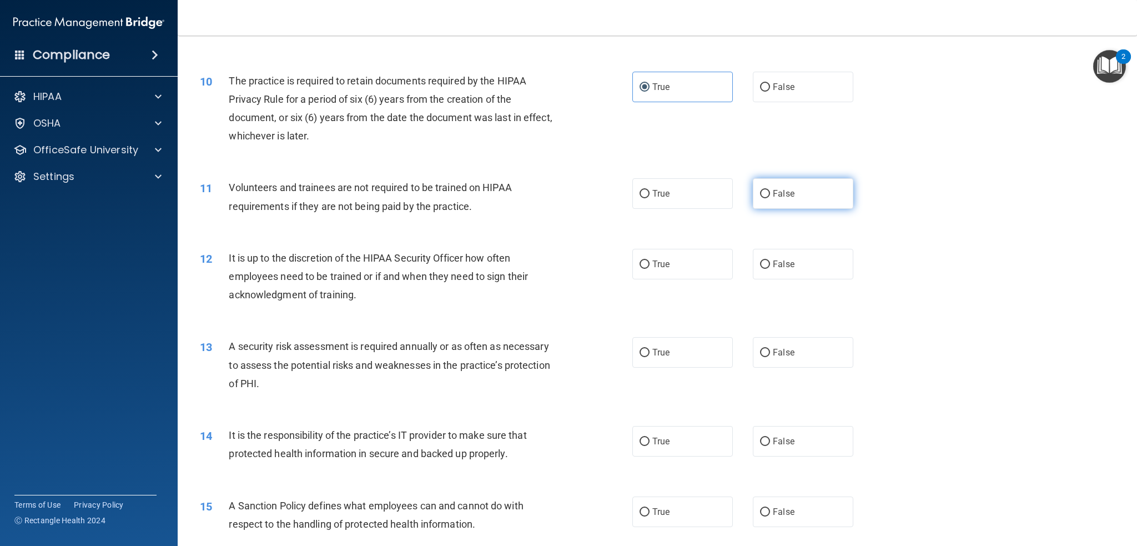
radio input "true"
click at [795, 277] on label "False" at bounding box center [803, 264] width 100 height 31
click at [770, 269] on input "False" at bounding box center [765, 264] width 10 height 8
radio input "true"
click at [673, 354] on label "True" at bounding box center [682, 352] width 100 height 31
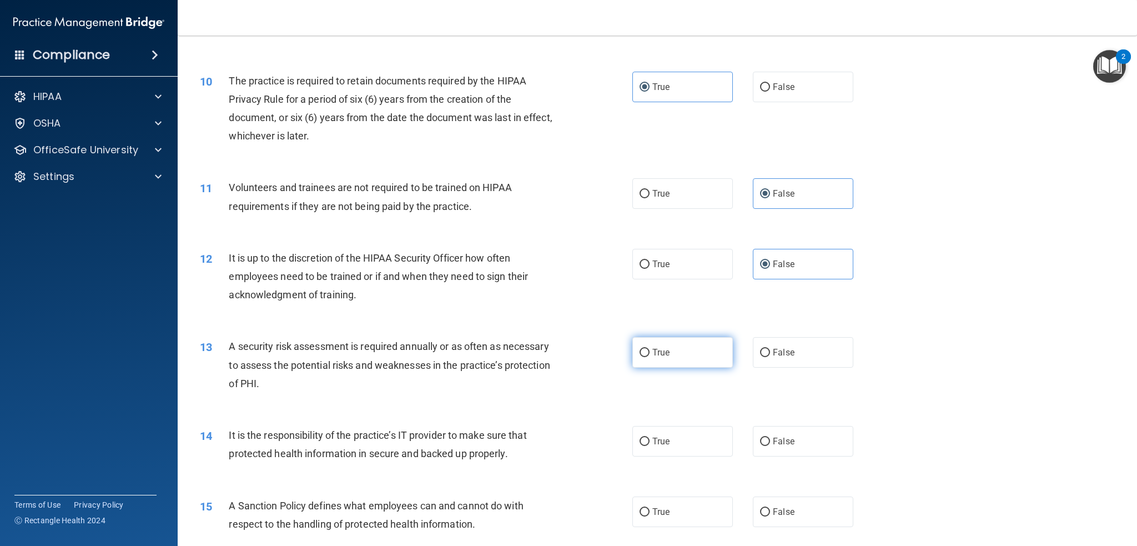
click at [649, 354] on input "True" at bounding box center [644, 353] width 10 height 8
radio input "true"
click at [782, 439] on span "False" at bounding box center [784, 441] width 22 height 11
click at [770, 439] on input "False" at bounding box center [765, 441] width 10 height 8
radio input "true"
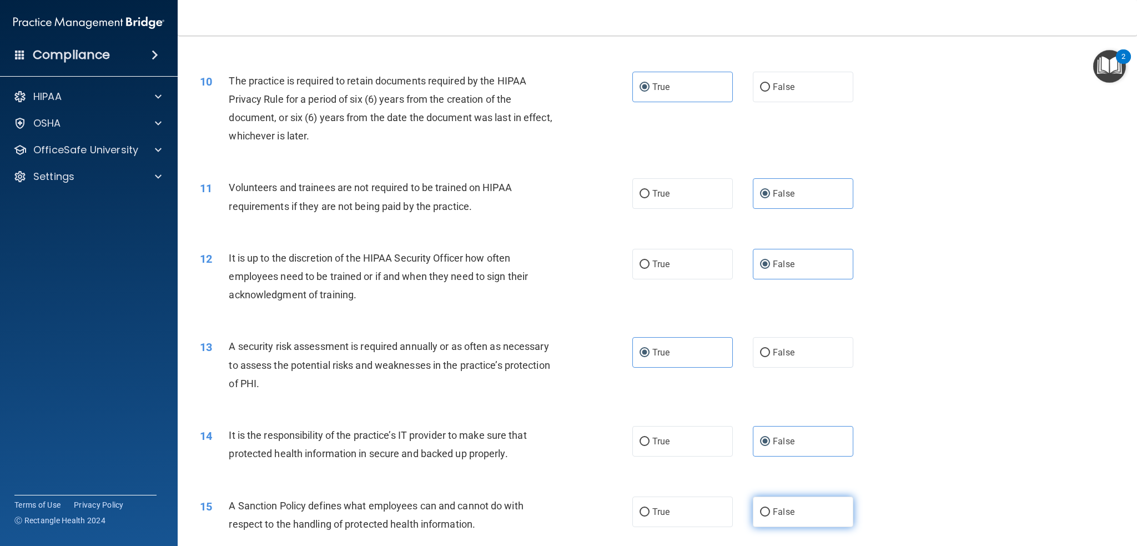
click at [781, 502] on label "False" at bounding box center [803, 511] width 100 height 31
click at [770, 508] on input "False" at bounding box center [765, 512] width 10 height 8
radio input "true"
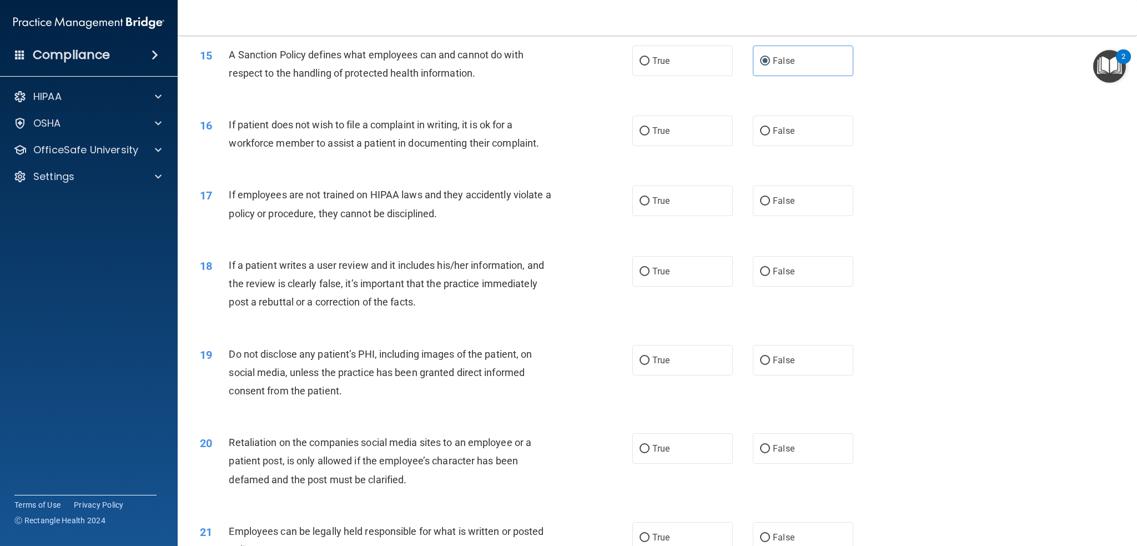
scroll to position [1332, 0]
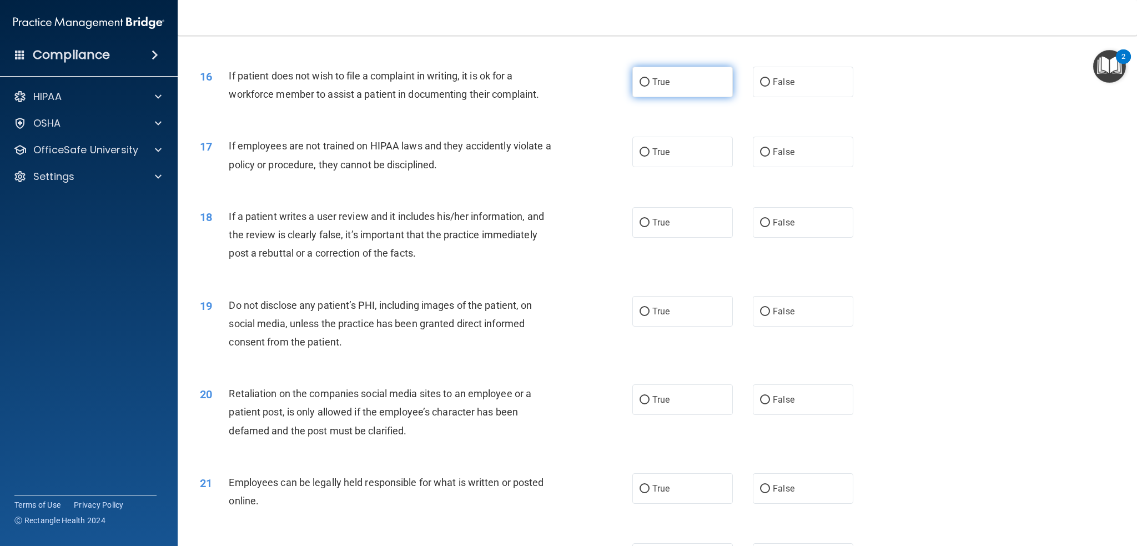
click at [661, 67] on label "True" at bounding box center [682, 82] width 100 height 31
click at [649, 78] on input "True" at bounding box center [644, 82] width 10 height 8
radio input "true"
click at [803, 148] on label "False" at bounding box center [803, 152] width 100 height 31
click at [770, 148] on input "False" at bounding box center [765, 152] width 10 height 8
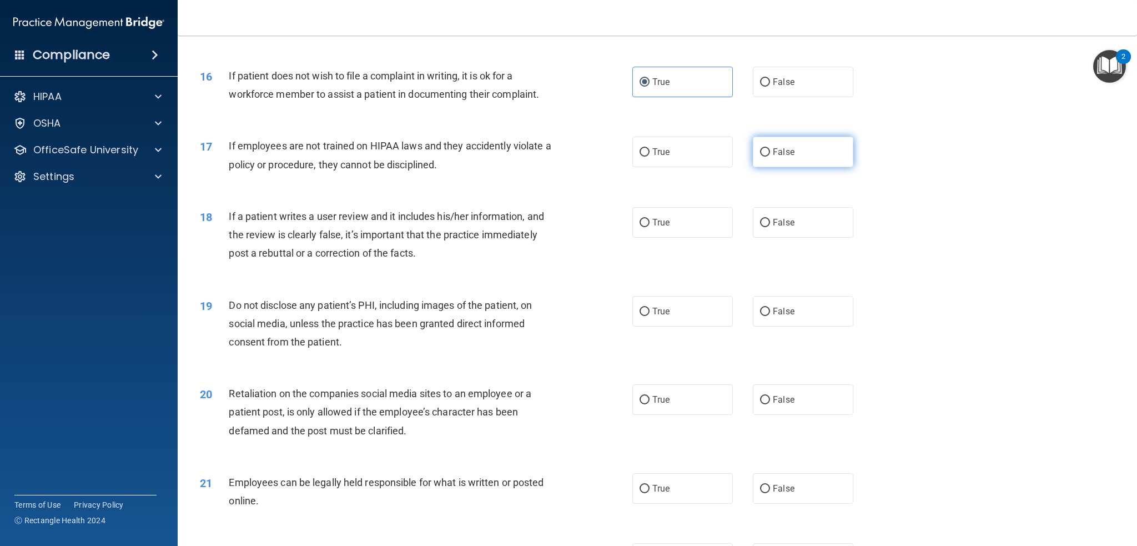
radio input "true"
click at [789, 219] on label "False" at bounding box center [803, 222] width 100 height 31
click at [770, 219] on input "False" at bounding box center [765, 223] width 10 height 8
radio input "true"
click at [668, 315] on label "True" at bounding box center [682, 311] width 100 height 31
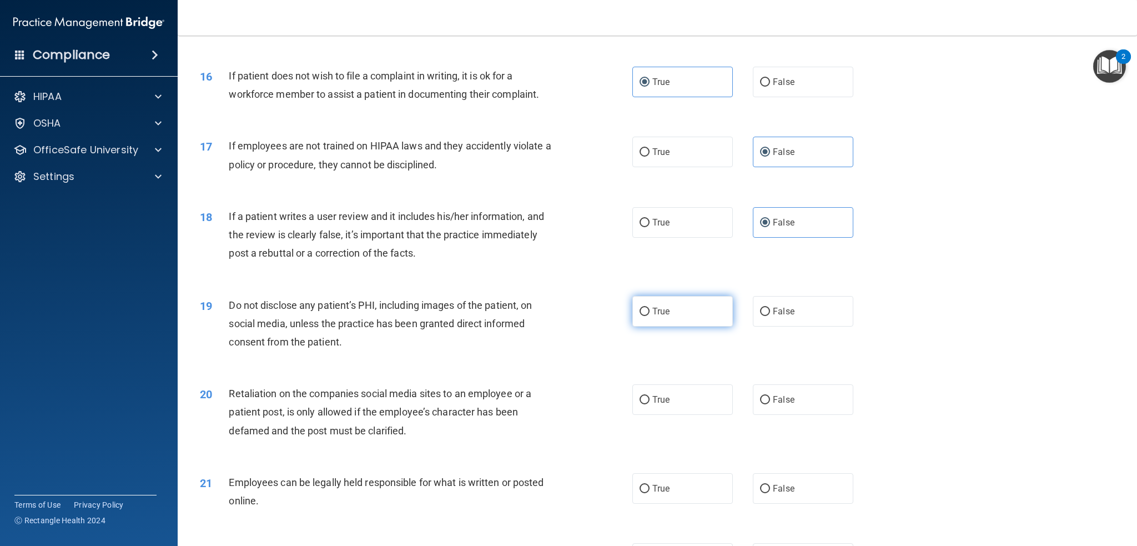
click at [649, 315] on input "True" at bounding box center [644, 311] width 10 height 8
radio input "true"
click at [805, 409] on label "False" at bounding box center [803, 399] width 100 height 31
click at [770, 404] on input "False" at bounding box center [765, 400] width 10 height 8
radio input "true"
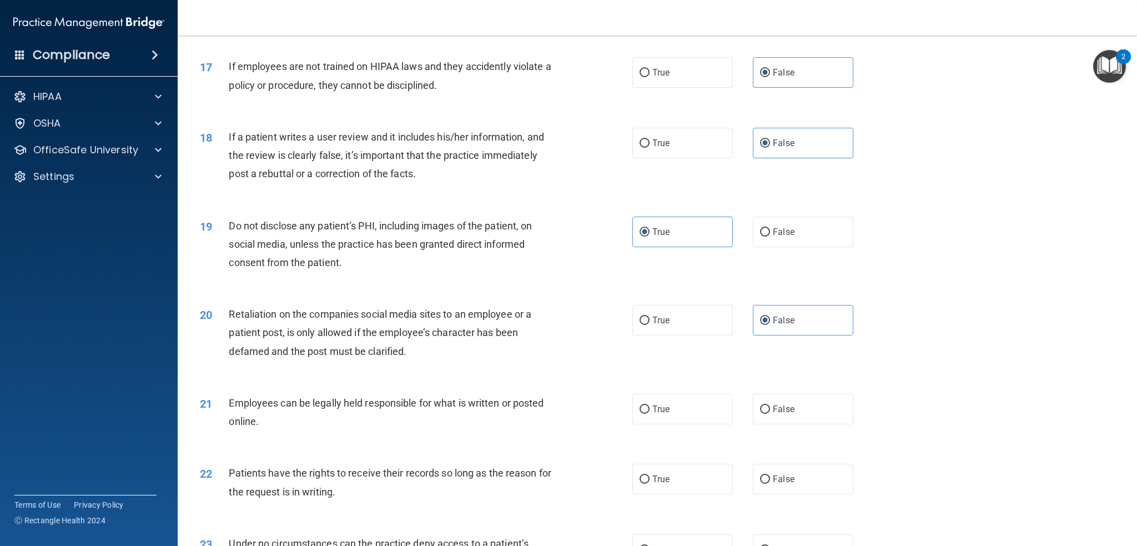
scroll to position [1499, 0]
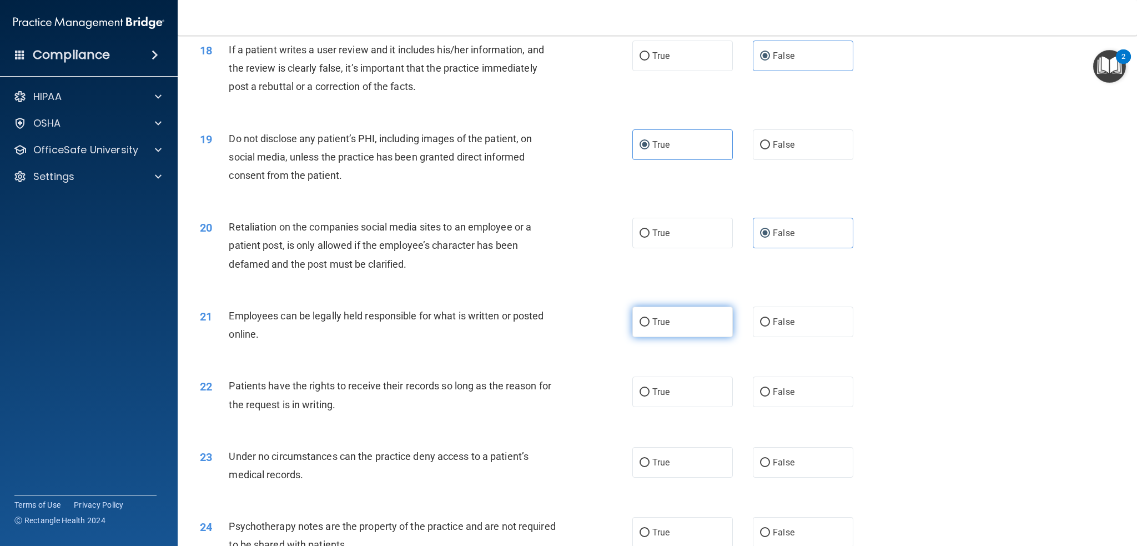
click at [668, 326] on label "True" at bounding box center [682, 321] width 100 height 31
click at [649, 326] on input "True" at bounding box center [644, 322] width 10 height 8
radio input "true"
click at [773, 395] on span "False" at bounding box center [784, 391] width 22 height 11
click at [769, 395] on input "False" at bounding box center [765, 392] width 10 height 8
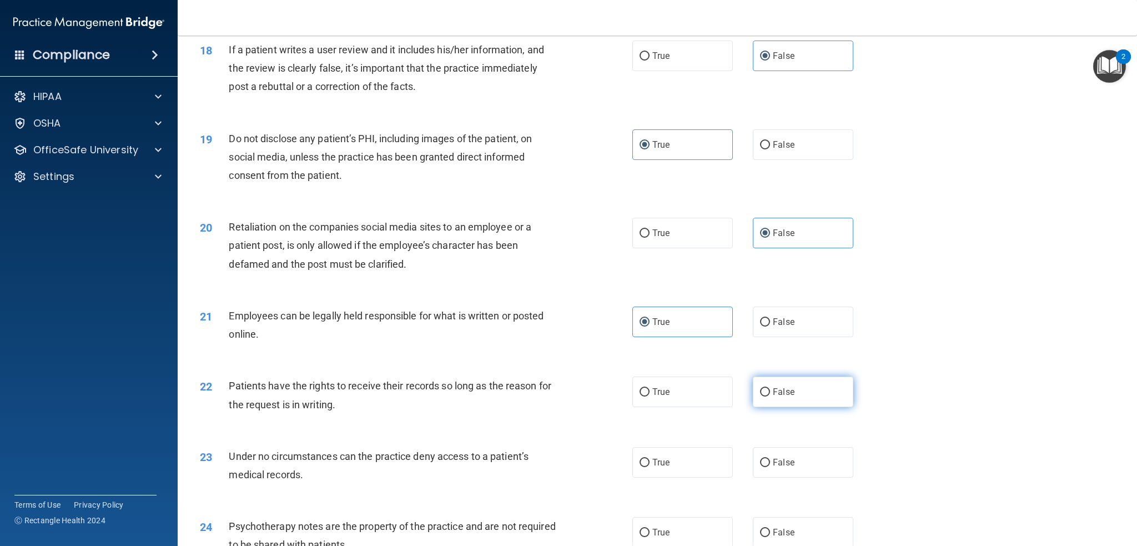
radio input "true"
click at [782, 455] on label "False" at bounding box center [803, 462] width 100 height 31
click at [770, 458] on input "False" at bounding box center [765, 462] width 10 height 8
radio input "true"
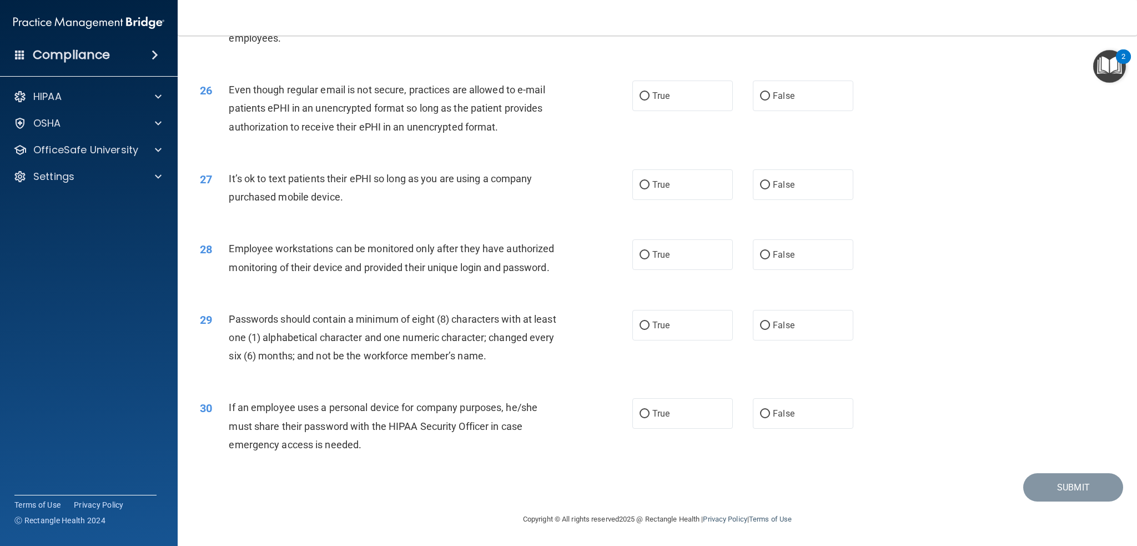
scroll to position [2111, 0]
click at [814, 415] on label "False" at bounding box center [803, 413] width 100 height 31
click at [770, 415] on input "False" at bounding box center [765, 414] width 10 height 8
radio input "true"
click at [711, 329] on label "True" at bounding box center [682, 325] width 100 height 31
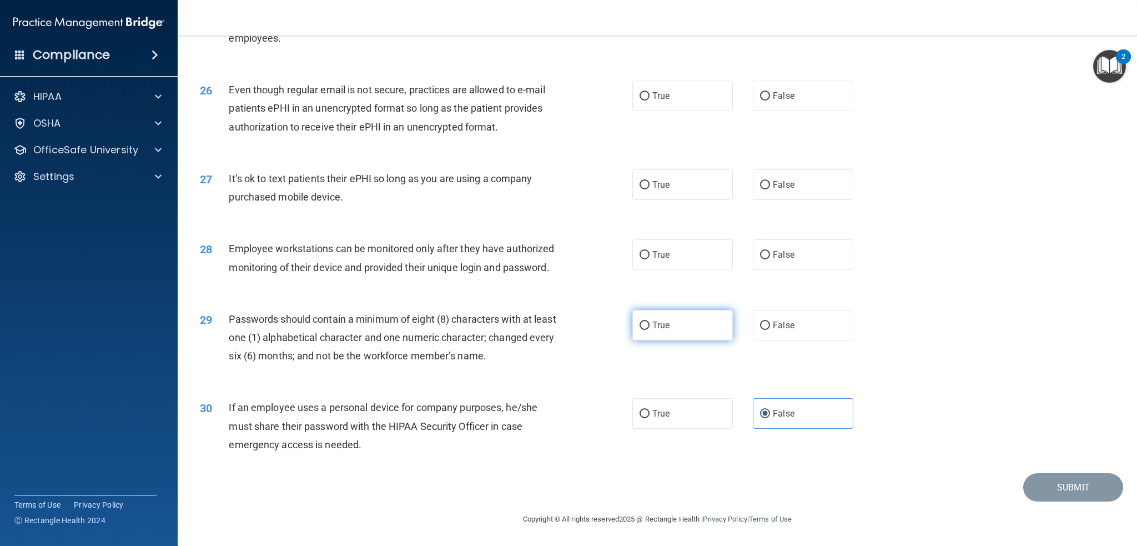
click at [649, 329] on input "True" at bounding box center [644, 325] width 10 height 8
radio input "true"
click at [810, 239] on label "False" at bounding box center [803, 254] width 100 height 31
click at [770, 251] on input "False" at bounding box center [765, 255] width 10 height 8
radio input "true"
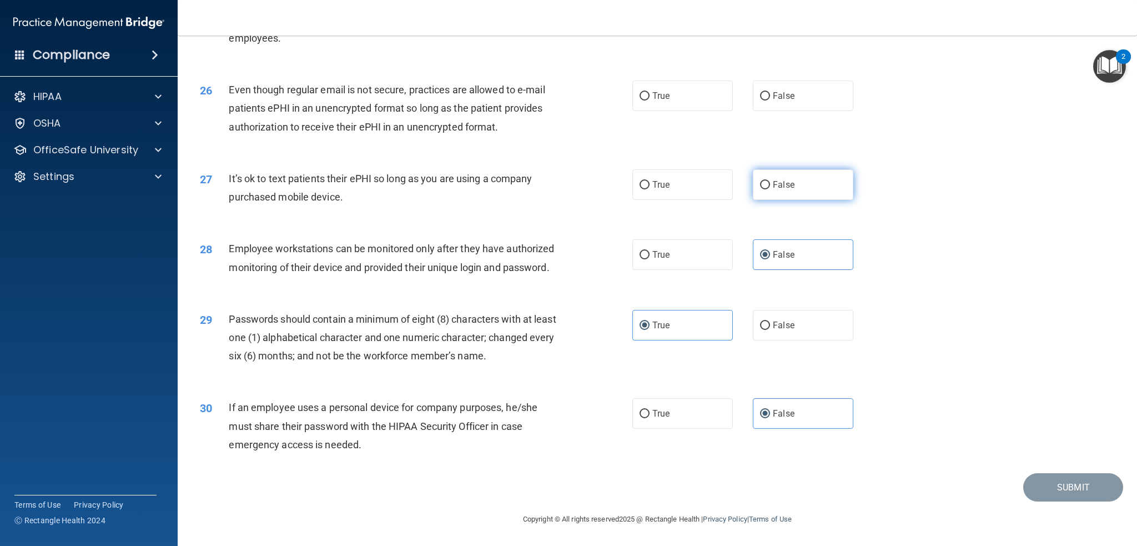
click at [828, 169] on label "False" at bounding box center [803, 184] width 100 height 31
click at [770, 181] on input "False" at bounding box center [765, 185] width 10 height 8
radio input "true"
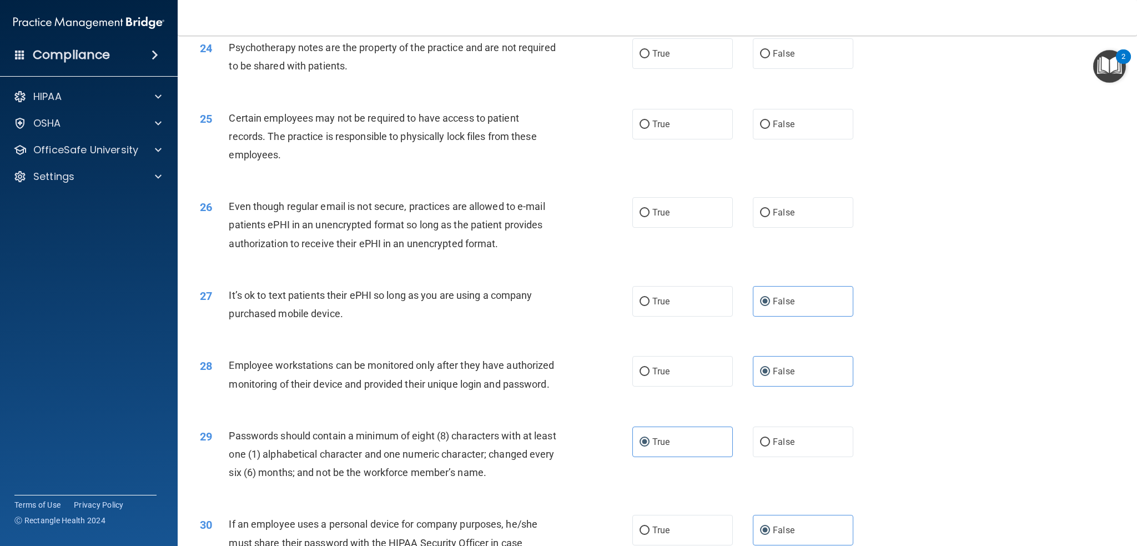
scroll to position [1945, 0]
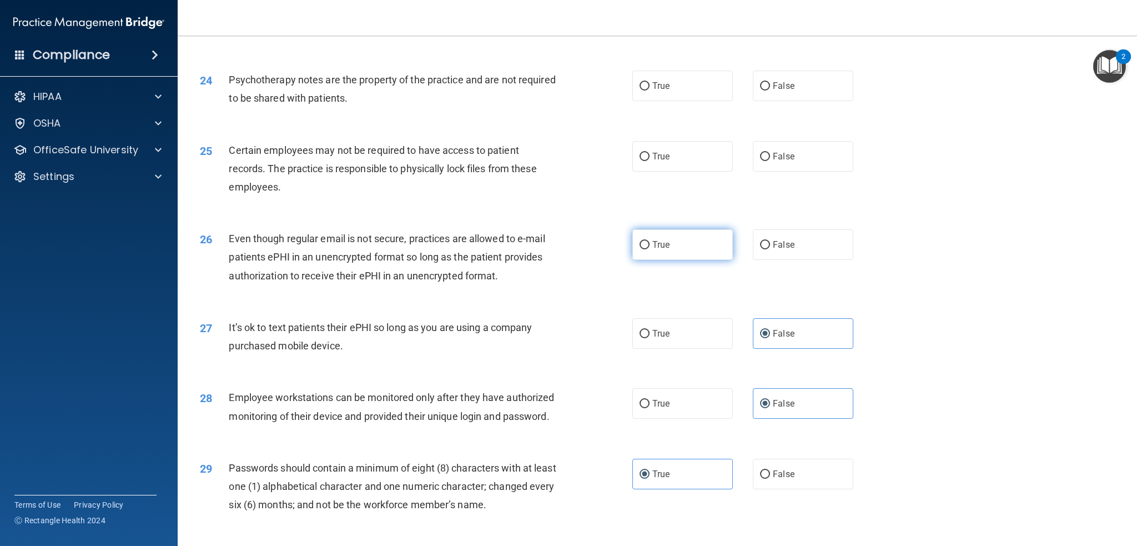
click at [719, 237] on label "True" at bounding box center [682, 244] width 100 height 31
click at [649, 241] on input "True" at bounding box center [644, 245] width 10 height 8
radio input "true"
click at [696, 155] on label "True" at bounding box center [682, 156] width 100 height 31
click at [649, 155] on input "True" at bounding box center [644, 157] width 10 height 8
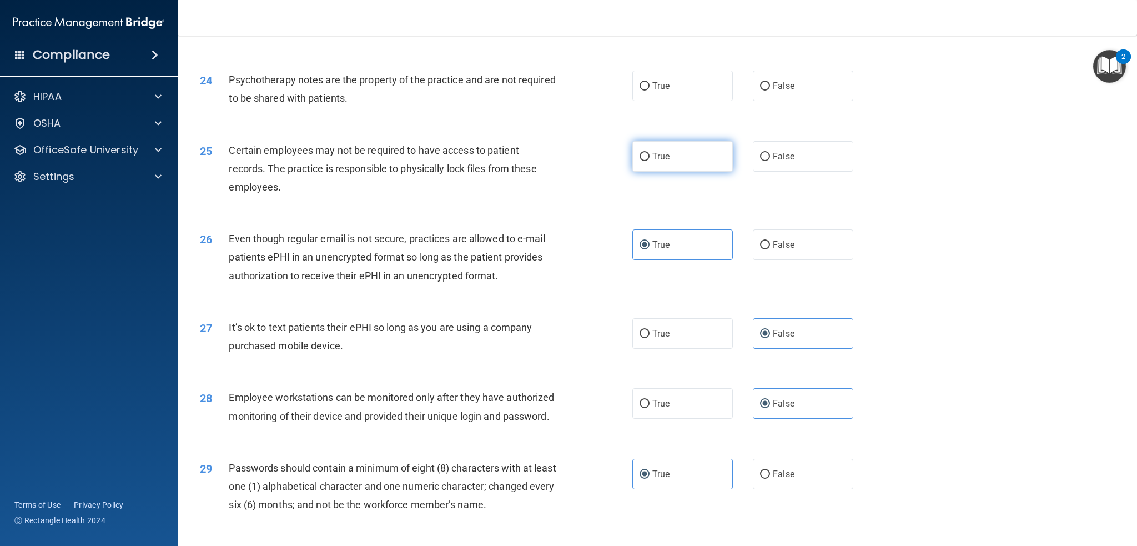
radio input "true"
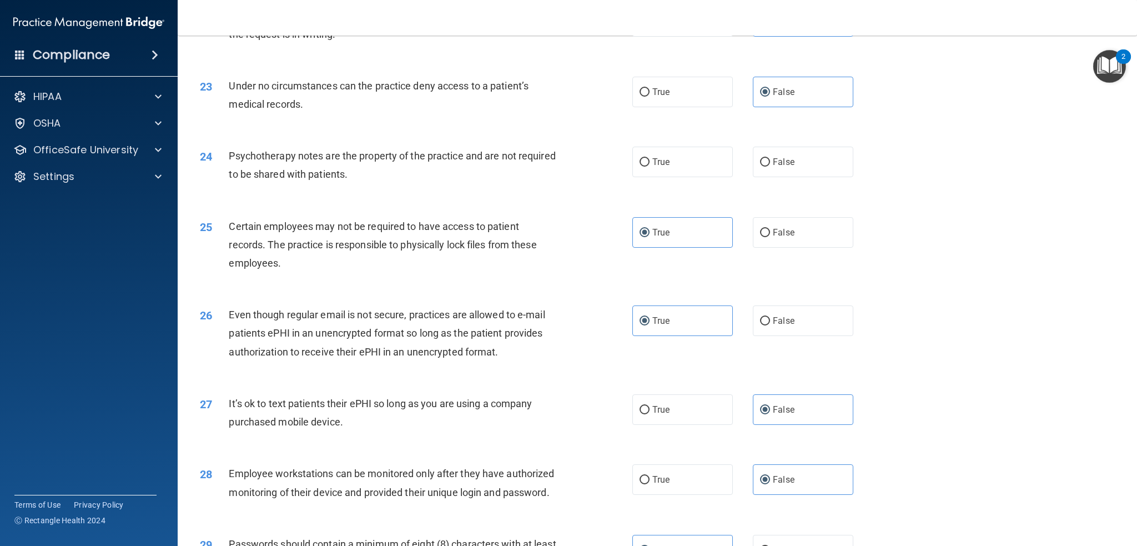
scroll to position [2111, 0]
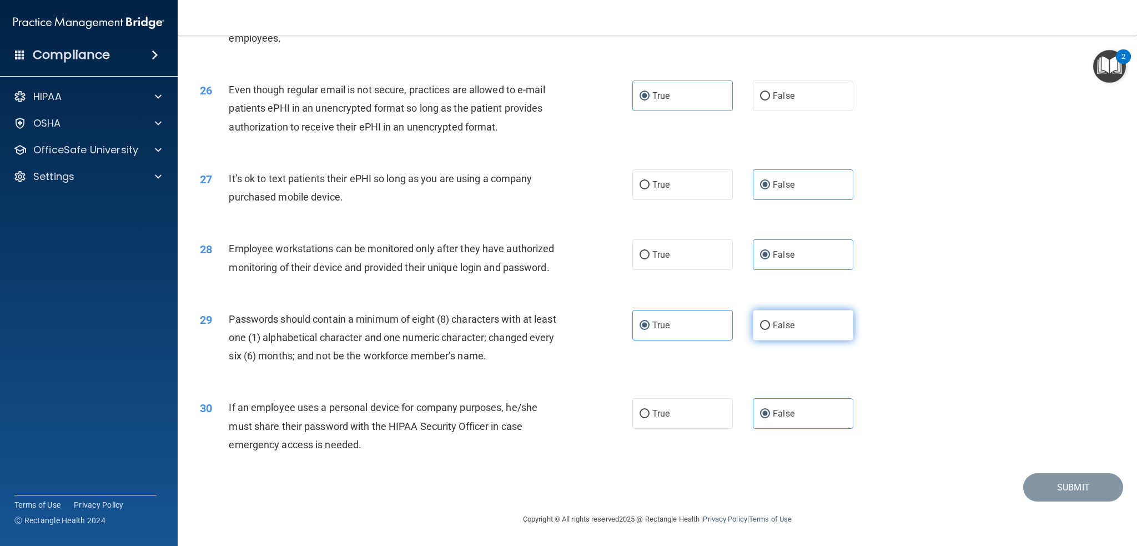
click at [792, 315] on label "False" at bounding box center [803, 325] width 100 height 31
click at [770, 321] on input "False" at bounding box center [765, 325] width 10 height 8
radio input "true"
click at [793, 432] on div "30 If an employee uses a personal device for company purposes, he/she must shar…" at bounding box center [656, 428] width 931 height 89
click at [713, 335] on label "True" at bounding box center [682, 325] width 100 height 31
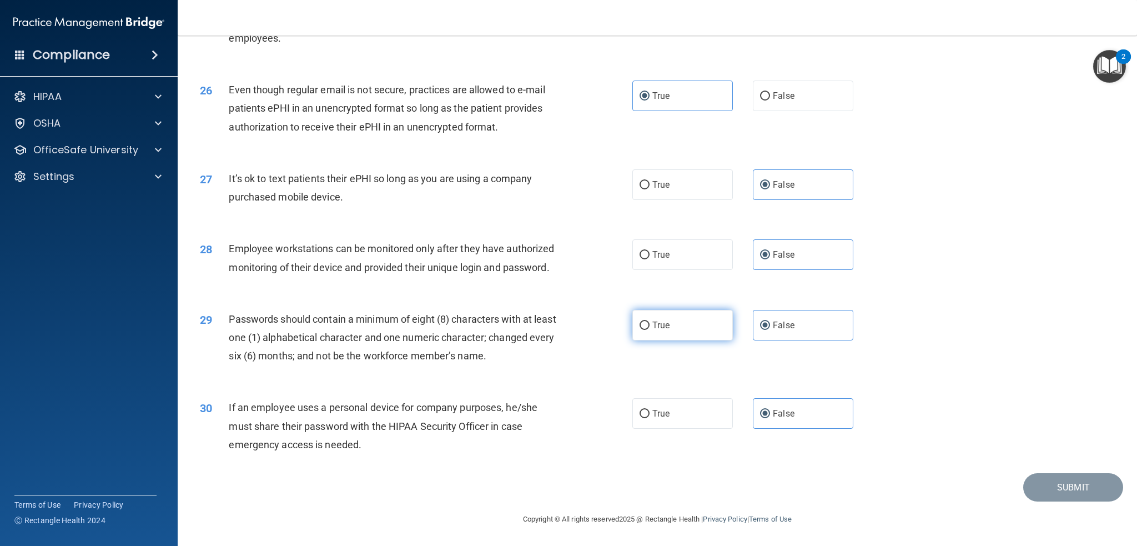
click at [649, 330] on input "True" at bounding box center [644, 325] width 10 height 8
radio input "true"
radio input "false"
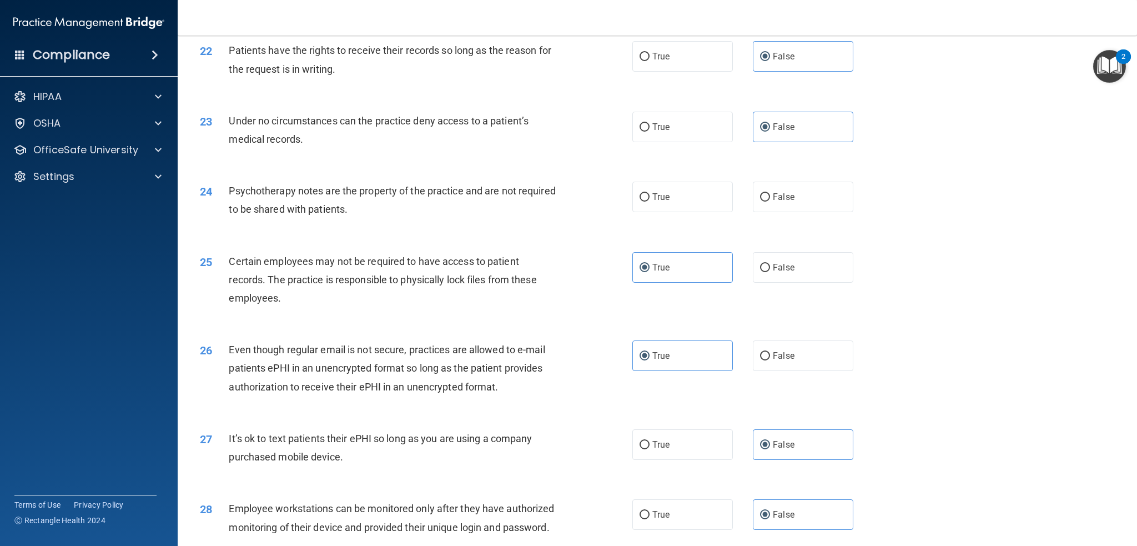
scroll to position [1778, 0]
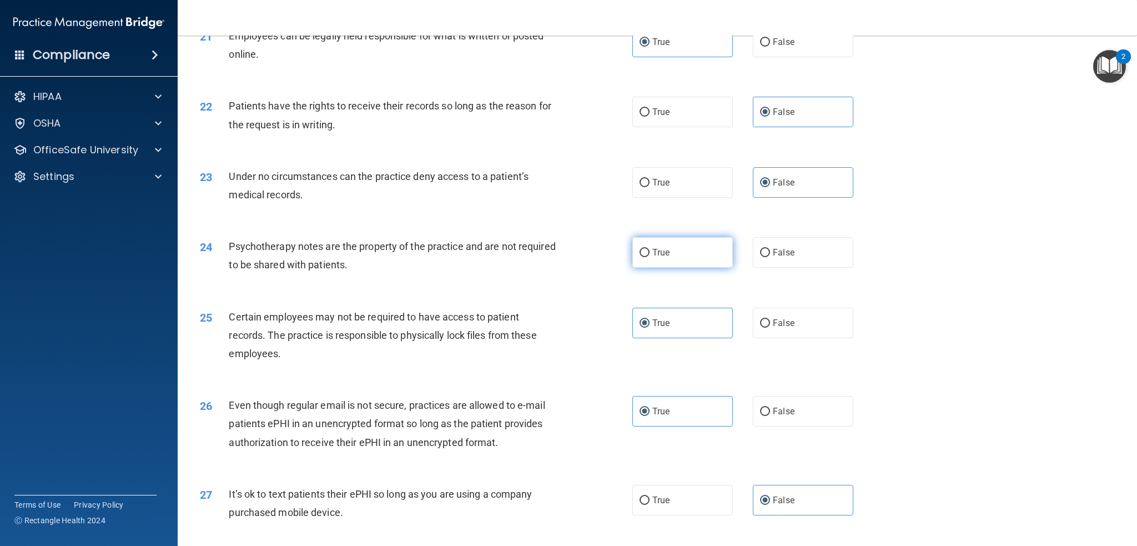
click at [663, 256] on span "True" at bounding box center [660, 252] width 17 height 11
click at [649, 256] on input "True" at bounding box center [644, 253] width 10 height 8
radio input "true"
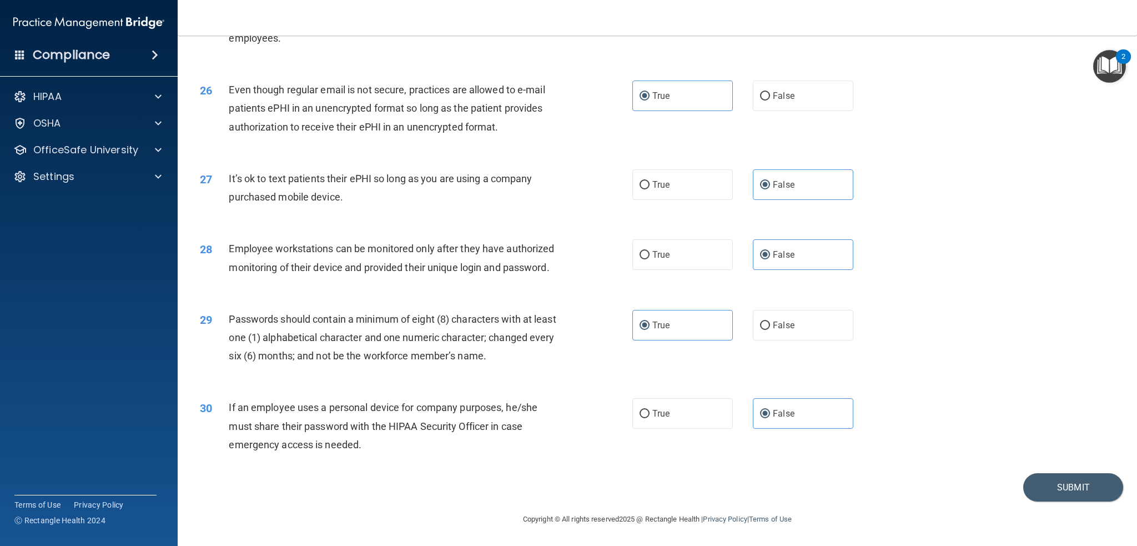
scroll to position [2111, 0]
click at [1066, 489] on button "Submit" at bounding box center [1073, 487] width 100 height 28
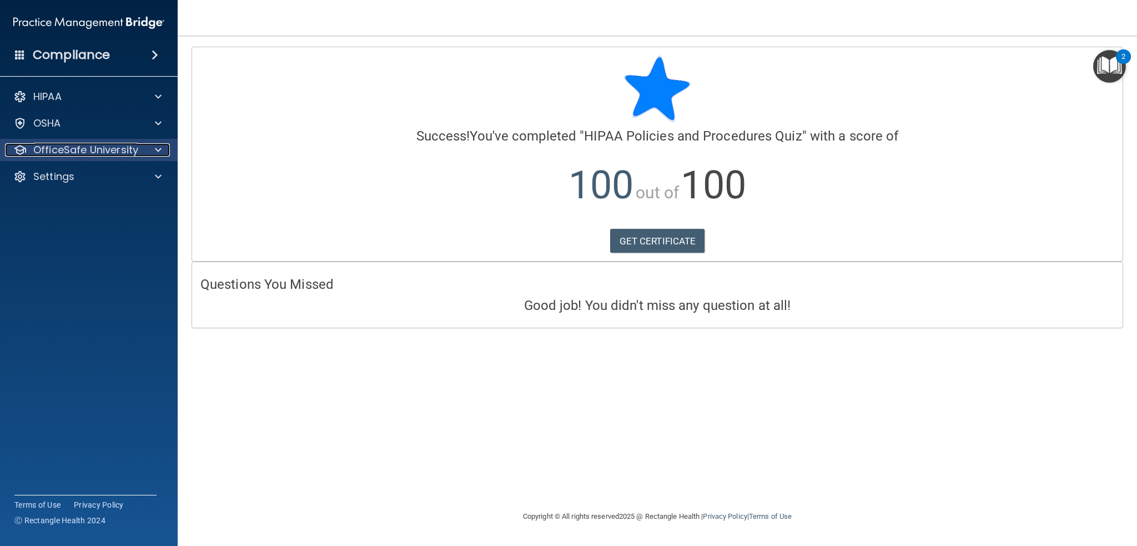
click at [159, 147] on span at bounding box center [158, 149] width 7 height 13
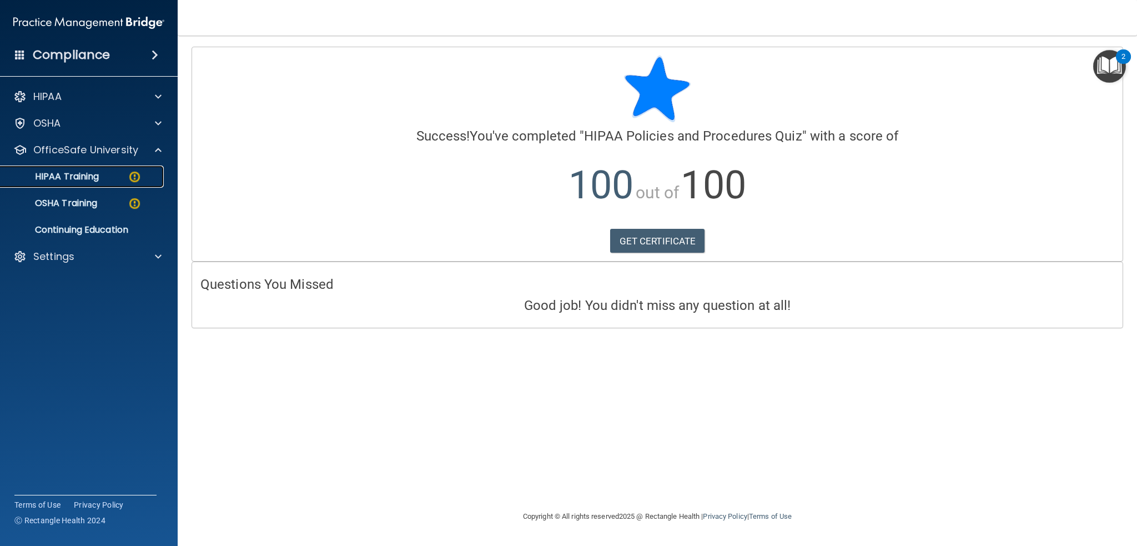
click at [131, 178] on img at bounding box center [135, 177] width 14 height 14
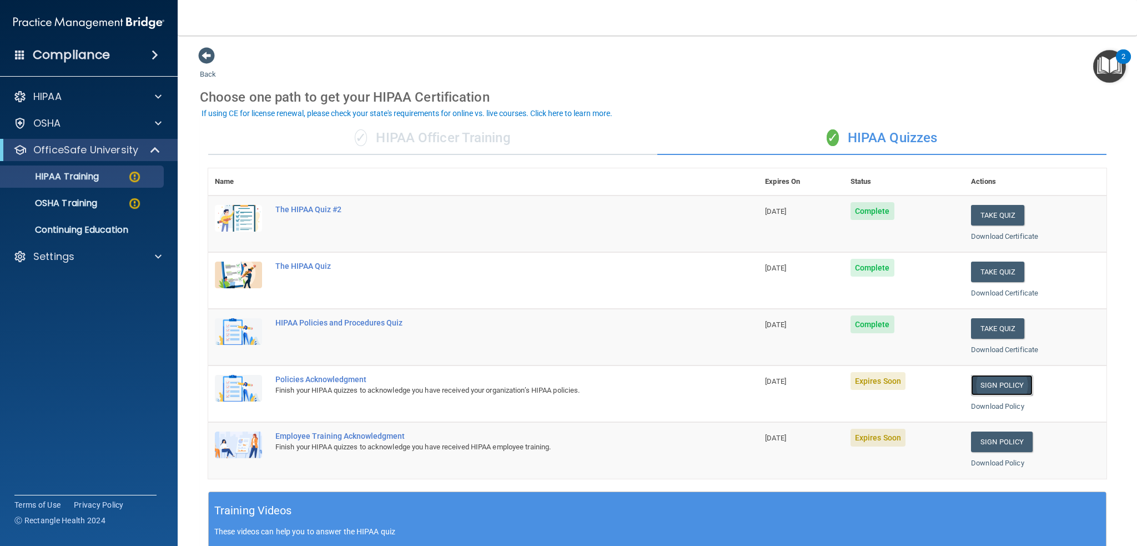
click at [986, 389] on link "Sign Policy" at bounding box center [1002, 385] width 62 height 21
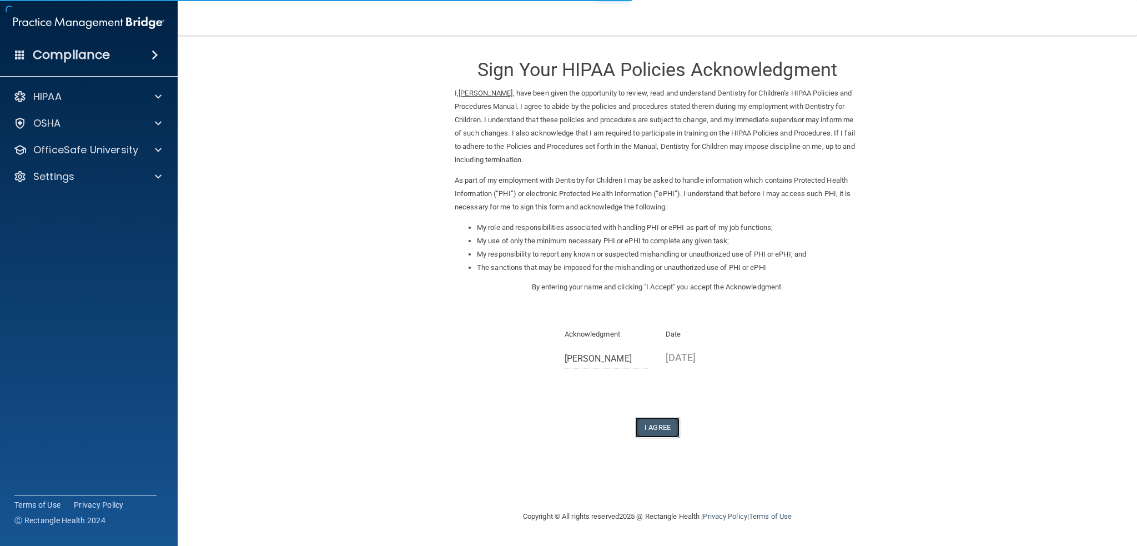
click at [653, 426] on button "I Agree" at bounding box center [657, 427] width 44 height 21
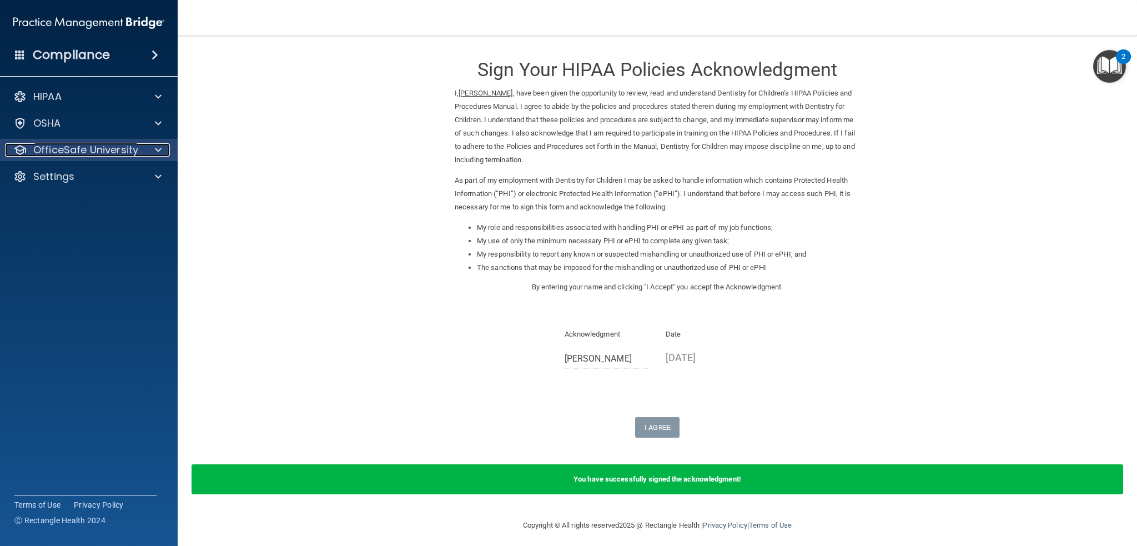
drag, startPoint x: 140, startPoint y: 150, endPoint x: 142, endPoint y: 160, distance: 9.5
click at [140, 150] on div "OfficeSafe University" at bounding box center [74, 149] width 138 height 13
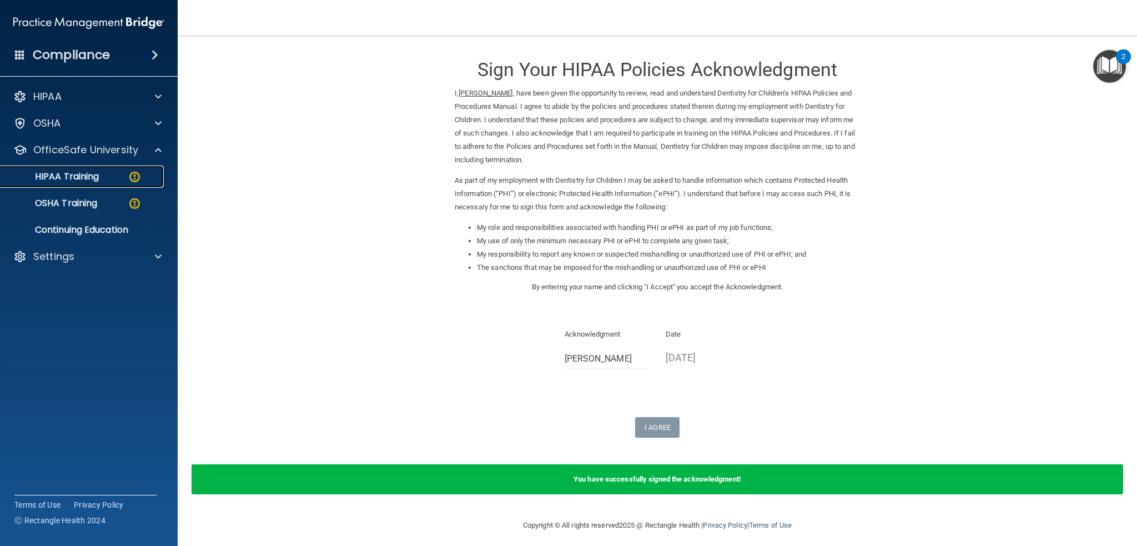
click at [115, 180] on div "HIPAA Training" at bounding box center [83, 176] width 152 height 11
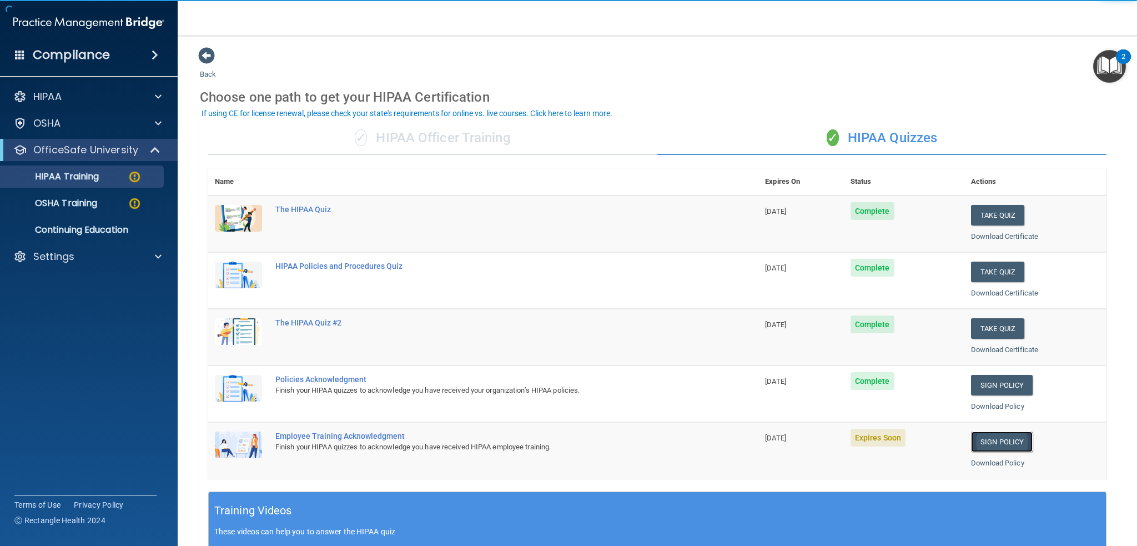
click at [1004, 442] on link "Sign Policy" at bounding box center [1002, 441] width 62 height 21
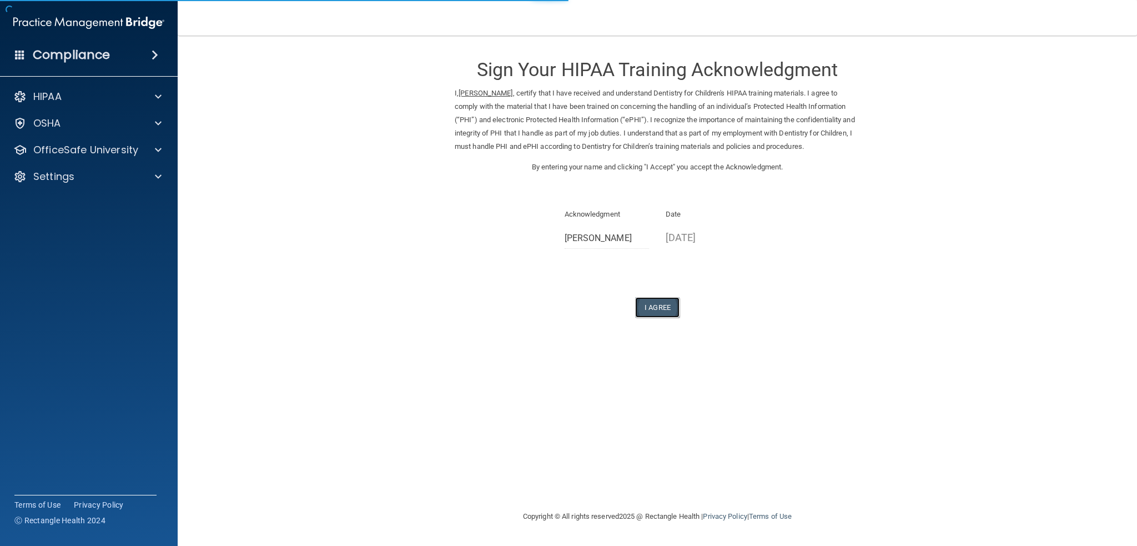
click at [652, 304] on button "I Agree" at bounding box center [657, 307] width 44 height 21
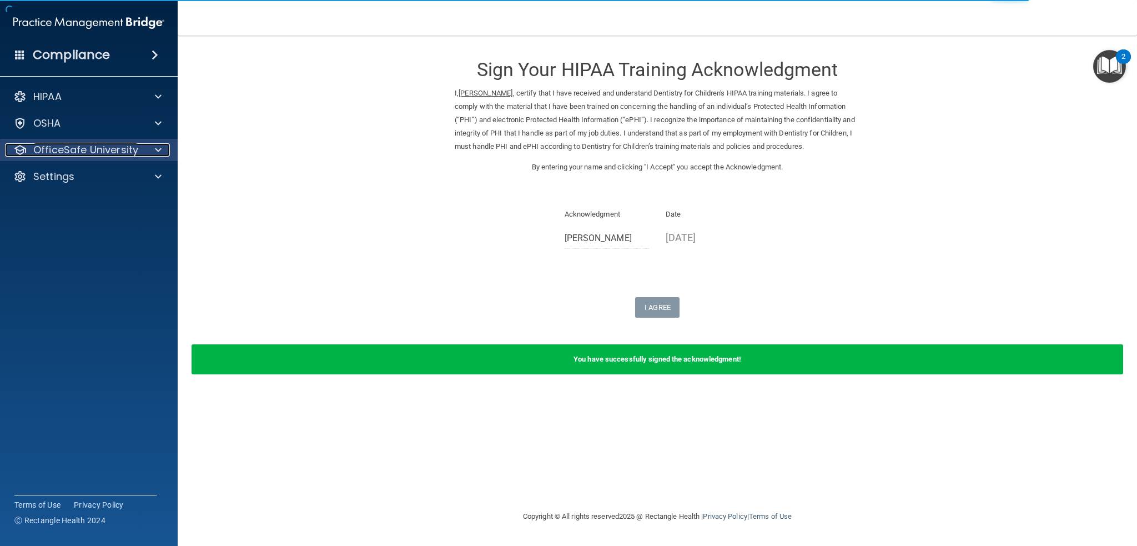
click at [155, 145] on span at bounding box center [158, 149] width 7 height 13
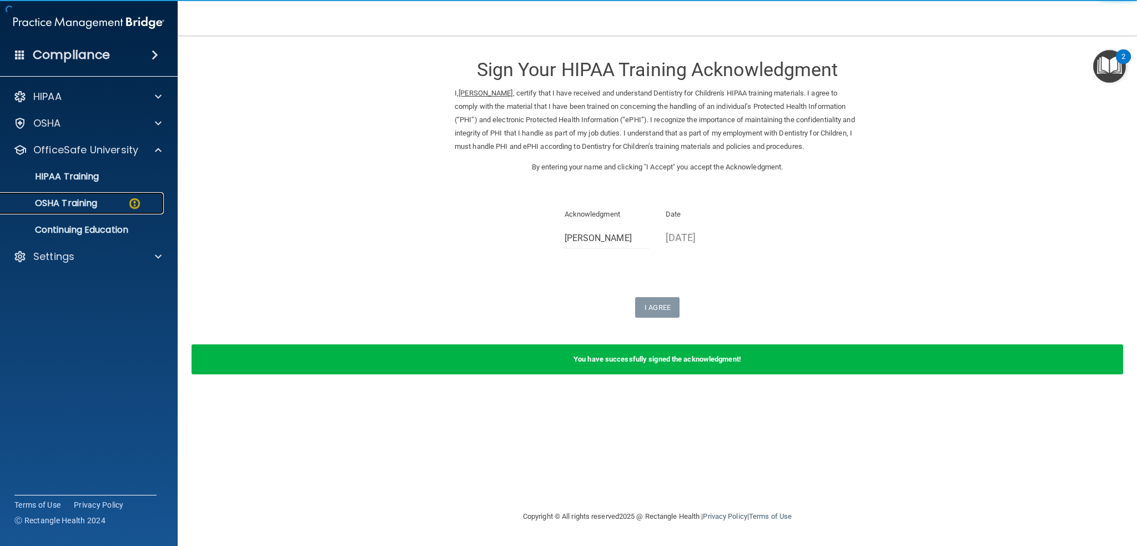
drag, startPoint x: 136, startPoint y: 199, endPoint x: 160, endPoint y: 198, distance: 24.4
click at [137, 199] on img at bounding box center [135, 203] width 14 height 14
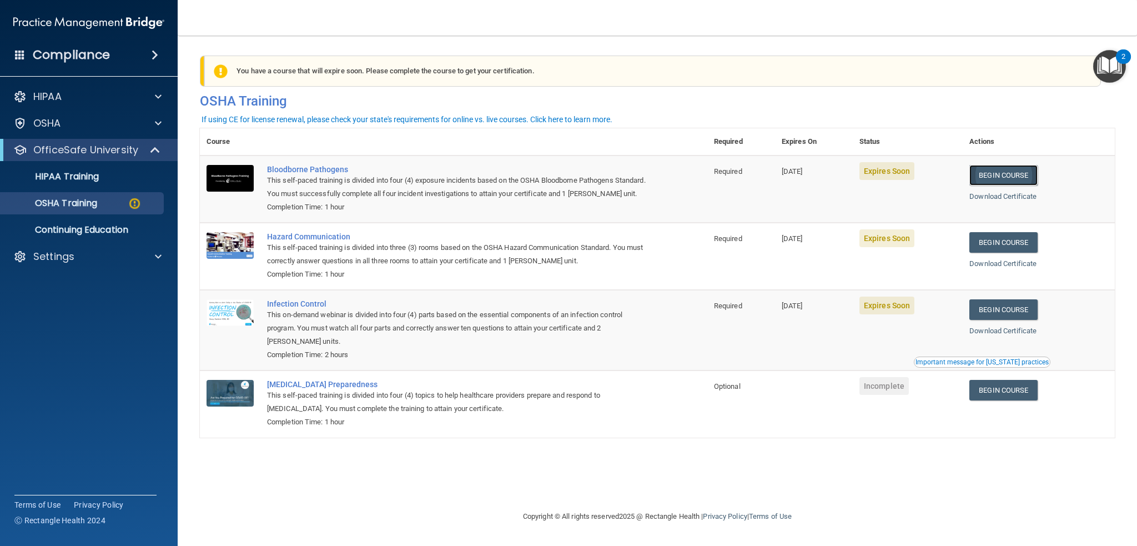
click at [1028, 174] on link "Begin Course" at bounding box center [1003, 175] width 68 height 21
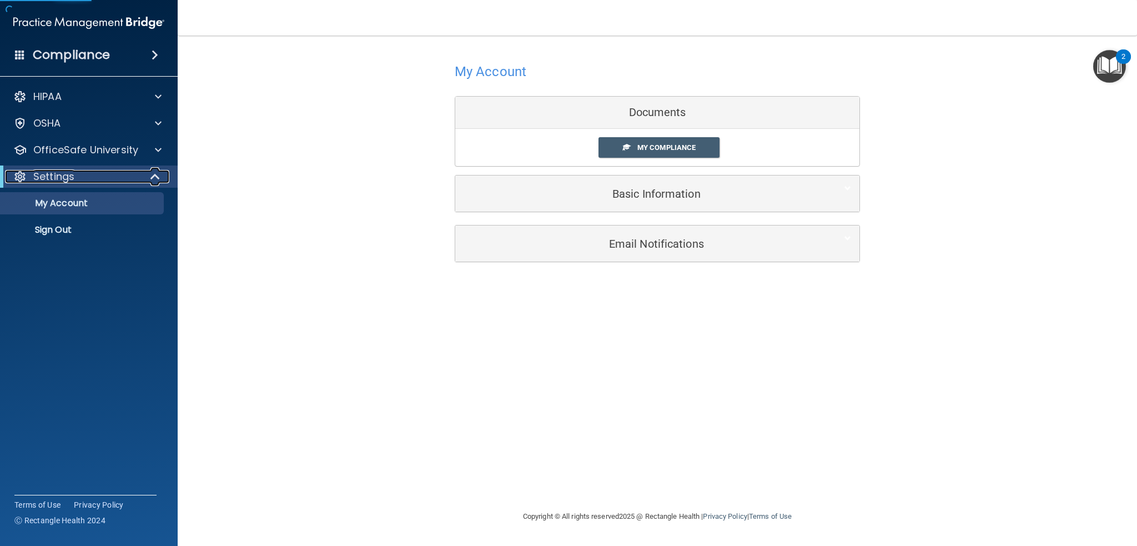
click at [162, 174] on div at bounding box center [155, 176] width 27 height 13
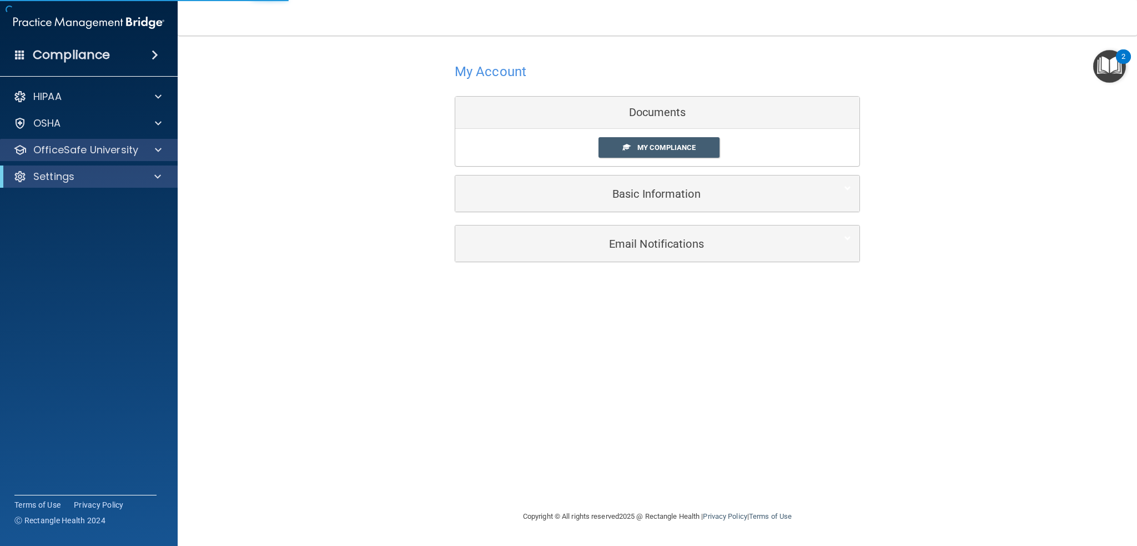
click at [156, 139] on div "OfficeSafe University" at bounding box center [89, 150] width 178 height 22
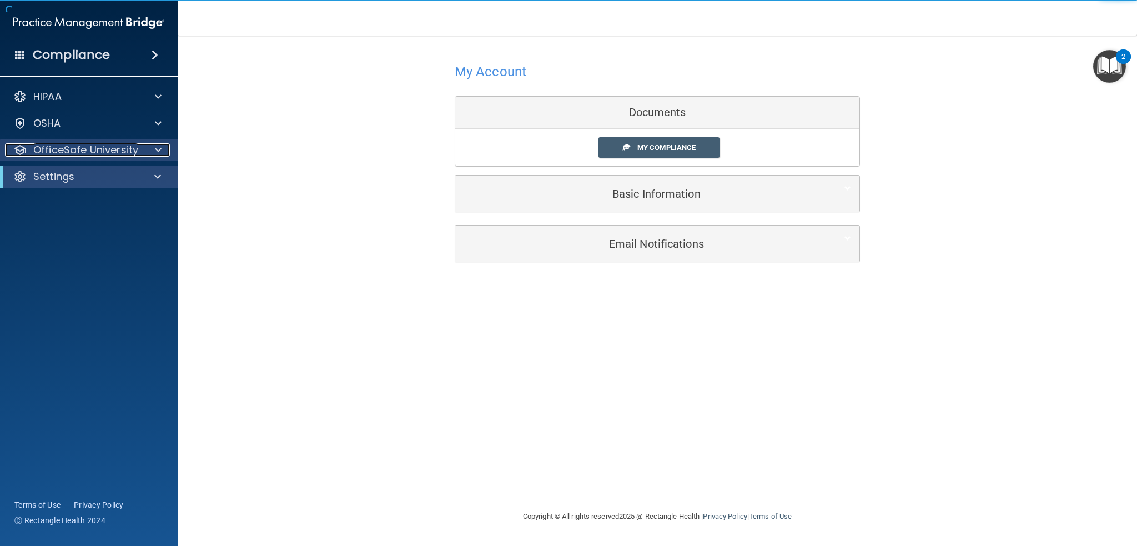
click at [165, 148] on div at bounding box center [157, 149] width 28 height 13
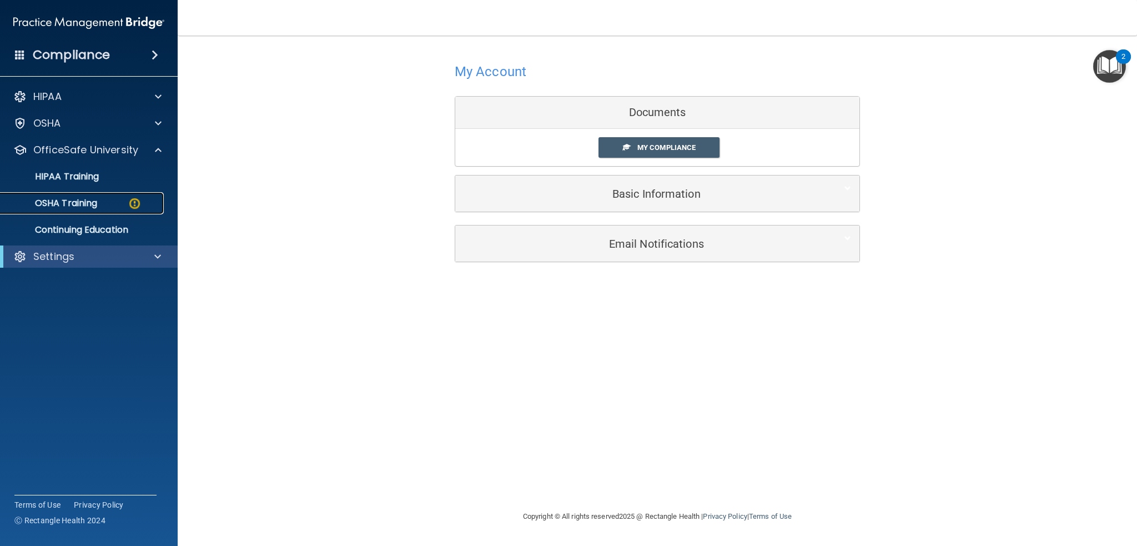
click at [115, 201] on div "OSHA Training" at bounding box center [83, 203] width 152 height 11
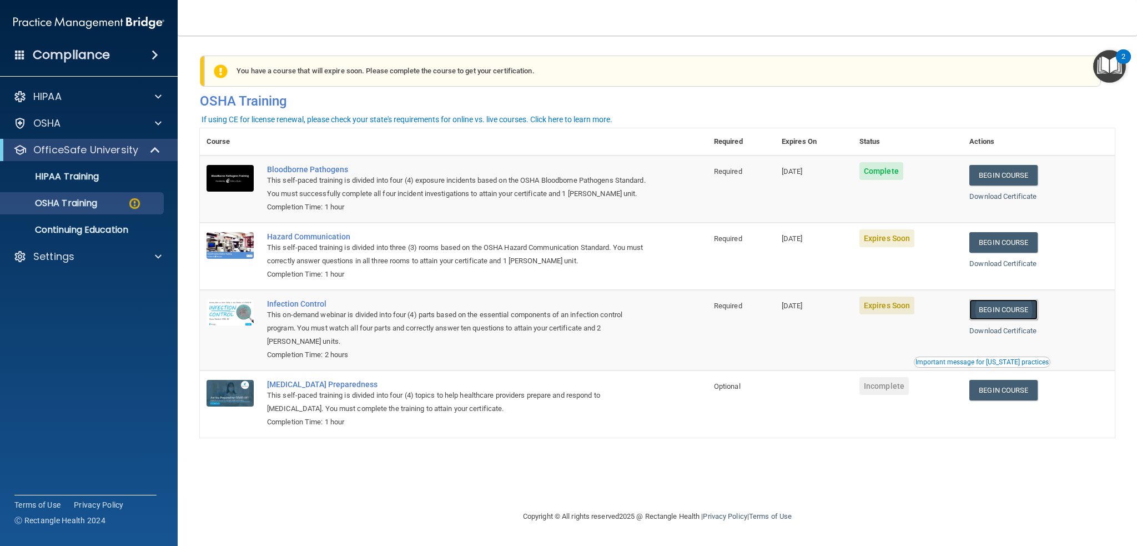
click at [1006, 308] on link "Begin Course" at bounding box center [1003, 309] width 68 height 21
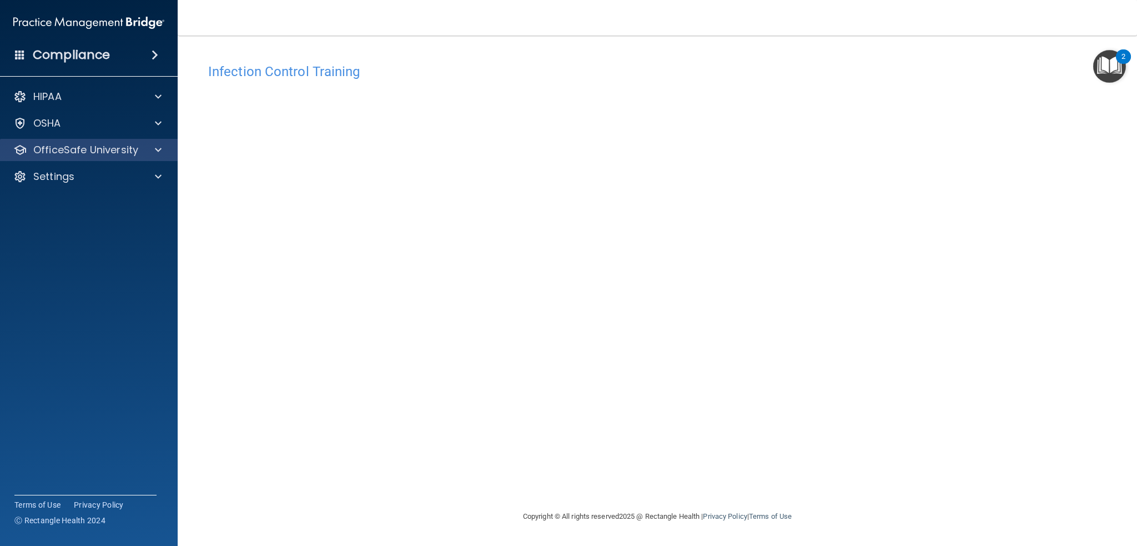
click at [149, 142] on div "OfficeSafe University" at bounding box center [89, 150] width 178 height 22
click at [151, 148] on div at bounding box center [157, 149] width 28 height 13
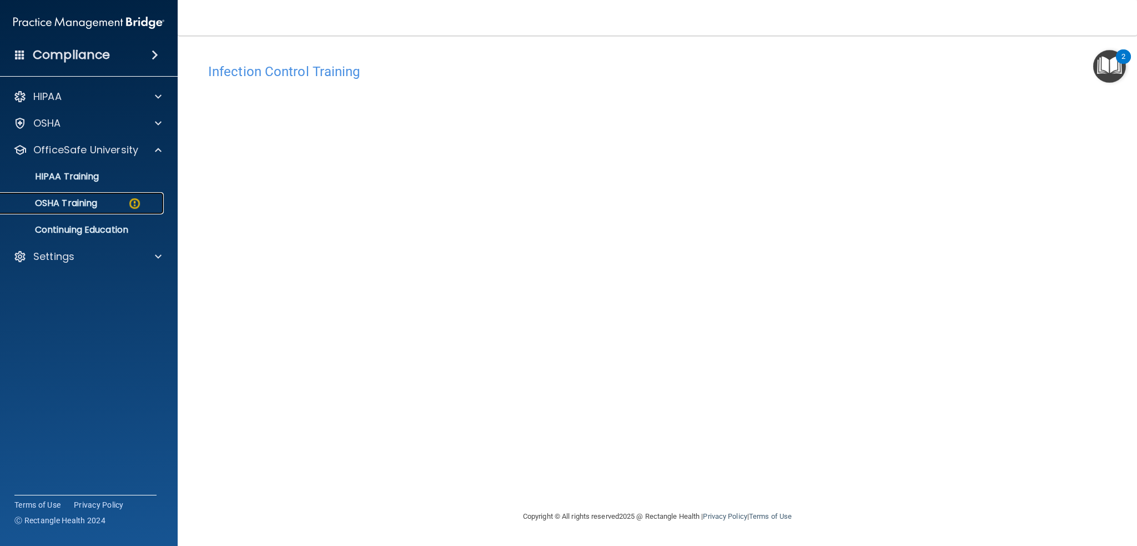
click at [84, 199] on p "OSHA Training" at bounding box center [52, 203] width 90 height 11
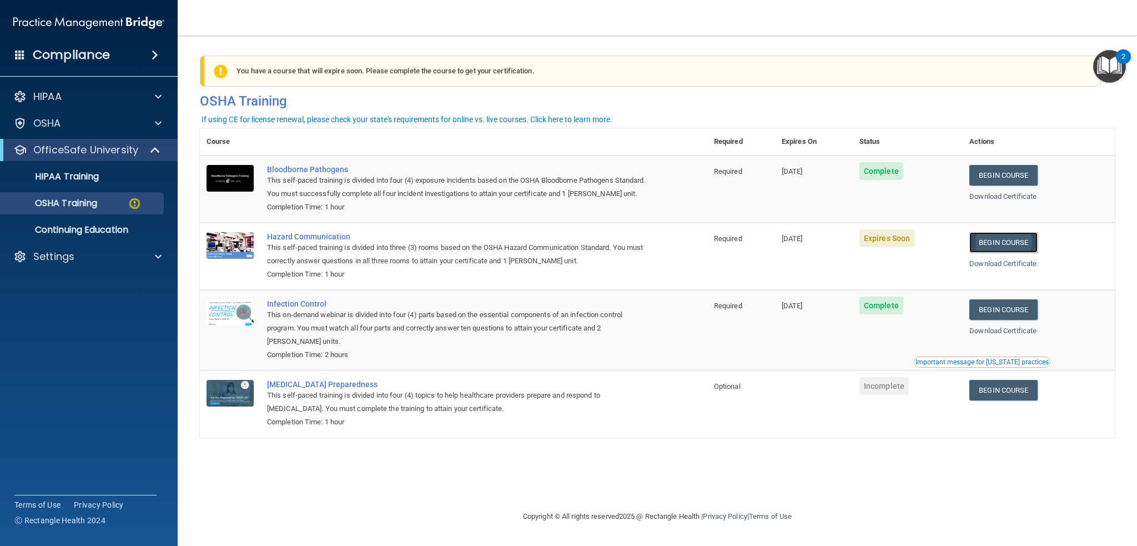
click at [999, 246] on link "Begin Course" at bounding box center [1003, 242] width 68 height 21
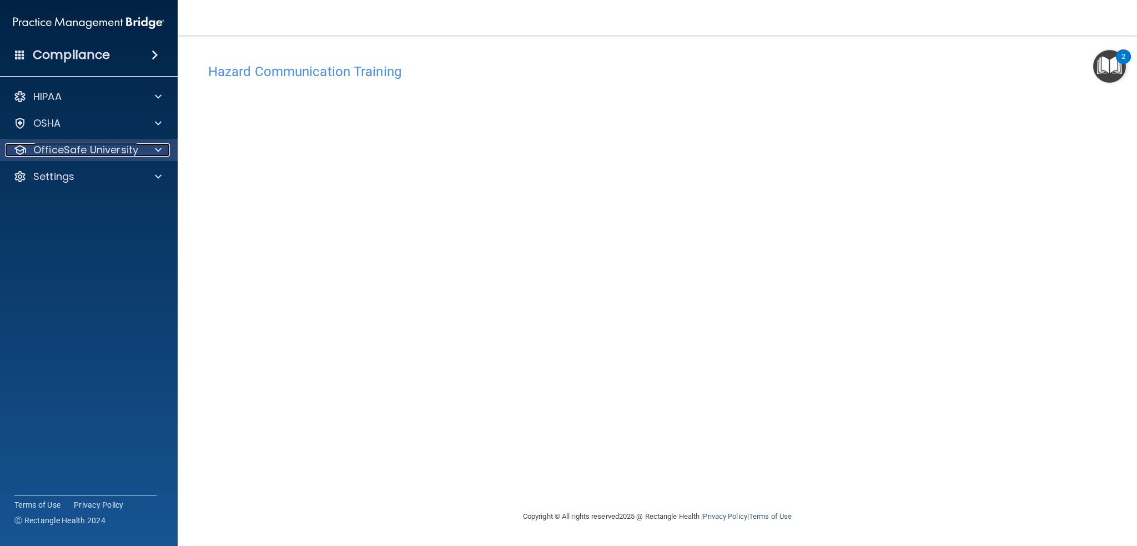
click at [158, 146] on span at bounding box center [158, 149] width 7 height 13
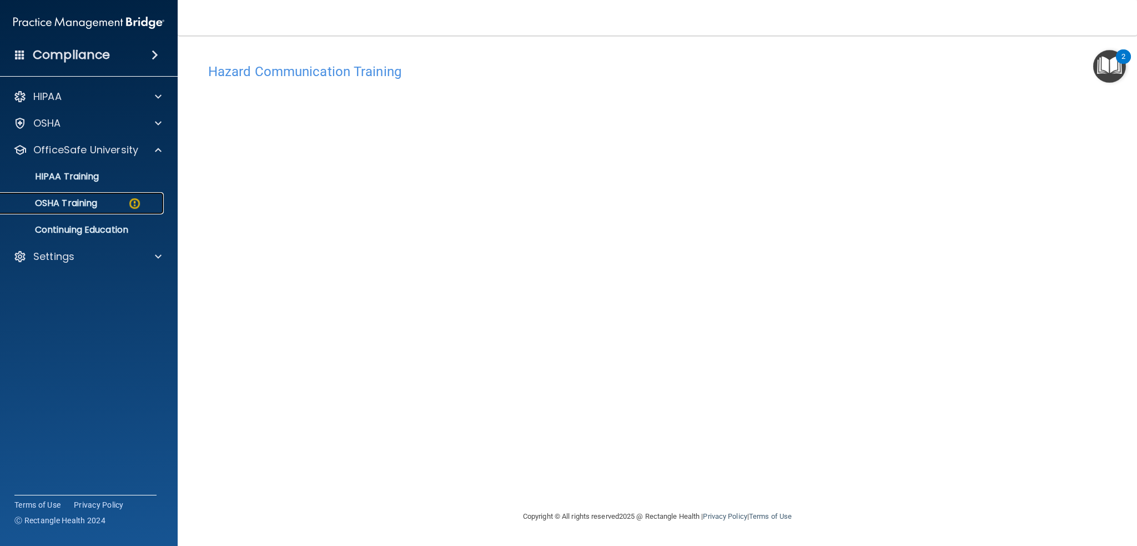
drag, startPoint x: 113, startPoint y: 207, endPoint x: 149, endPoint y: 201, distance: 36.5
click at [114, 207] on div "OSHA Training" at bounding box center [83, 203] width 152 height 11
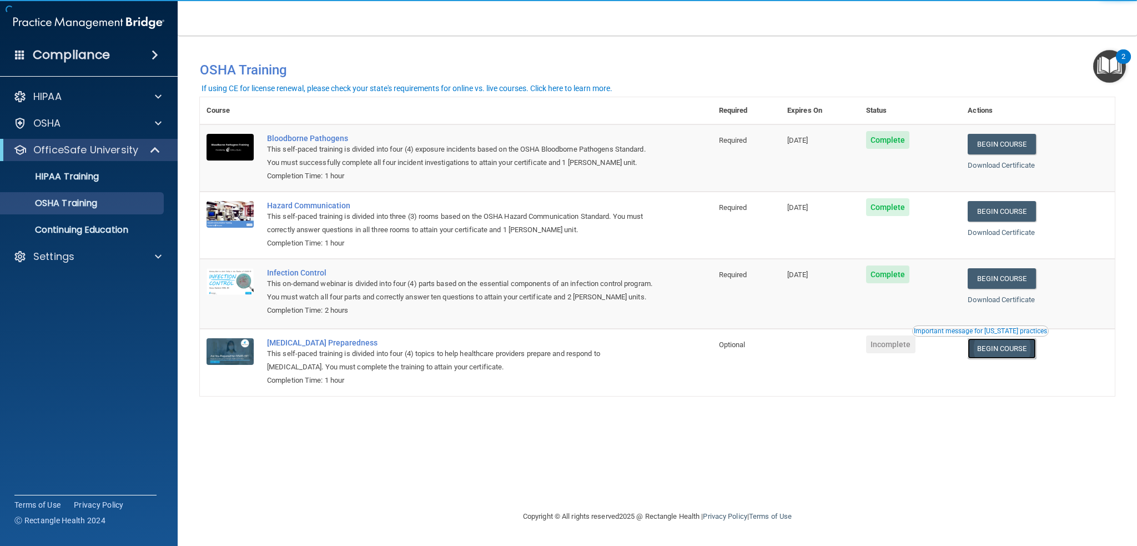
click at [1015, 359] on link "Begin Course" at bounding box center [1001, 348] width 68 height 21
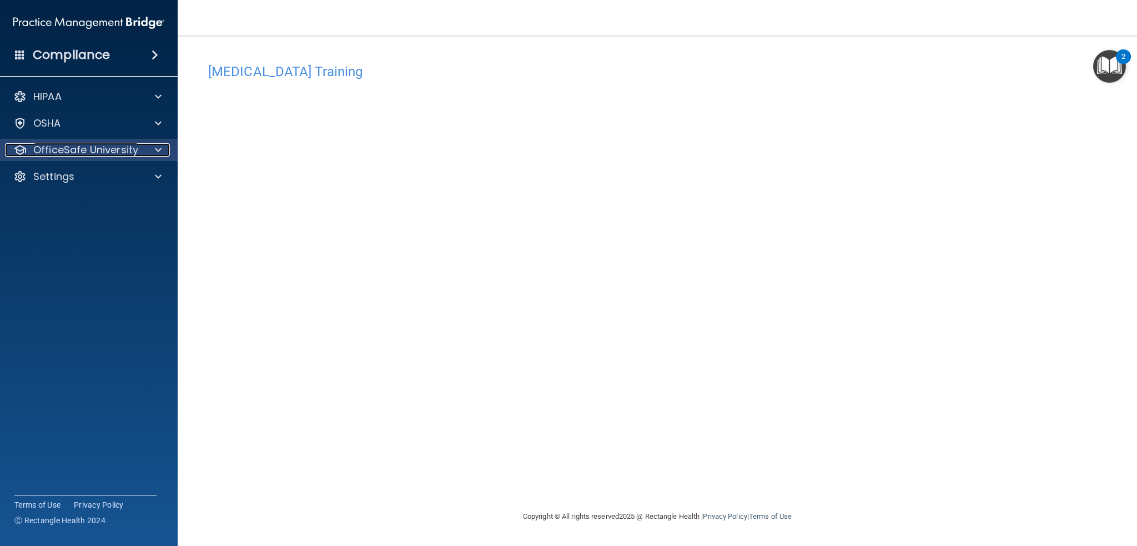
drag, startPoint x: 155, startPoint y: 147, endPoint x: 160, endPoint y: 153, distance: 7.1
click at [155, 147] on span at bounding box center [158, 149] width 7 height 13
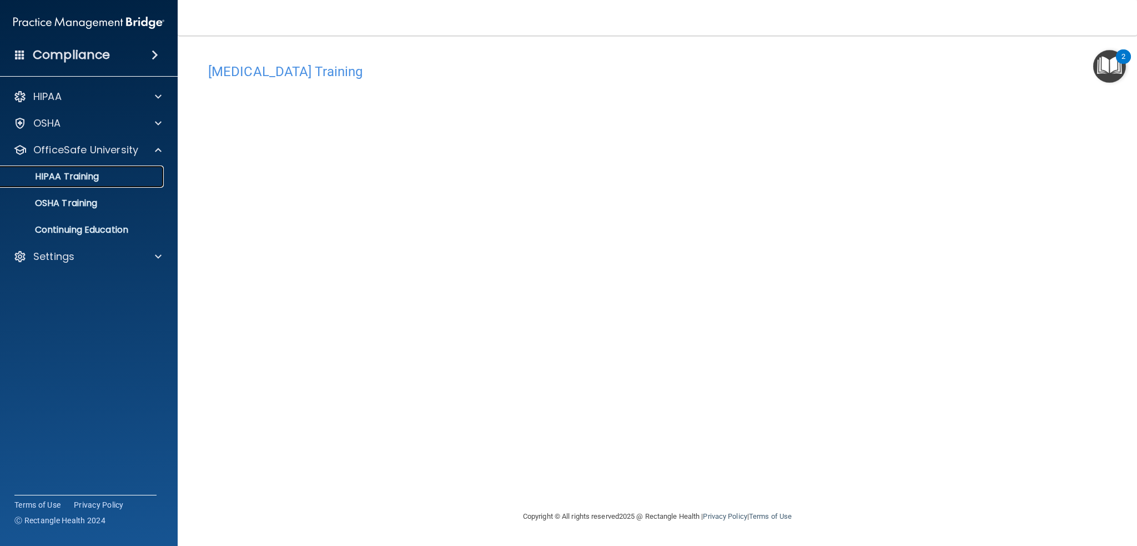
click at [113, 182] on div "HIPAA Training" at bounding box center [83, 176] width 152 height 11
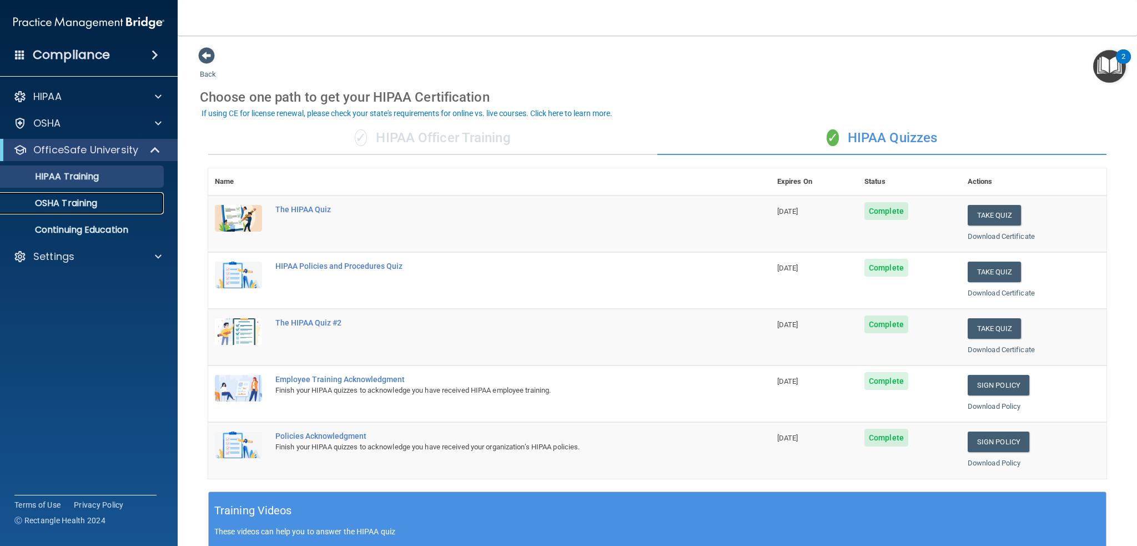
click at [110, 202] on div "OSHA Training" at bounding box center [83, 203] width 152 height 11
